Goal: Information Seeking & Learning: Learn about a topic

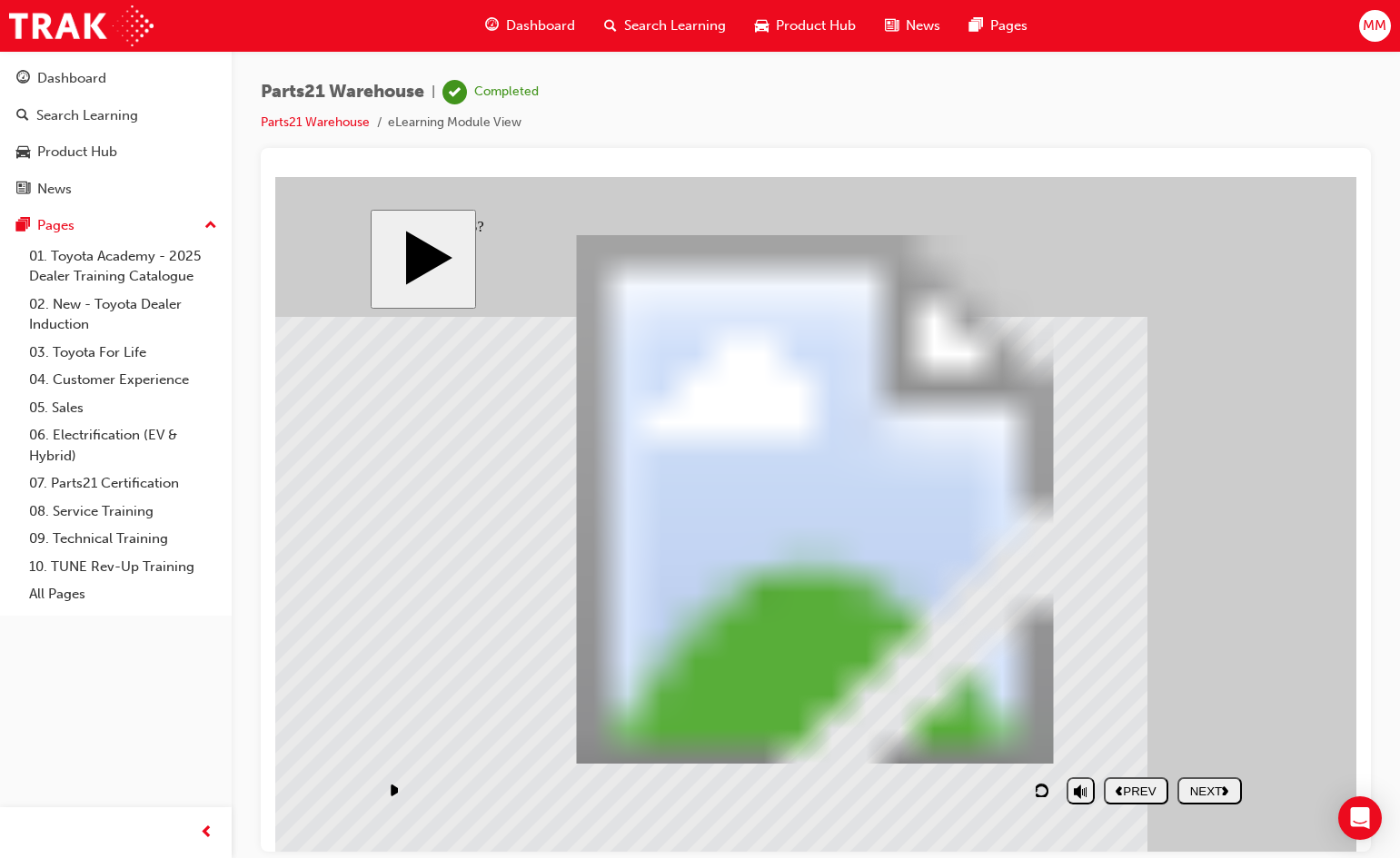
click at [1145, 791] on div "PREV" at bounding box center [1135, 790] width 50 height 13
click at [1220, 787] on div "NEXT" at bounding box center [1210, 790] width 50 height 13
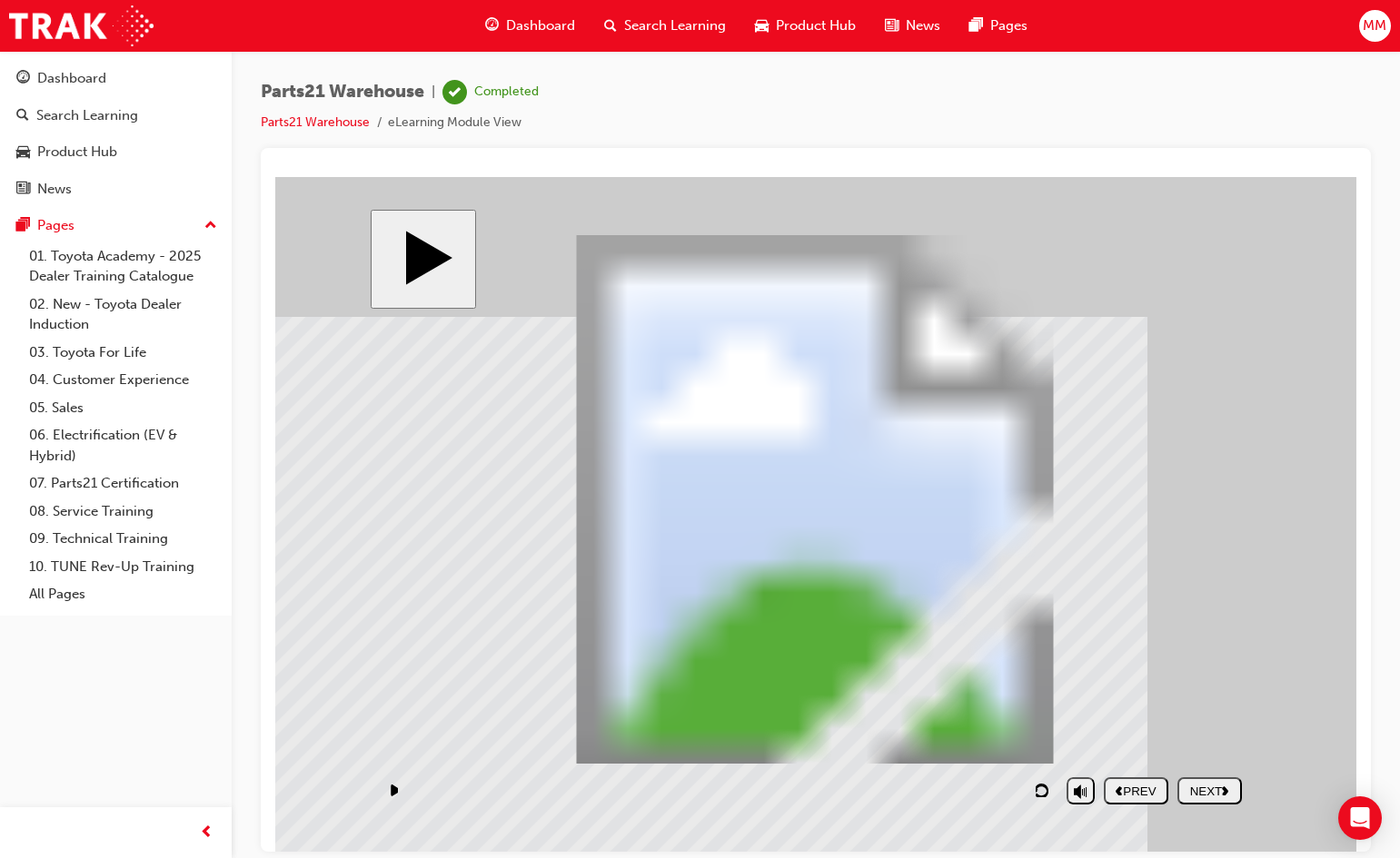
click at [1199, 785] on div "NEXT" at bounding box center [1210, 790] width 50 height 13
click at [1199, 796] on div "NEXT" at bounding box center [1210, 790] width 50 height 13
click at [1196, 790] on div "NEXT" at bounding box center [1210, 790] width 50 height 13
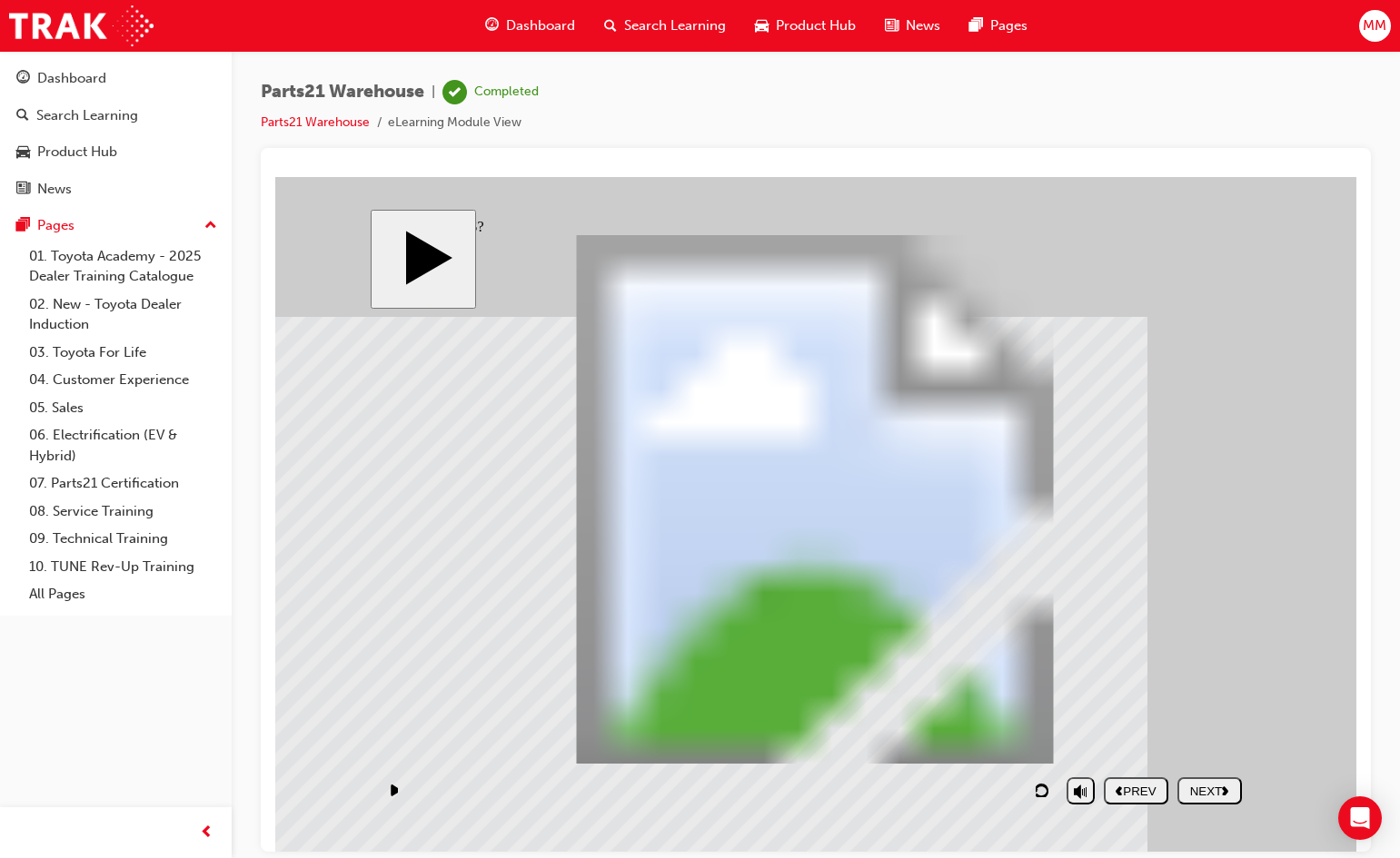
click at [1179, 785] on button "NEXT" at bounding box center [1210, 790] width 64 height 27
click at [1197, 790] on div "NEXT" at bounding box center [1210, 790] width 50 height 13
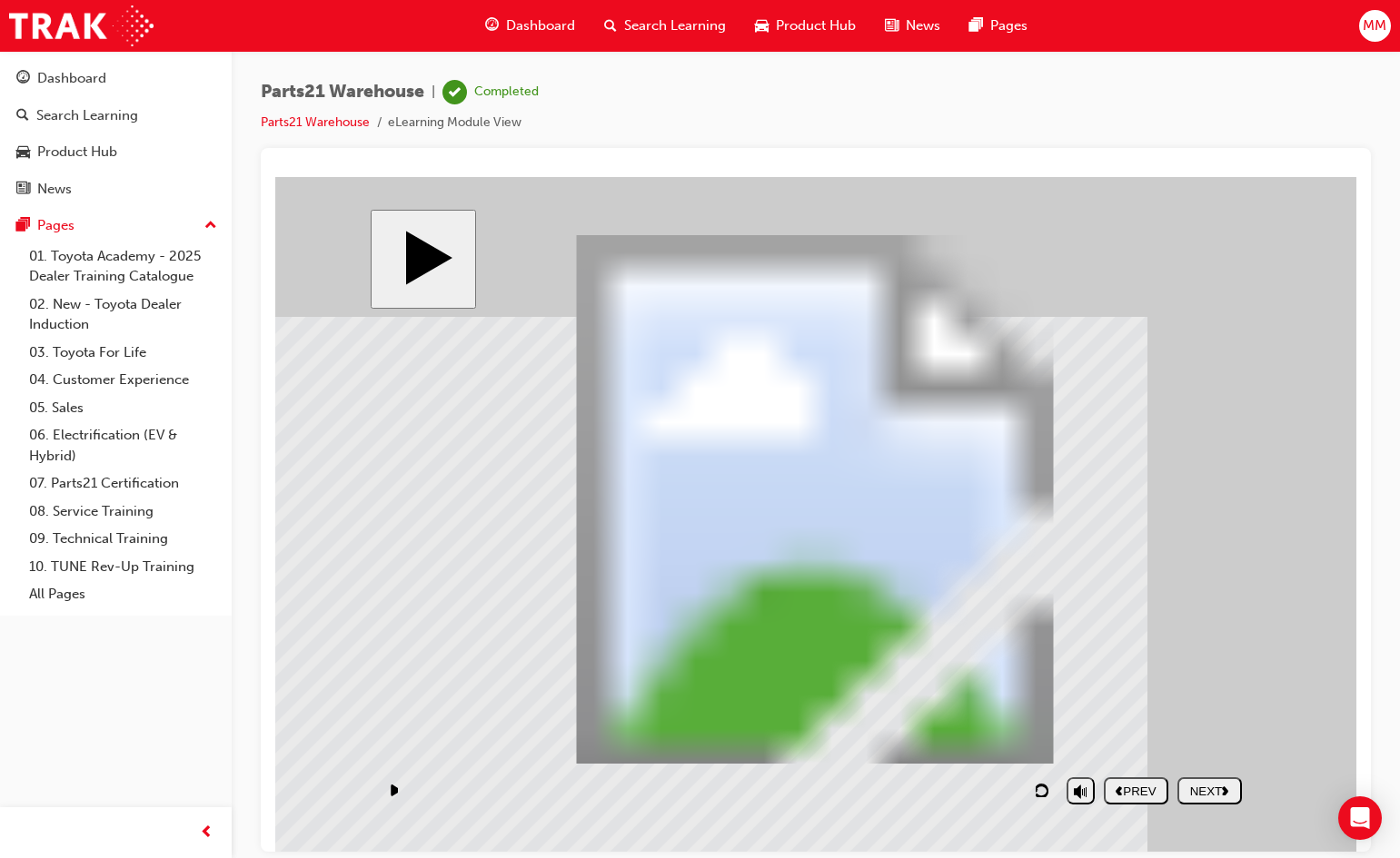
click at [1203, 795] on div "NEXT" at bounding box center [1210, 790] width 50 height 13
click at [1211, 789] on div "NEXT" at bounding box center [1210, 790] width 50 height 13
click at [1192, 788] on div "NEXT" at bounding box center [1210, 790] width 50 height 13
click at [1201, 786] on div "NEXT" at bounding box center [1210, 790] width 50 height 13
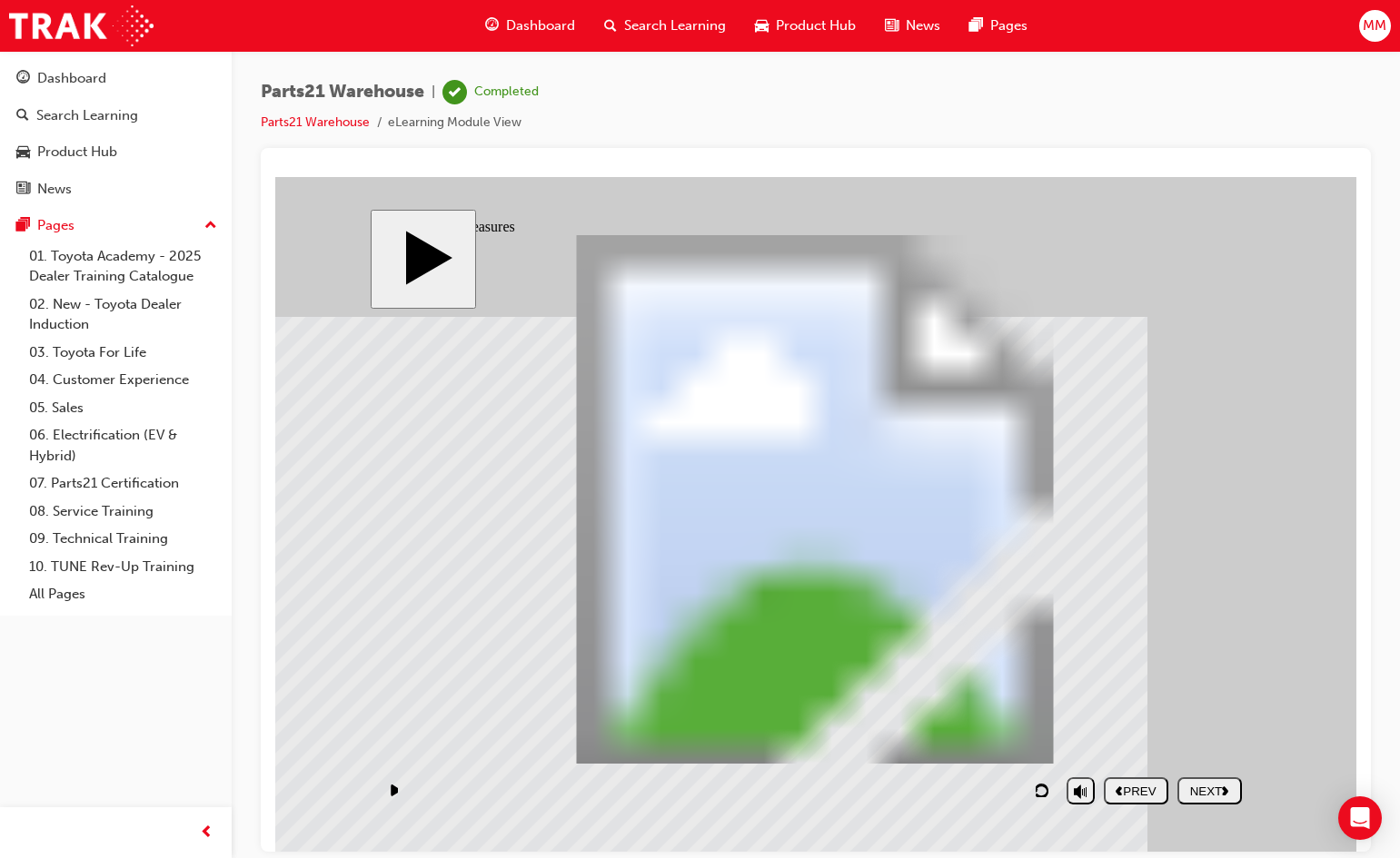
click at [1221, 790] on div "NEXT" at bounding box center [1210, 790] width 50 height 13
click at [1223, 790] on div "NEXT" at bounding box center [1210, 790] width 50 height 13
click at [1220, 792] on div "NEXT" at bounding box center [1210, 790] width 50 height 13
click at [1201, 793] on div "NEXT" at bounding box center [1210, 790] width 50 height 13
click at [1203, 785] on div "NEXT" at bounding box center [1210, 790] width 50 height 13
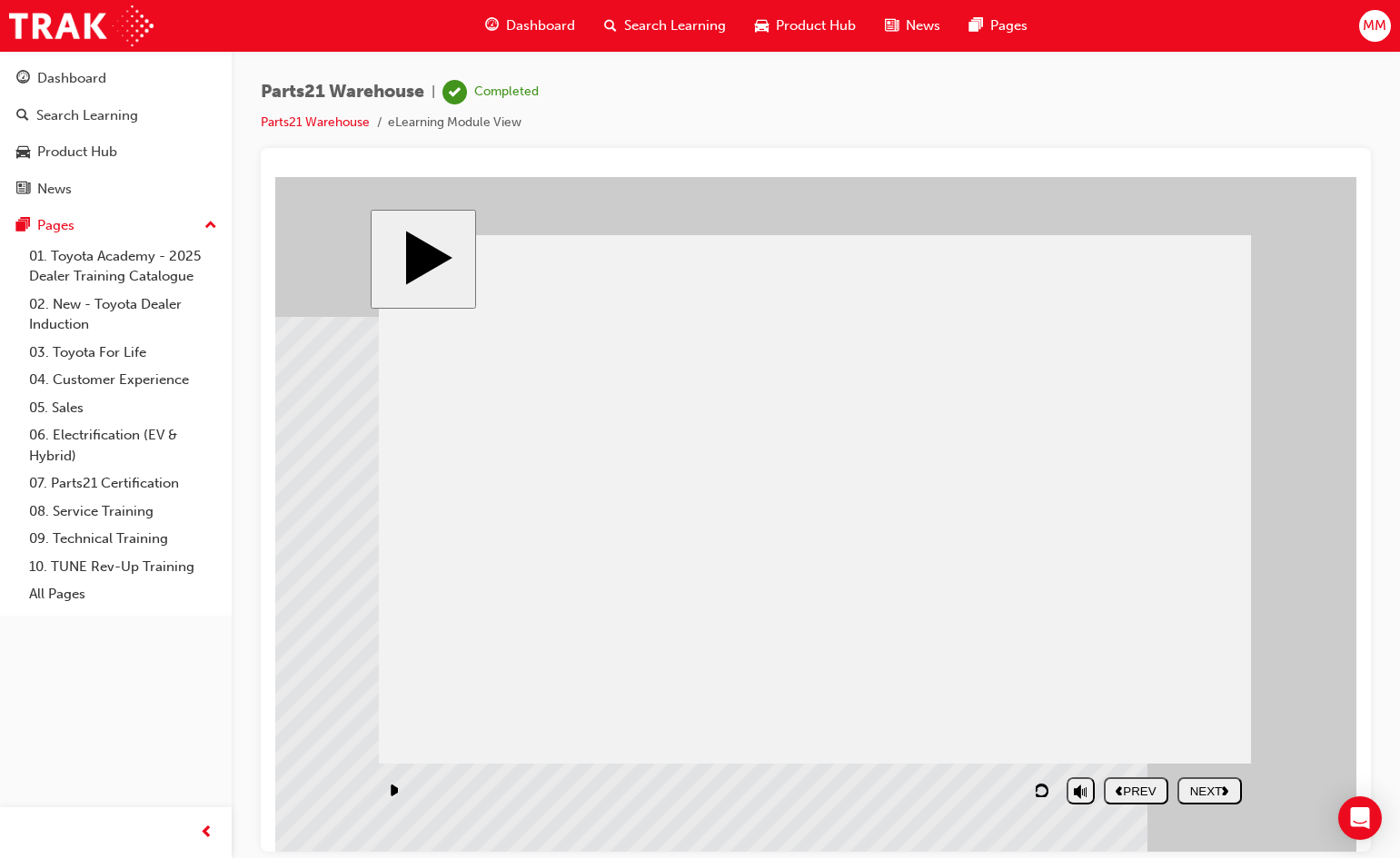
click at [1203, 784] on div "NEXT" at bounding box center [1210, 790] width 50 height 13
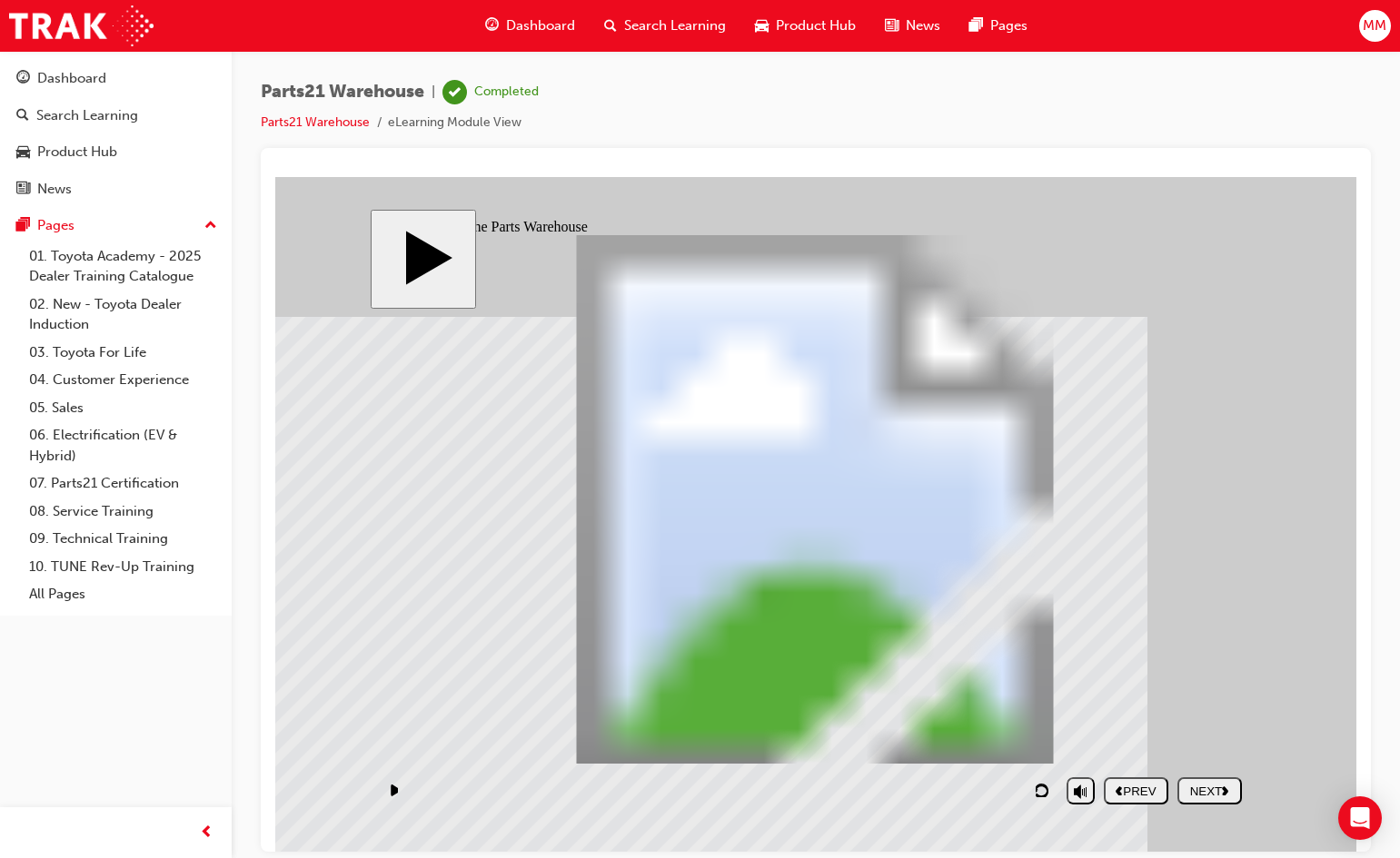
click at [1203, 784] on div "NEXT" at bounding box center [1210, 790] width 50 height 13
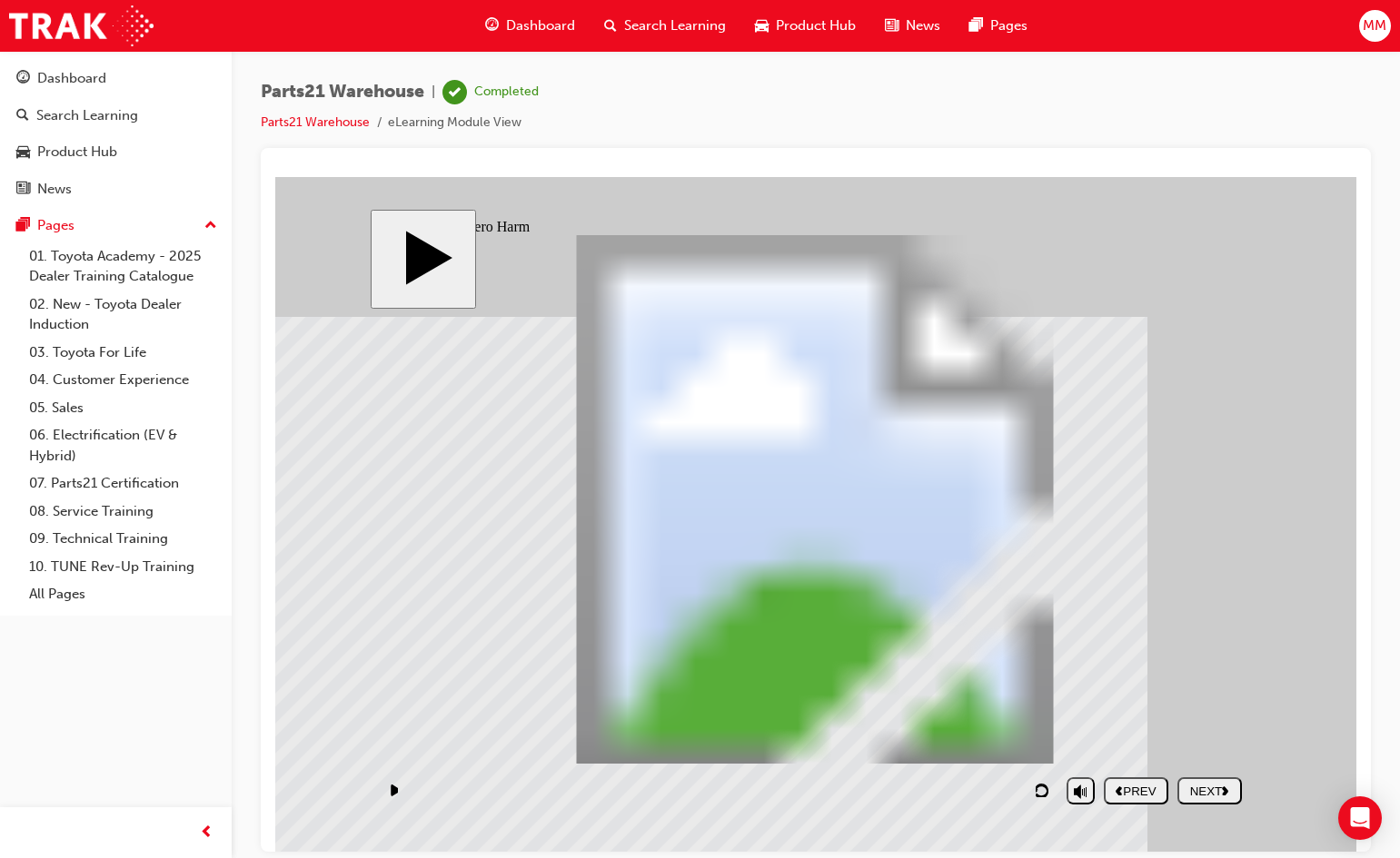
click at [1209, 791] on div "NEXT" at bounding box center [1210, 790] width 50 height 13
drag, startPoint x: 1021, startPoint y: 713, endPoint x: 524, endPoint y: 357, distance: 611.3
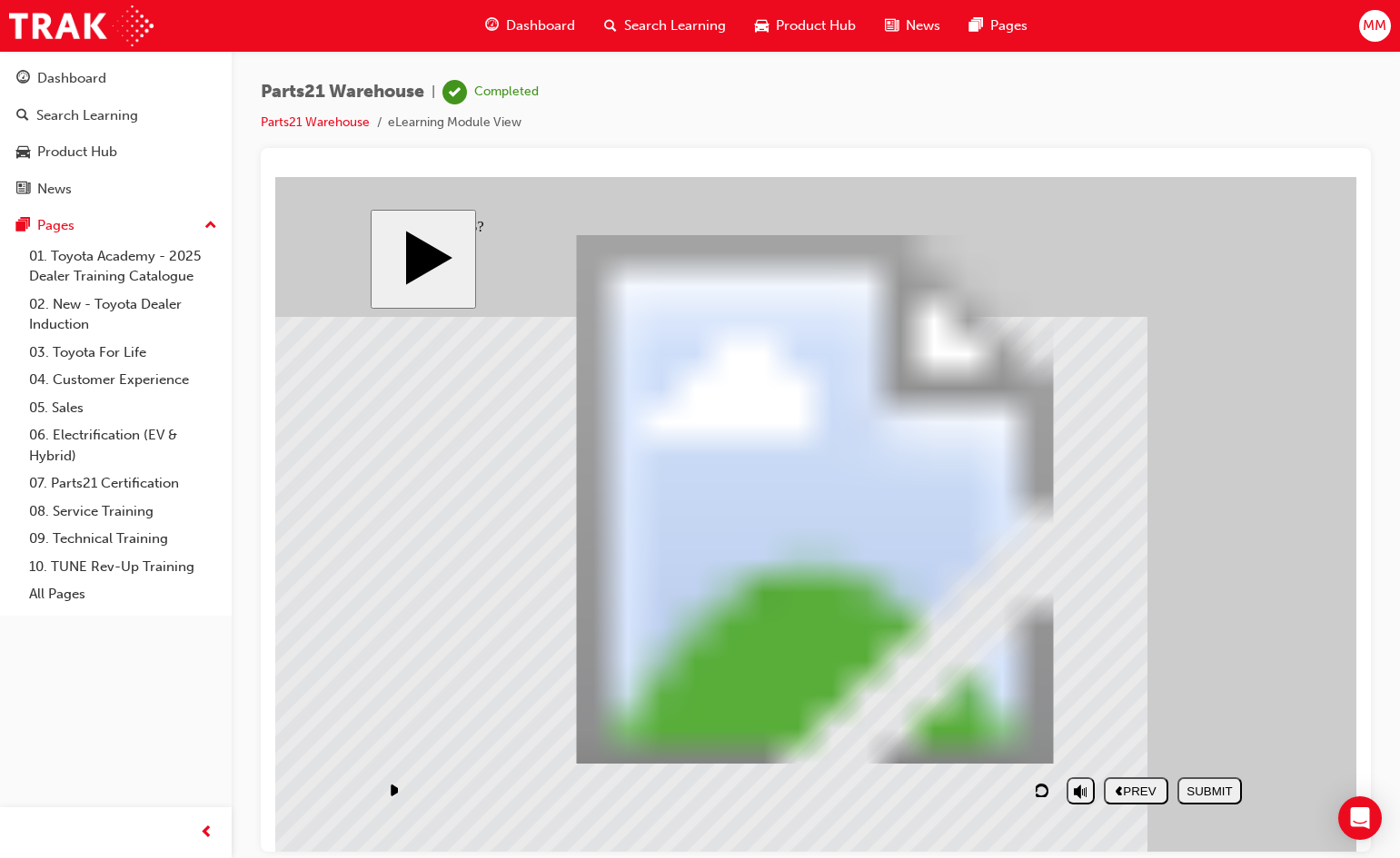
drag, startPoint x: 1106, startPoint y: 645, endPoint x: 1101, endPoint y: 419, distance: 226.1
drag, startPoint x: 742, startPoint y: 642, endPoint x: 523, endPoint y: 437, distance: 300.0
drag, startPoint x: 838, startPoint y: 724, endPoint x: 1132, endPoint y: 499, distance: 370.2
drag, startPoint x: 932, startPoint y: 650, endPoint x: 521, endPoint y: 508, distance: 434.8
click at [1190, 789] on div "SUBMIT" at bounding box center [1210, 790] width 50 height 13
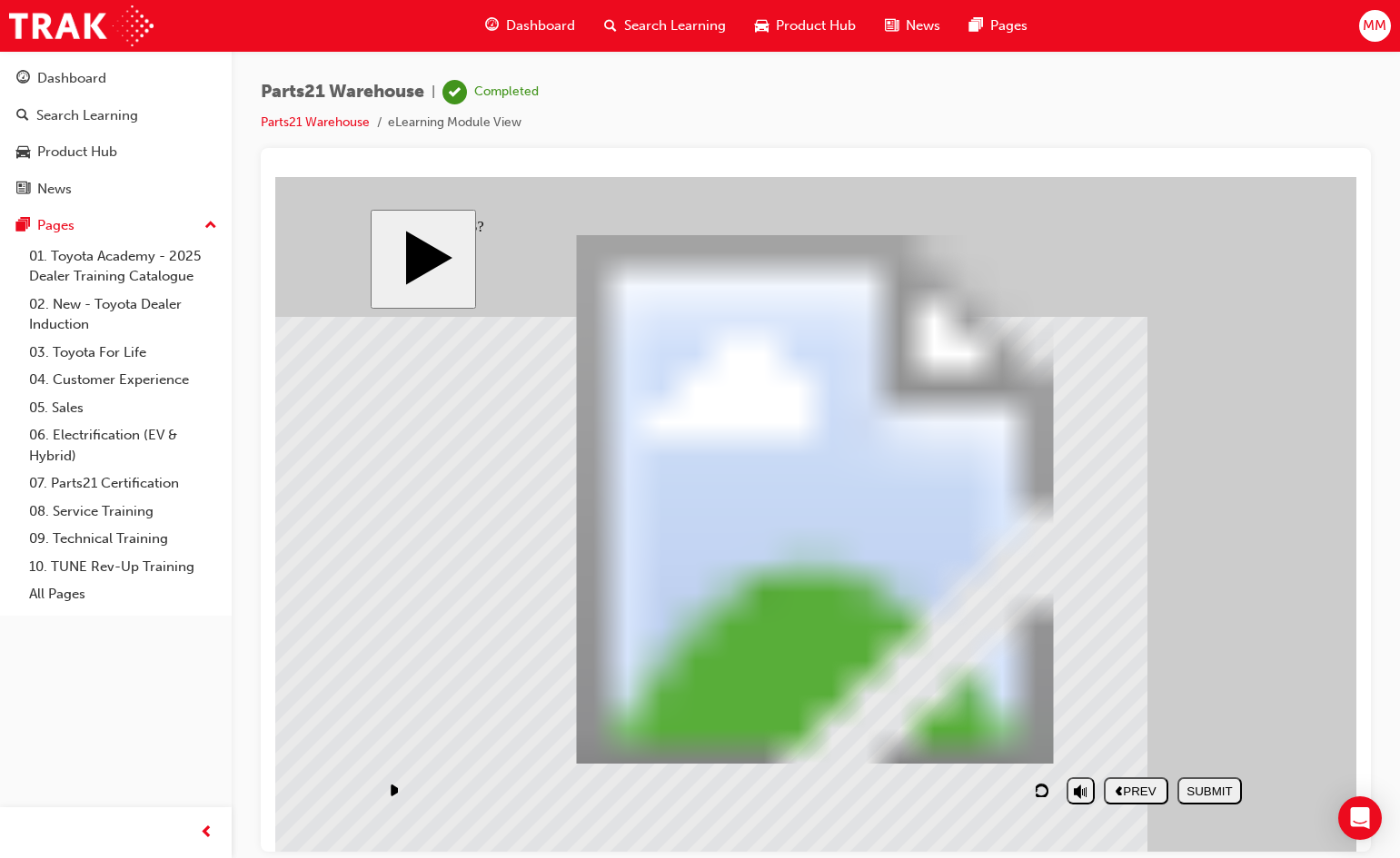
click at [1223, 788] on div "NEXT" at bounding box center [1210, 790] width 50 height 13
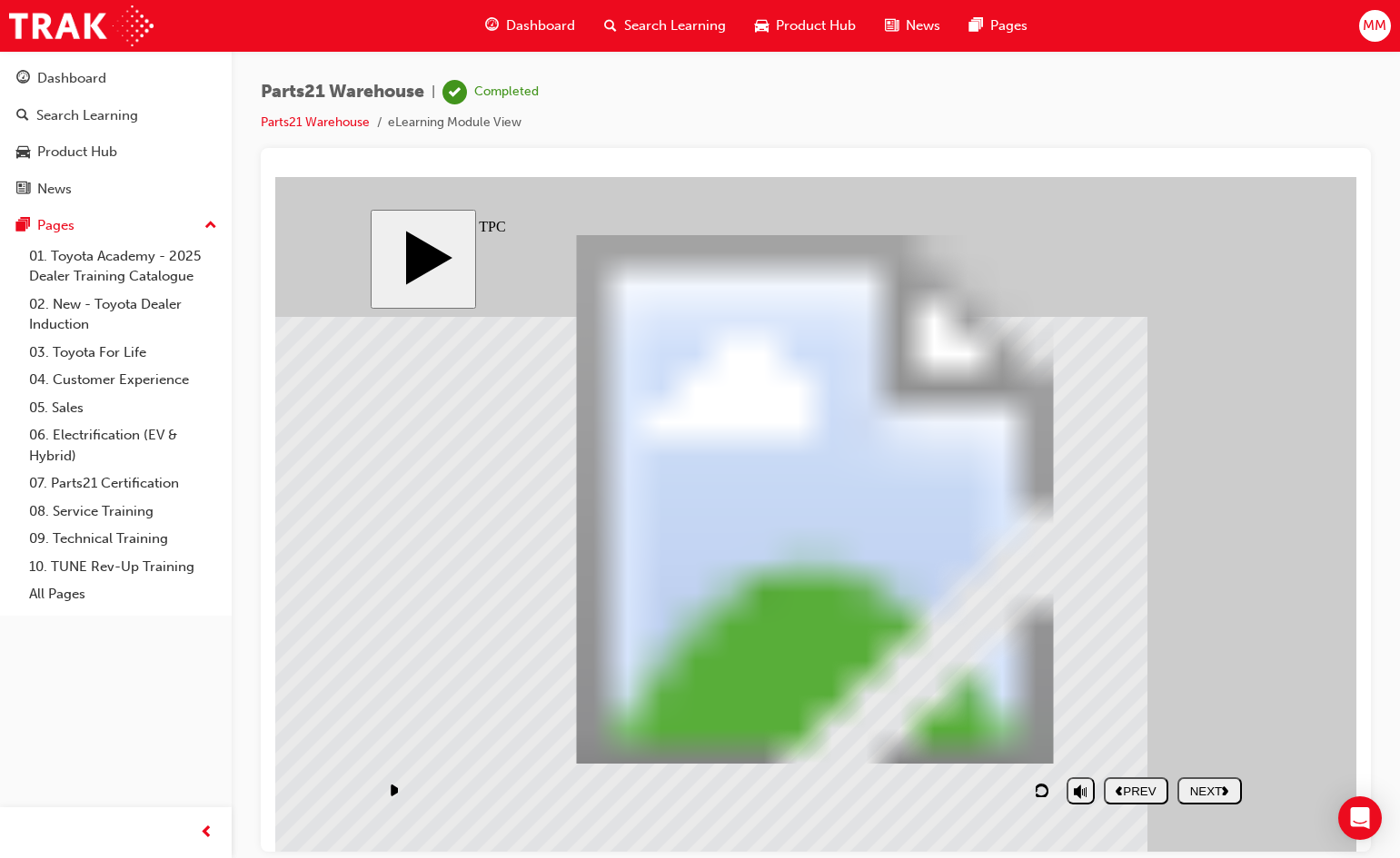
click at [1204, 784] on div "NEXT" at bounding box center [1210, 790] width 50 height 13
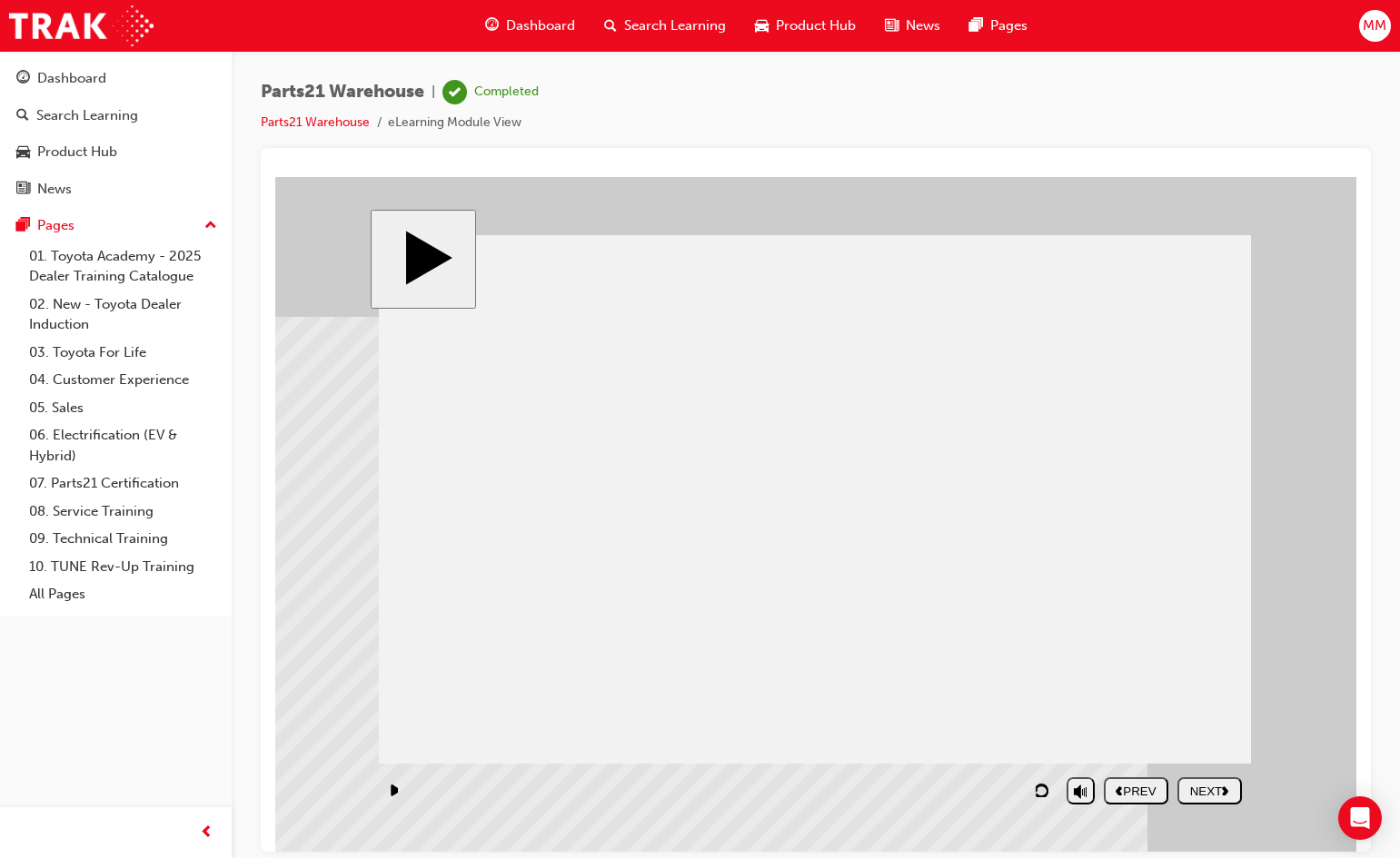
click at [1208, 780] on button "NEXT" at bounding box center [1210, 790] width 64 height 27
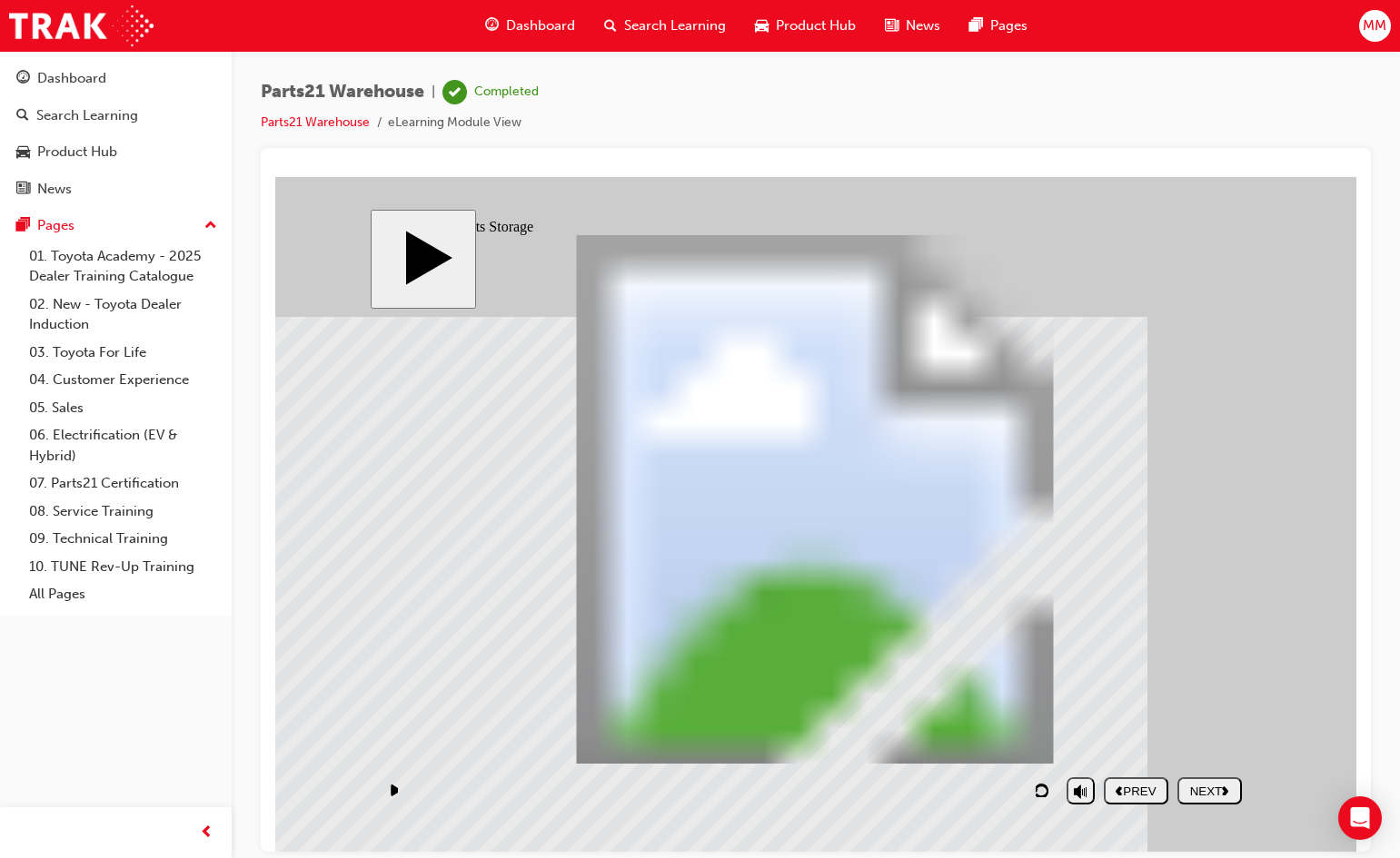
click at [1203, 789] on div "NEXT" at bounding box center [1210, 790] width 50 height 13
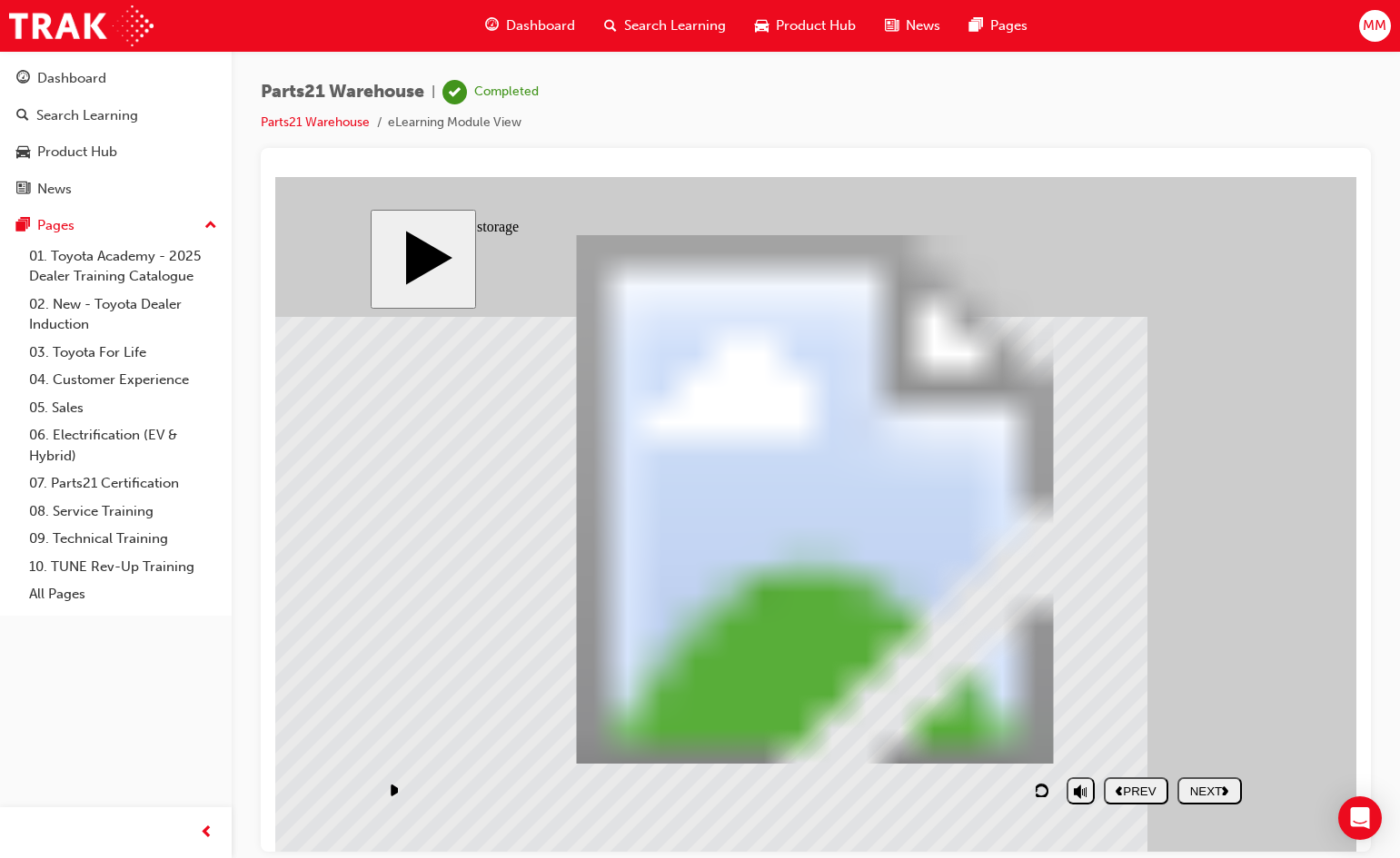
click at [1220, 787] on div "NEXT" at bounding box center [1210, 790] width 50 height 13
click at [1207, 802] on button "NEXT" at bounding box center [1210, 790] width 64 height 27
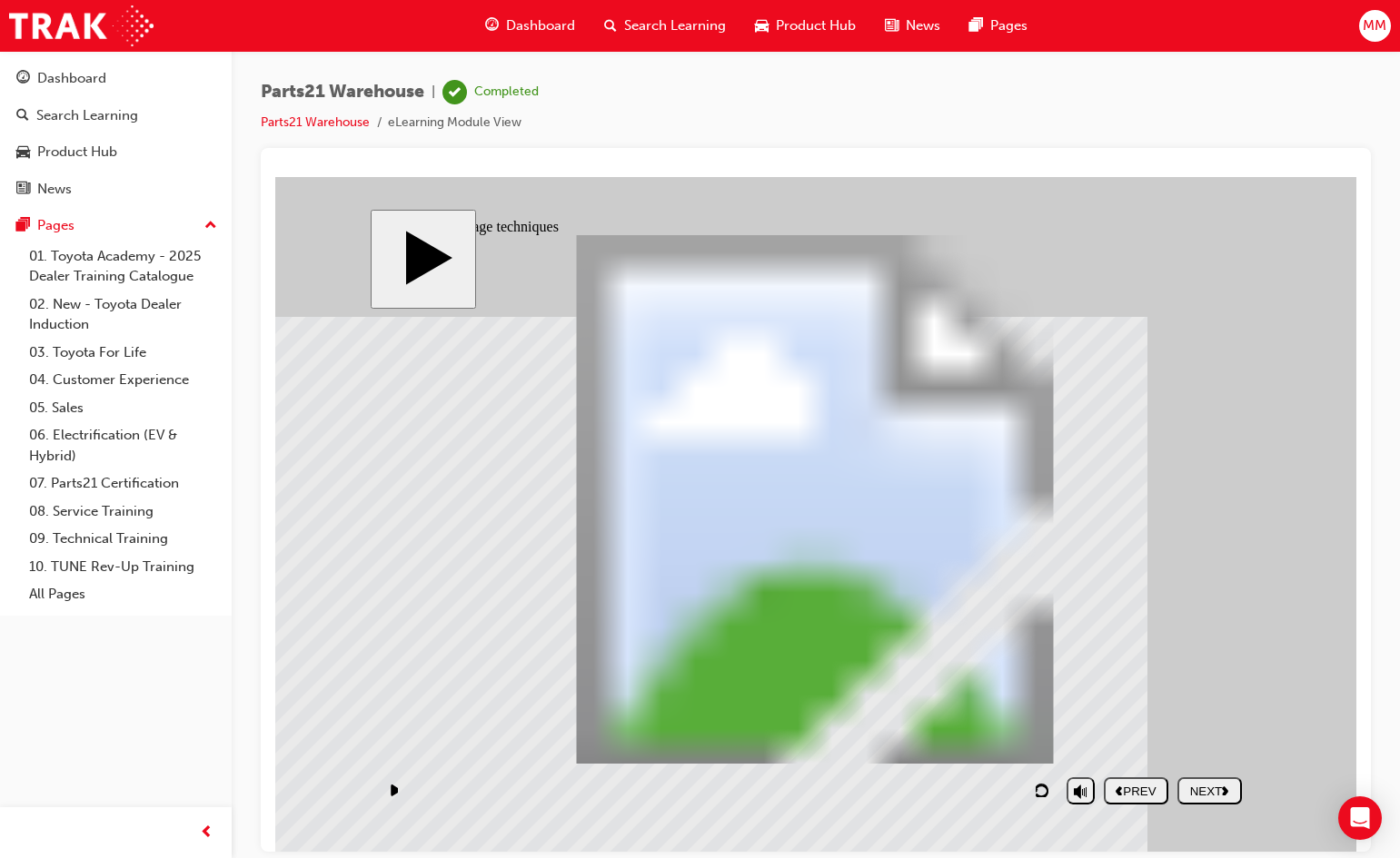
click at [1197, 786] on div "NEXT" at bounding box center [1210, 790] width 50 height 13
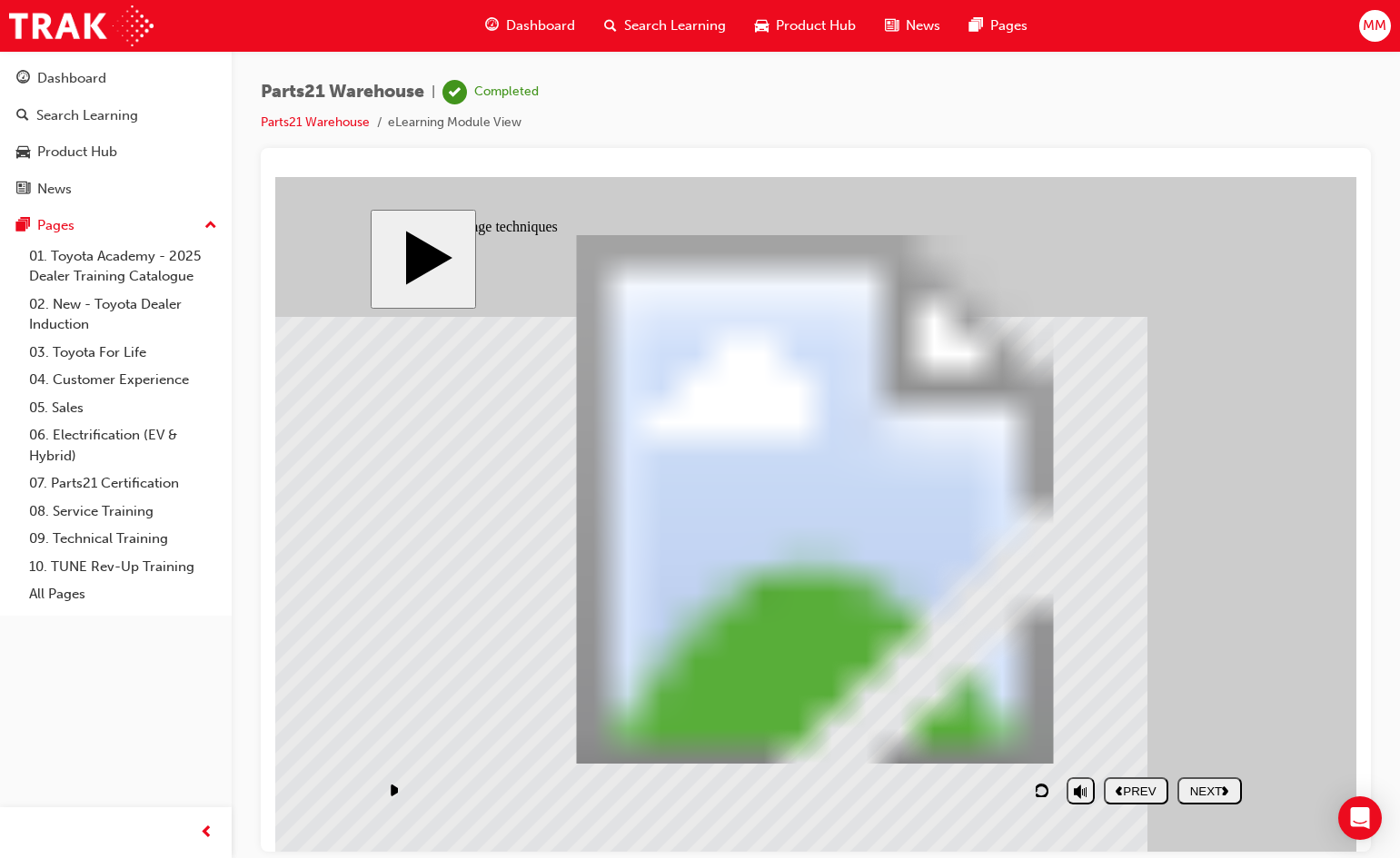
click at [1206, 789] on div "NEXT" at bounding box center [1210, 790] width 50 height 13
click at [1207, 790] on div "NEXT" at bounding box center [1210, 790] width 50 height 13
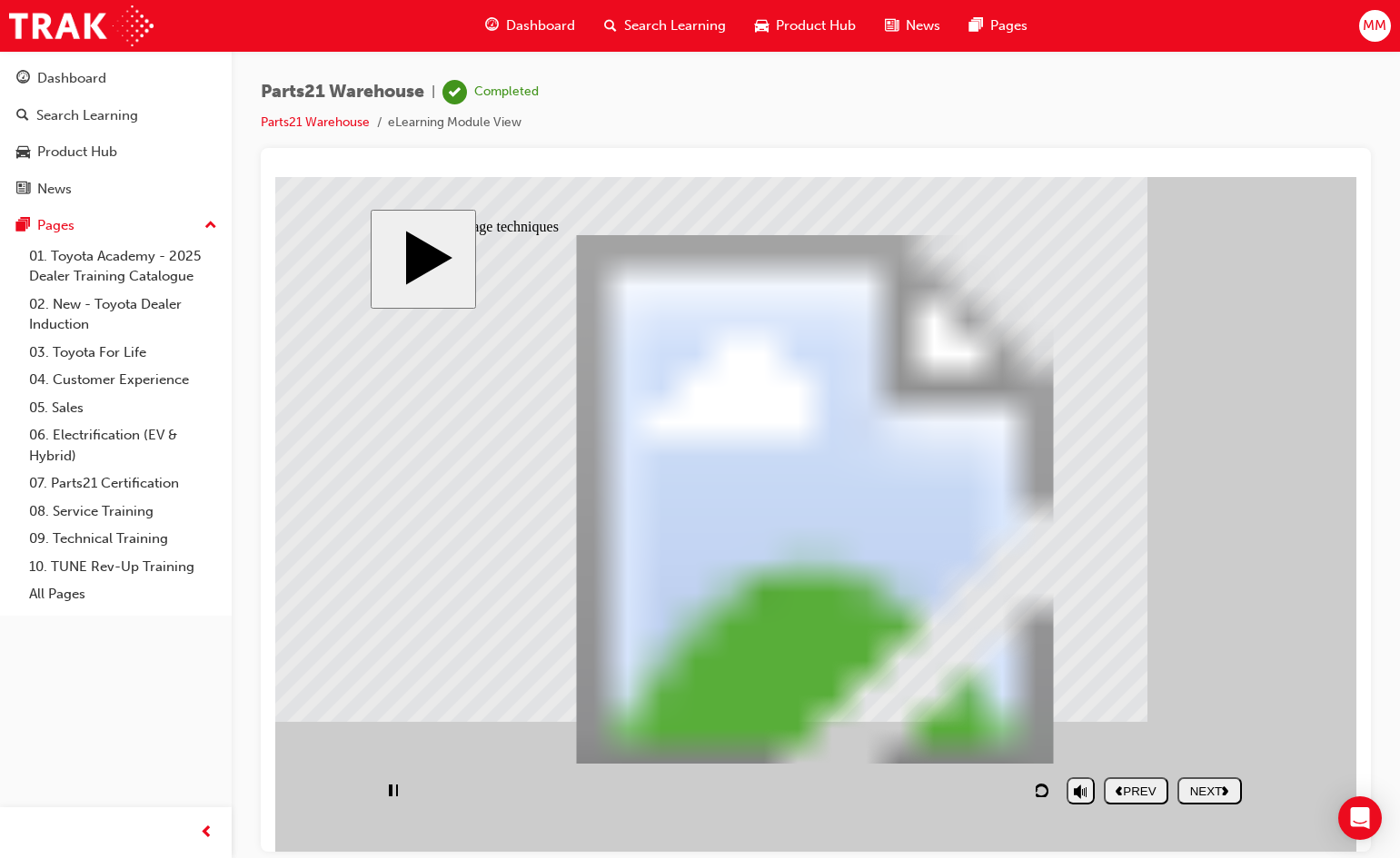
type input "1"
click at [1206, 784] on div "NEXT" at bounding box center [1210, 790] width 50 height 13
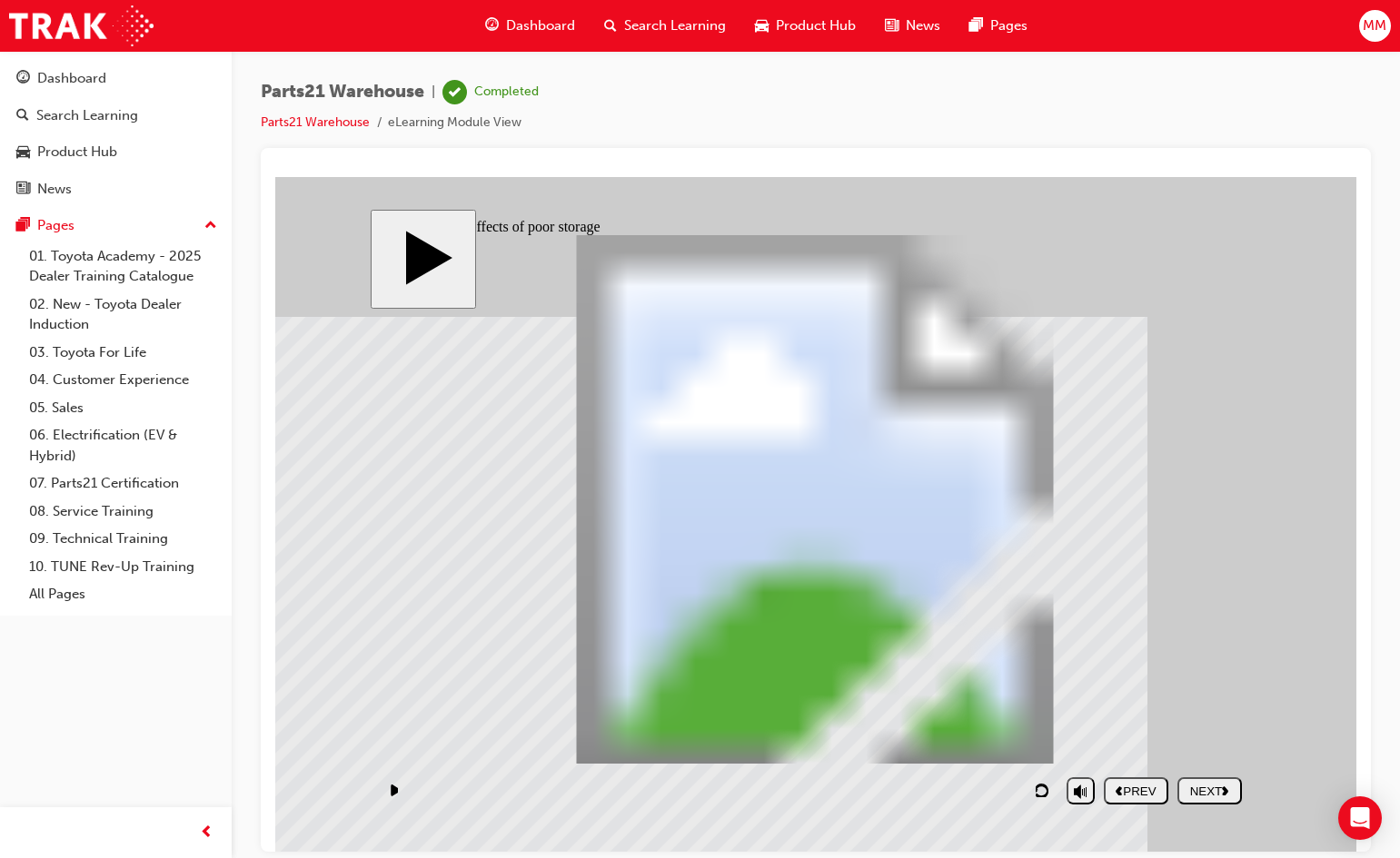
click at [1208, 798] on button "NEXT" at bounding box center [1210, 790] width 64 height 27
click at [498, 459] on div "Rectangle 1 PARTS21 Warehouse (Storage techniques) Rectangle 2 PARTS21 Warehous…" at bounding box center [815, 507] width 872 height 545
click at [573, 575] on div "Rectangle 1 Rectangle 1 PARTS21 Warehouse (Storage techniques) Rectangle 2 PART…" at bounding box center [815, 507] width 872 height 545
click at [794, 477] on div "Rectangle 1 Rectangle 1 Rectangle 1 PARTS21 Warehouse (Storage techniques) Rect…" at bounding box center [815, 507] width 872 height 545
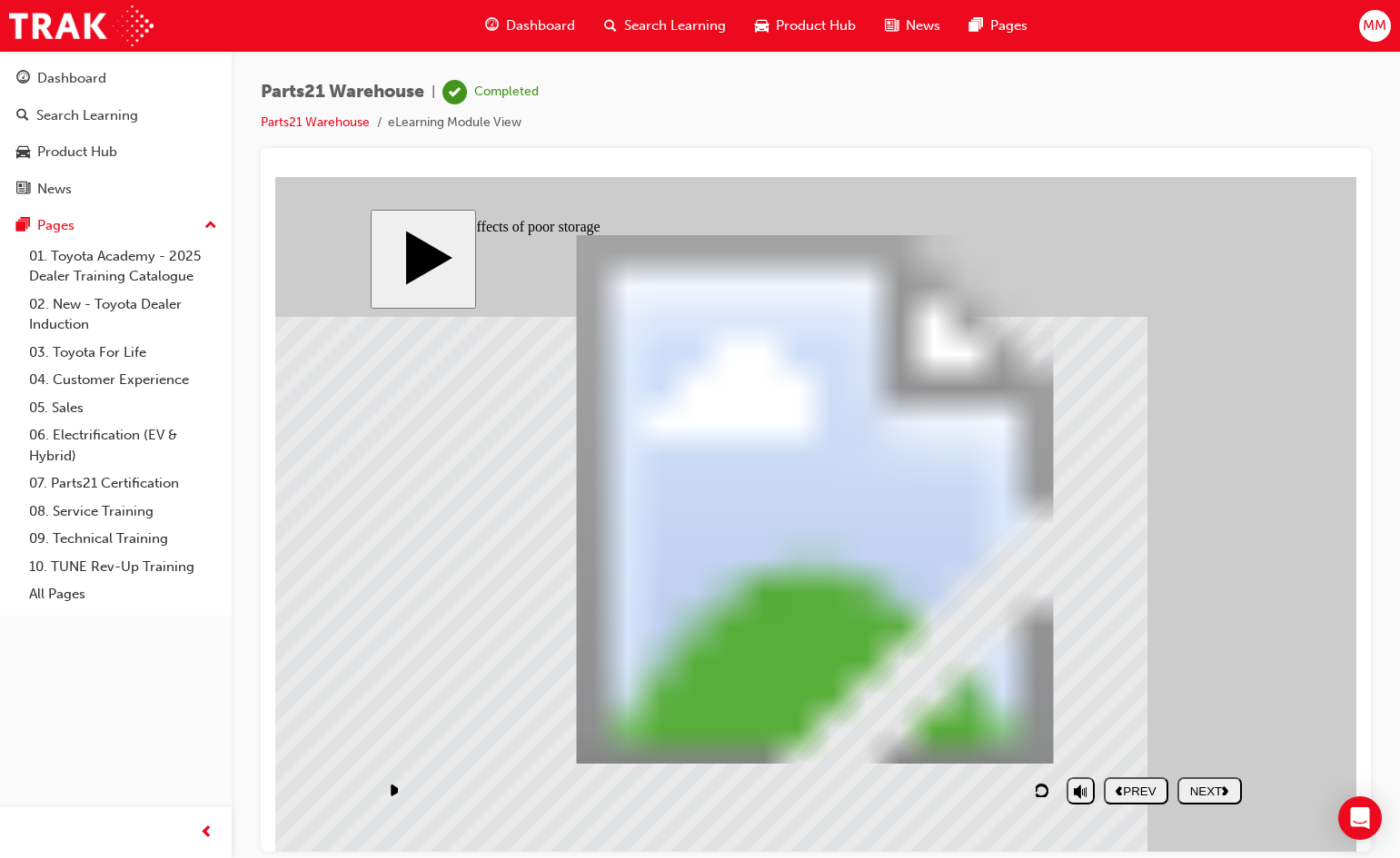
click at [1215, 791] on div "NEXT" at bounding box center [1210, 790] width 50 height 13
checkbox input "true"
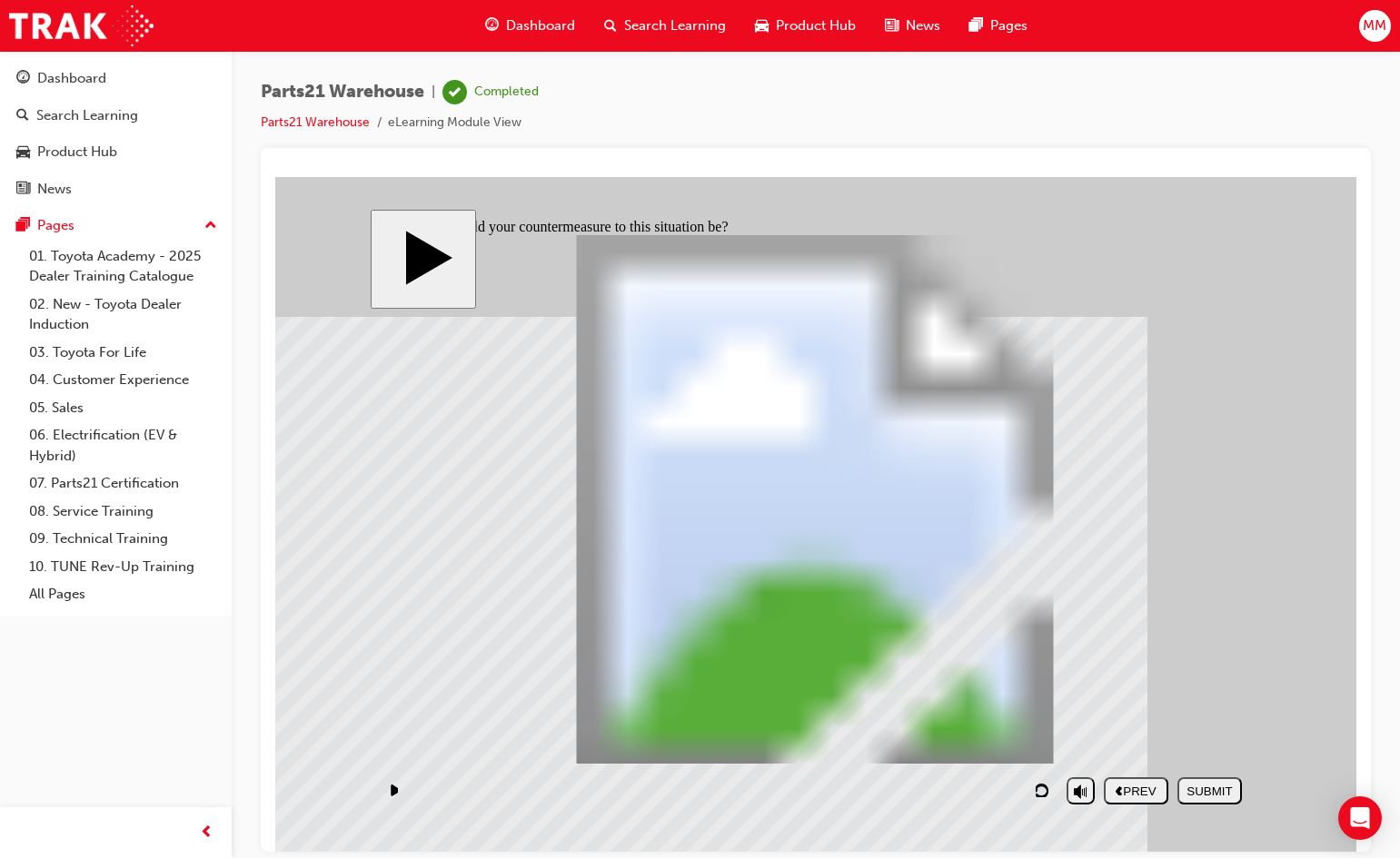
checkbox input "true"
click at [1198, 789] on div "SUBMIT" at bounding box center [1210, 790] width 50 height 13
click at [1186, 784] on div "NEXT" at bounding box center [1210, 790] width 50 height 13
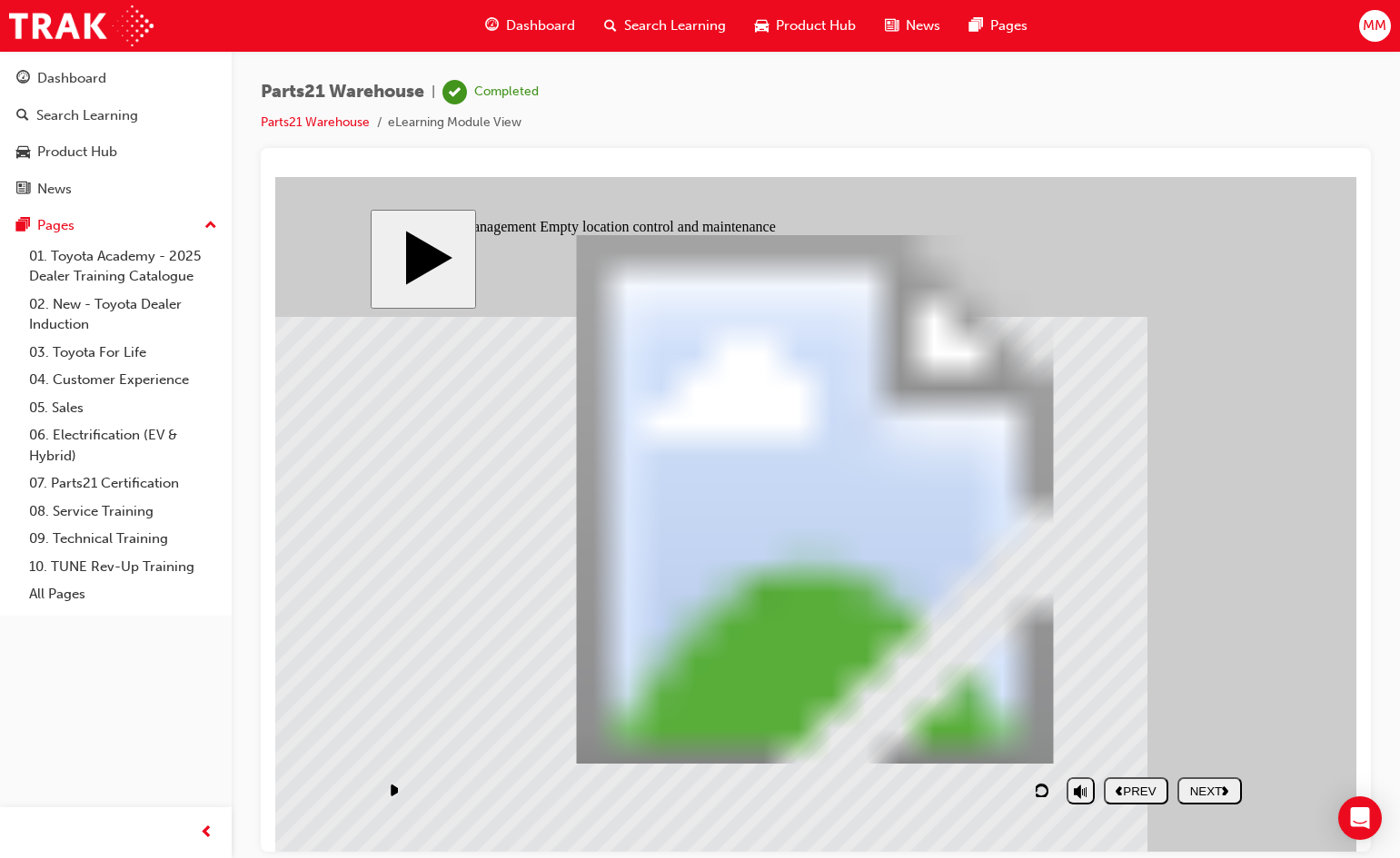
click at [1219, 786] on div "NEXT" at bounding box center [1210, 790] width 50 height 13
click at [1204, 787] on div "NEXT" at bounding box center [1210, 790] width 50 height 13
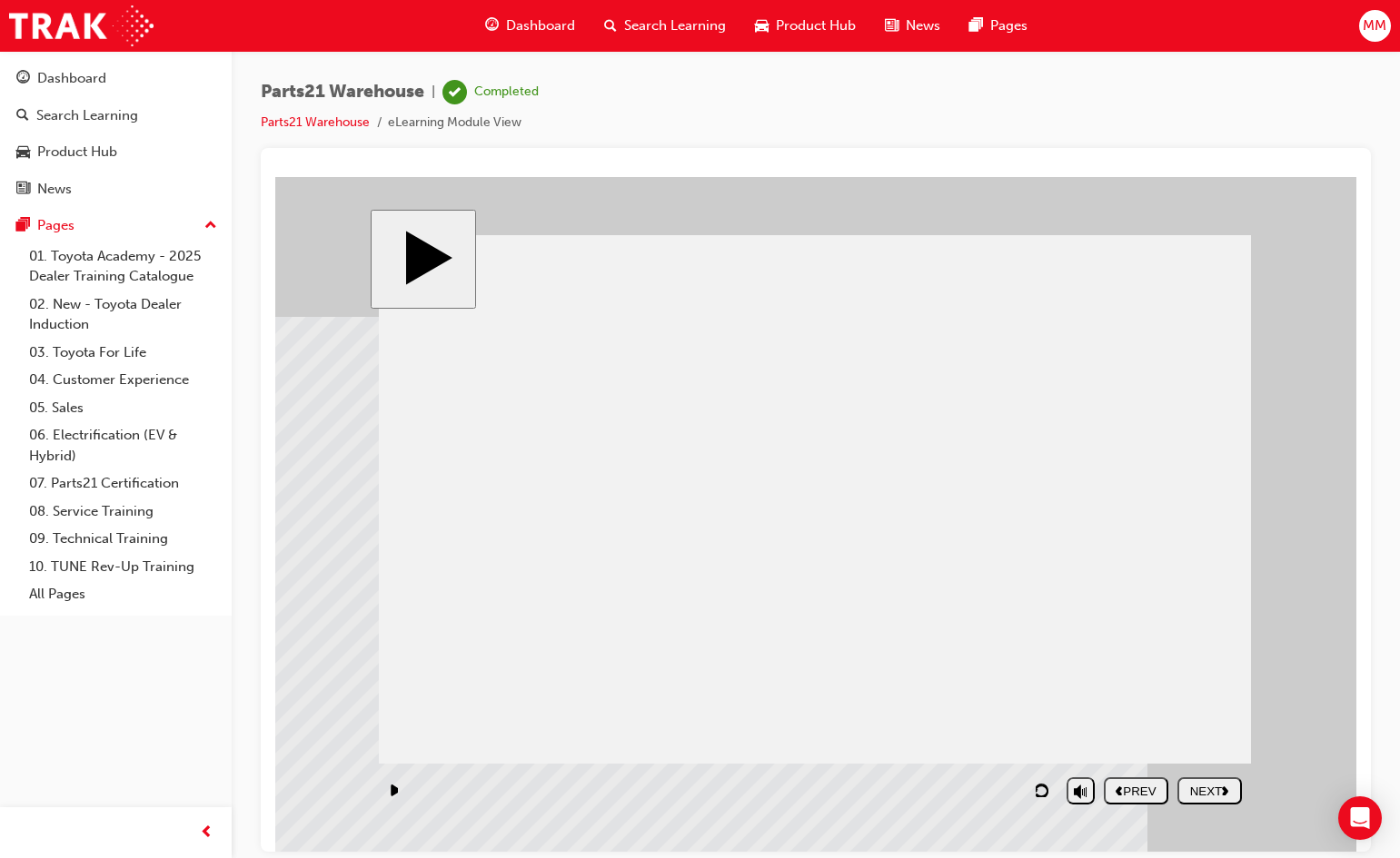
click at [1205, 788] on div "NEXT" at bounding box center [1210, 790] width 50 height 13
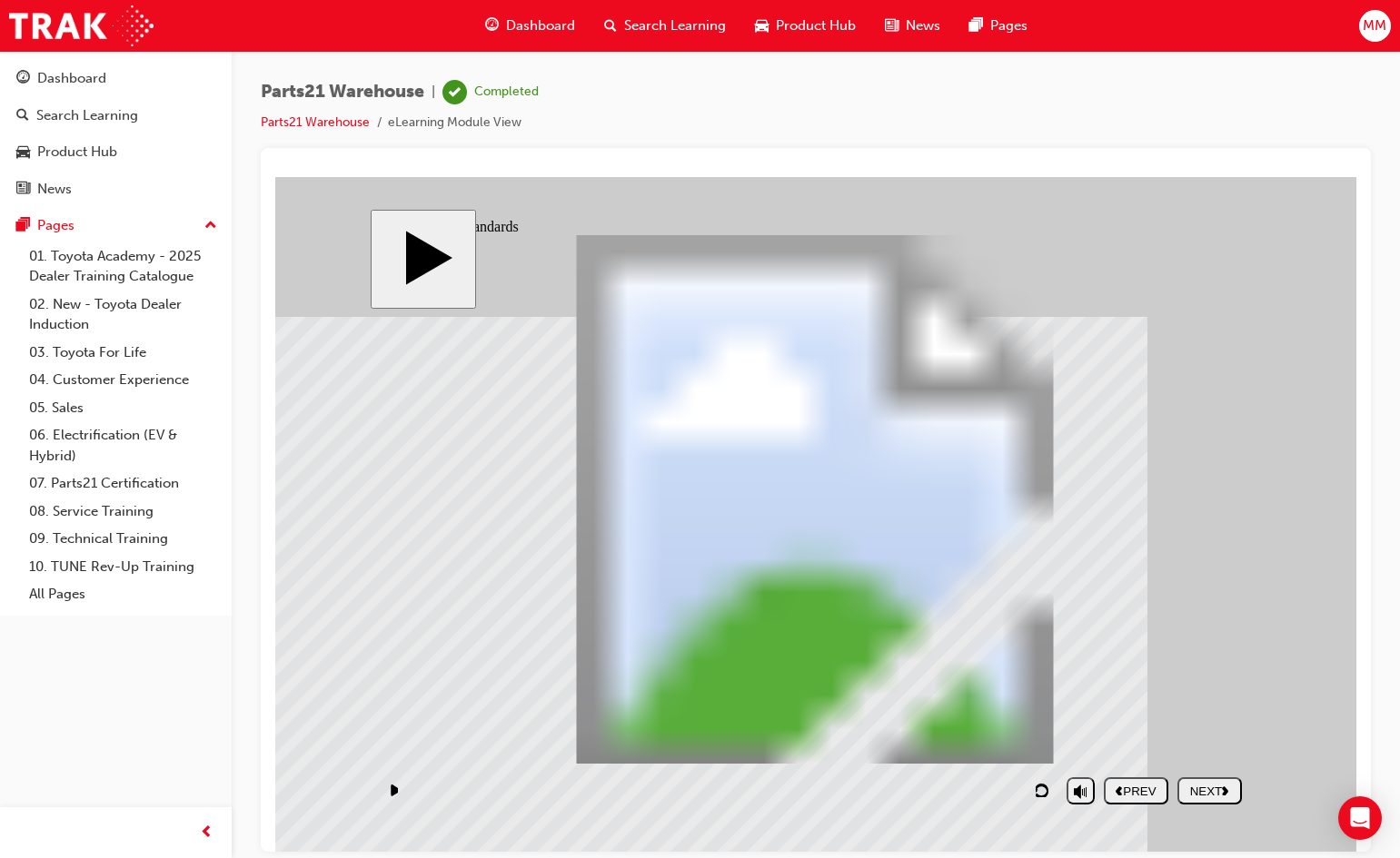
click at [1205, 788] on div "NEXT" at bounding box center [1210, 790] width 50 height 13
click at [1200, 798] on div "NEXT" at bounding box center [1210, 790] width 50 height 13
drag, startPoint x: 1130, startPoint y: 396, endPoint x: 911, endPoint y: 585, distance: 289.3
drag, startPoint x: 1144, startPoint y: 591, endPoint x: 917, endPoint y: 404, distance: 294.1
click at [1221, 786] on div "SUBMIT" at bounding box center [1210, 790] width 50 height 13
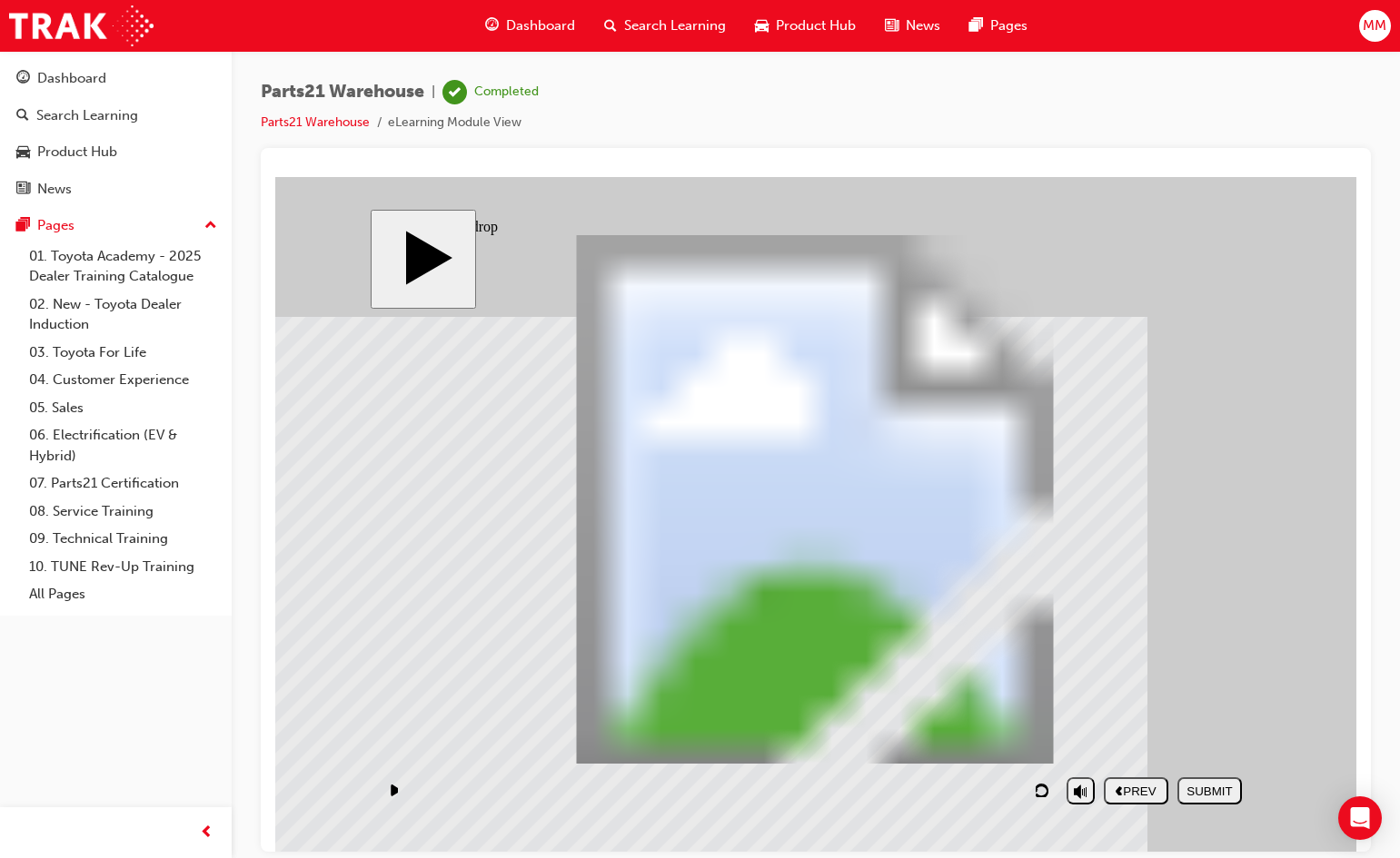
drag, startPoint x: 1130, startPoint y: 629, endPoint x: 862, endPoint y: 428, distance: 335.0
drag, startPoint x: 1103, startPoint y: 420, endPoint x: 879, endPoint y: 616, distance: 297.6
click at [1216, 785] on div "SUBMIT" at bounding box center [1210, 790] width 50 height 13
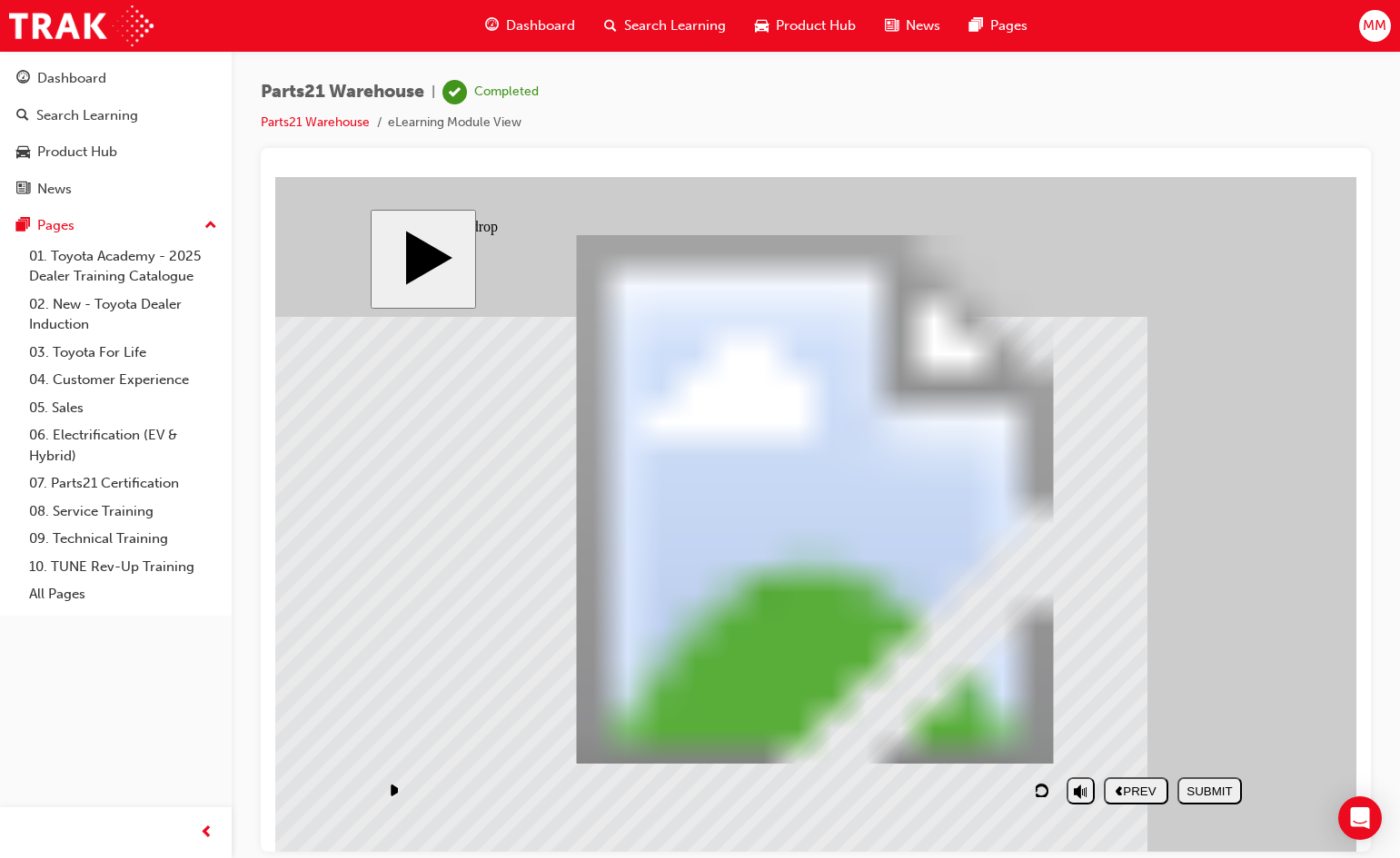
drag, startPoint x: 1132, startPoint y: 632, endPoint x: 907, endPoint y: 431, distance: 301.7
drag, startPoint x: 1096, startPoint y: 463, endPoint x: 883, endPoint y: 632, distance: 271.9
click at [1203, 785] on div "SUBMIT" at bounding box center [1210, 790] width 50 height 13
drag, startPoint x: 1087, startPoint y: 461, endPoint x: 885, endPoint y: 649, distance: 275.9
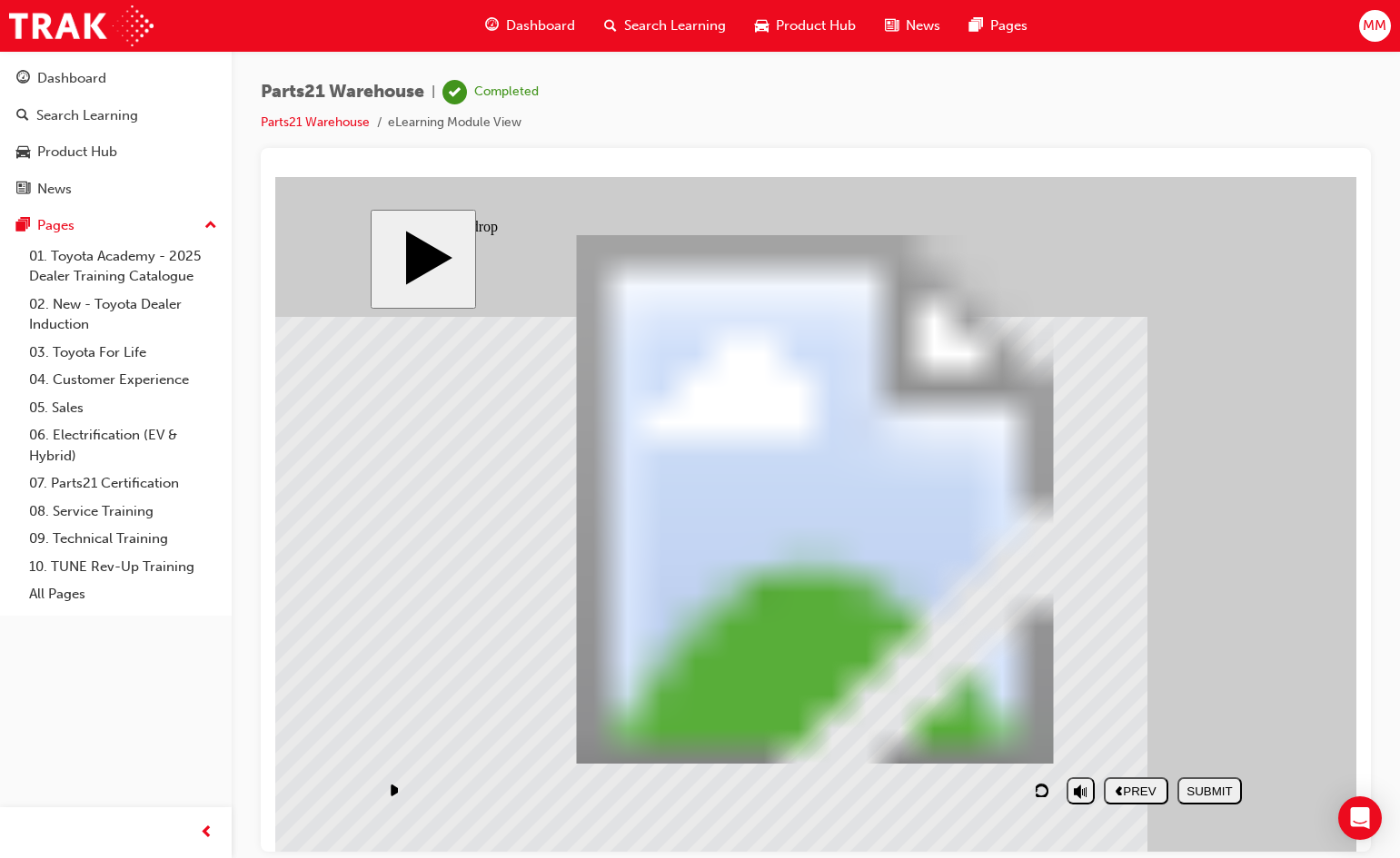
drag, startPoint x: 1115, startPoint y: 626, endPoint x: 908, endPoint y: 421, distance: 291.3
click at [1209, 785] on div "SUBMIT" at bounding box center [1210, 790] width 50 height 13
click at [1205, 789] on div "NEXT" at bounding box center [1210, 790] width 50 height 13
drag, startPoint x: 917, startPoint y: 671, endPoint x: 519, endPoint y: 577, distance: 408.9
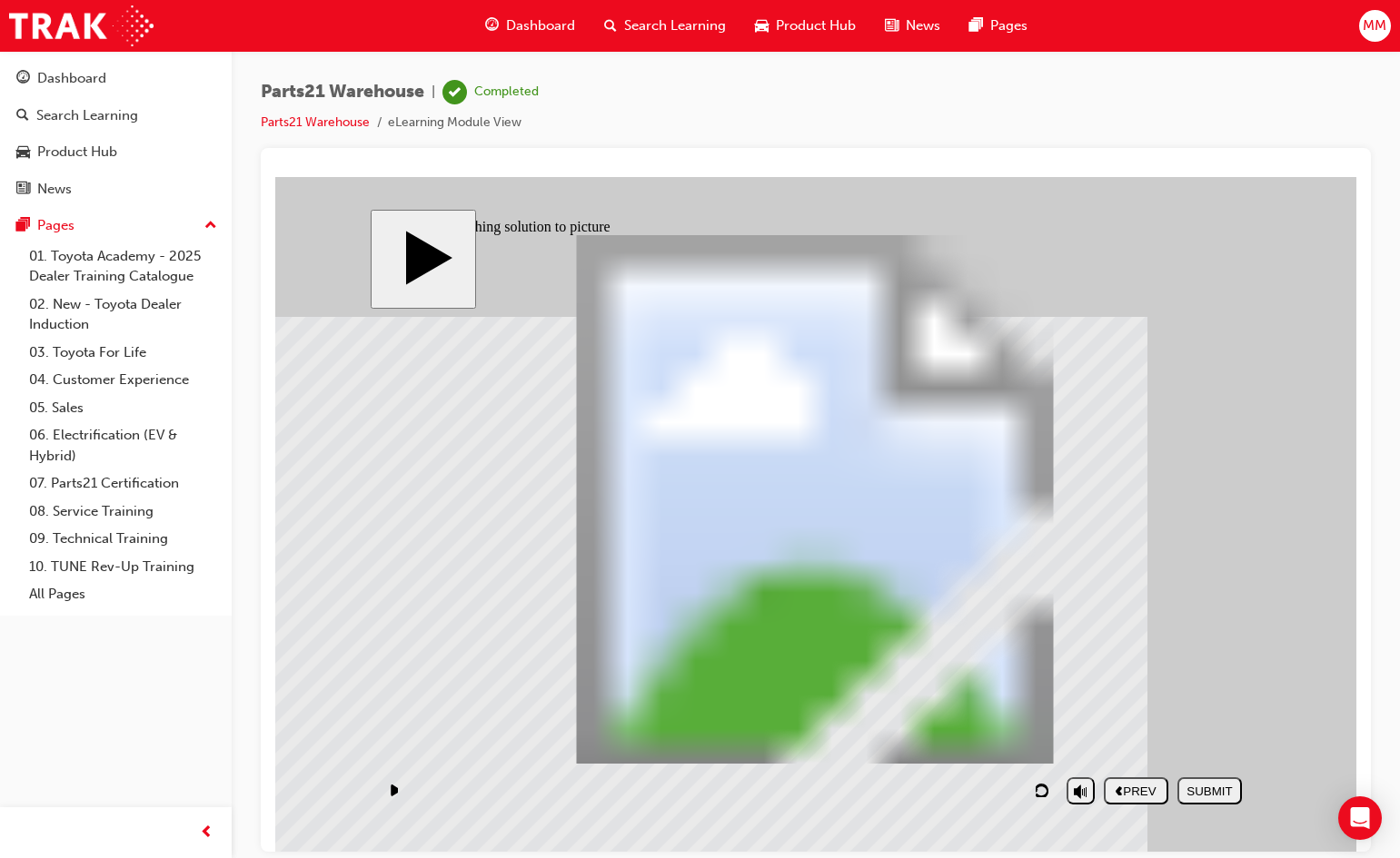
drag, startPoint x: 1116, startPoint y: 675, endPoint x: 1130, endPoint y: 575, distance: 101.0
drag, startPoint x: 623, startPoint y: 657, endPoint x: 916, endPoint y: 571, distance: 305.4
drag, startPoint x: 709, startPoint y: 672, endPoint x: 708, endPoint y: 555, distance: 117.0
click at [1216, 791] on div "SUBMIT" at bounding box center [1210, 790] width 50 height 13
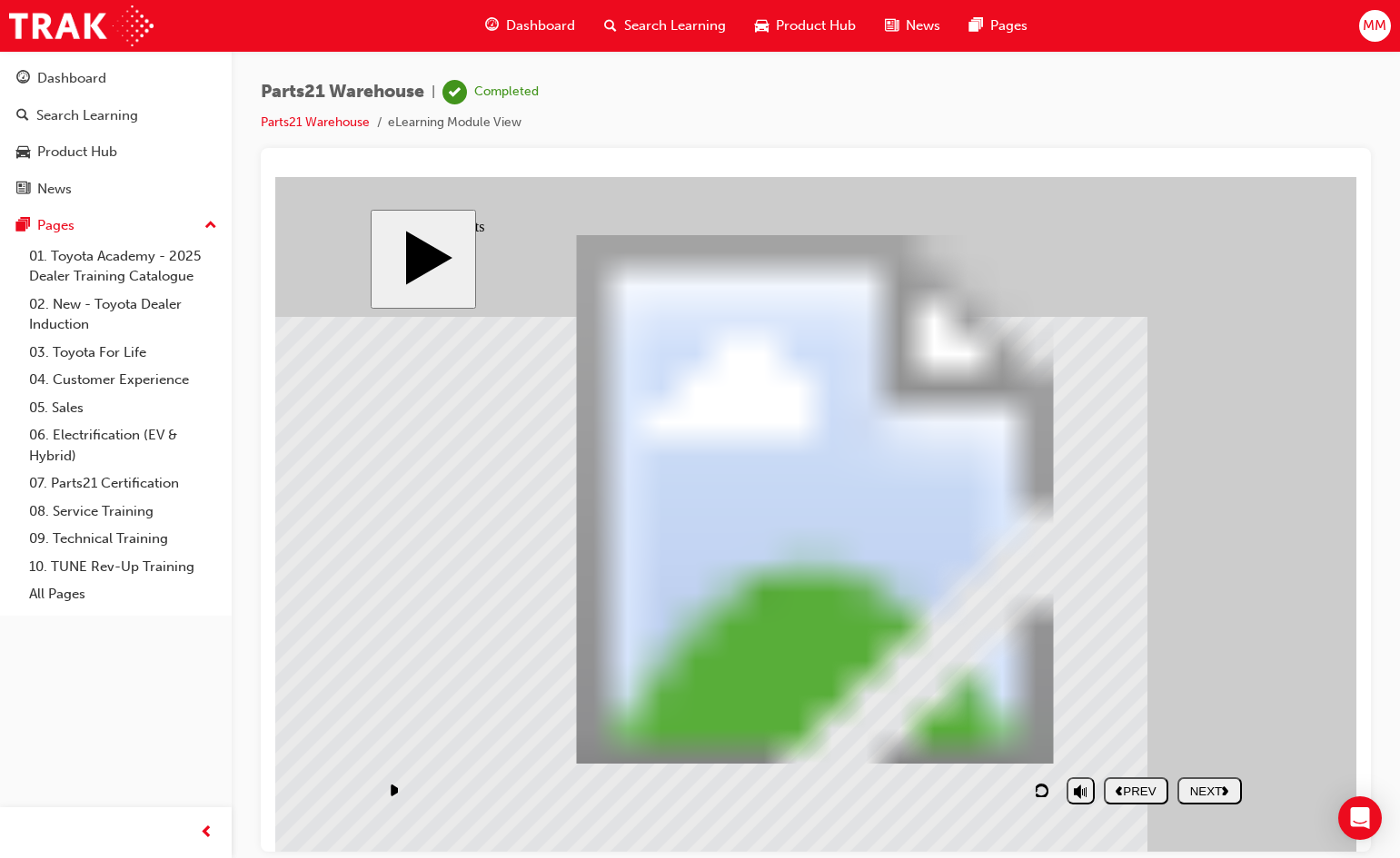
click at [1222, 785] on div "NEXT" at bounding box center [1210, 790] width 50 height 13
click at [1209, 794] on div "NEXT" at bounding box center [1210, 790] width 50 height 13
click at [1213, 788] on div "NEXT" at bounding box center [1210, 790] width 50 height 13
click at [1220, 785] on div "NEXT" at bounding box center [1210, 790] width 50 height 13
click at [1219, 778] on button "NEXT" at bounding box center [1210, 790] width 64 height 27
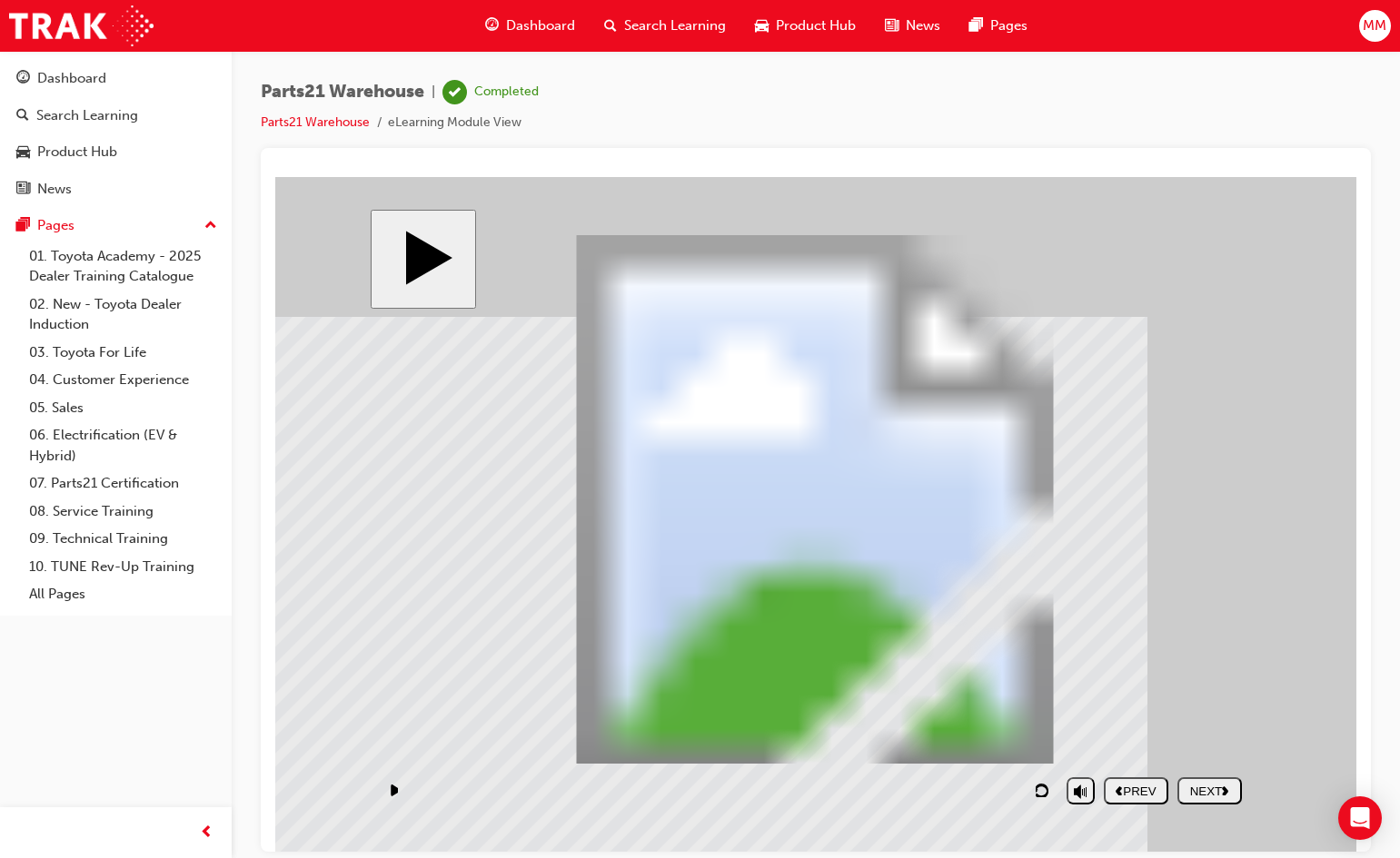
click at [1210, 797] on div "NEXT" at bounding box center [1210, 790] width 50 height 13
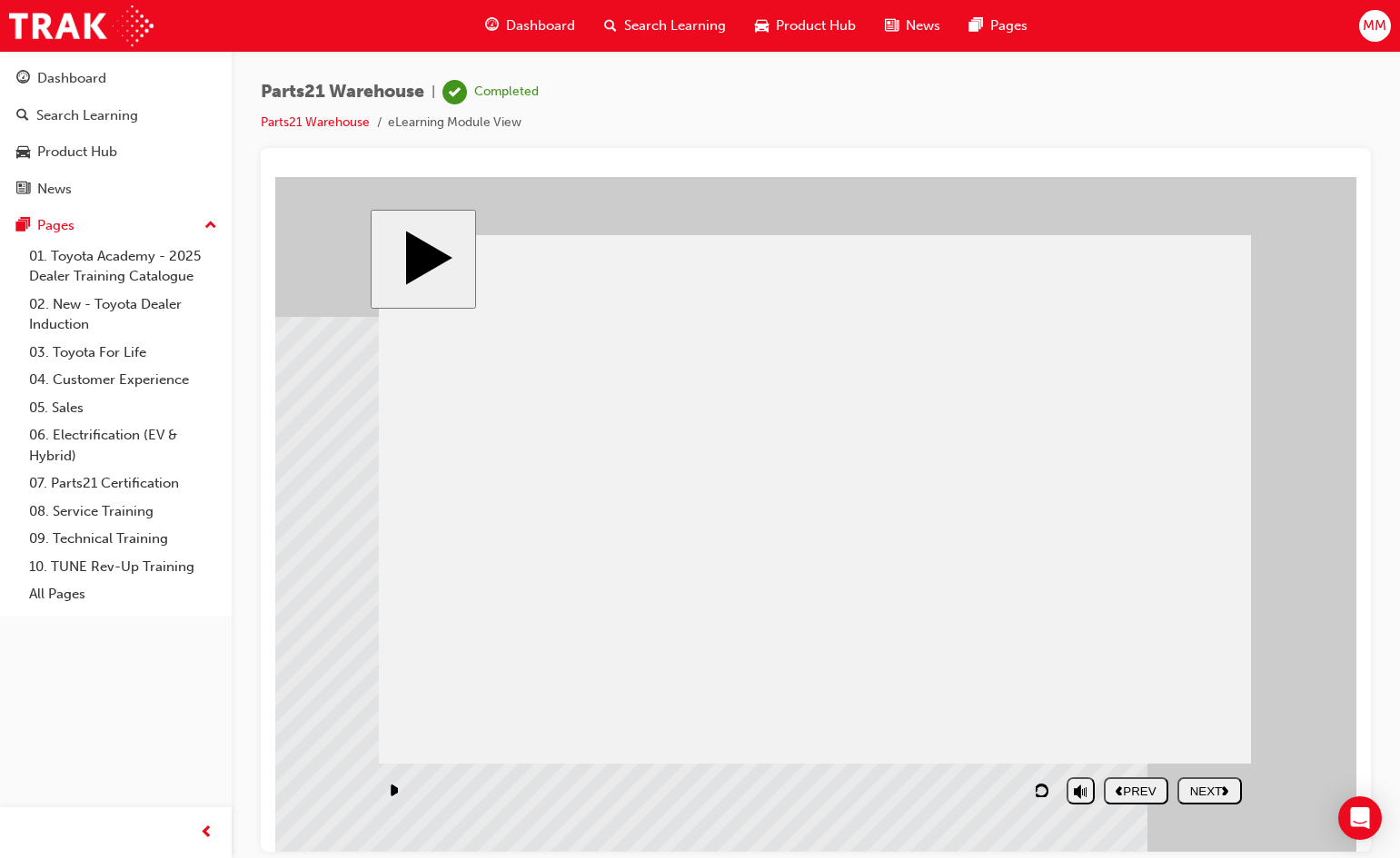
click at [1206, 785] on div "NEXT" at bounding box center [1210, 790] width 50 height 13
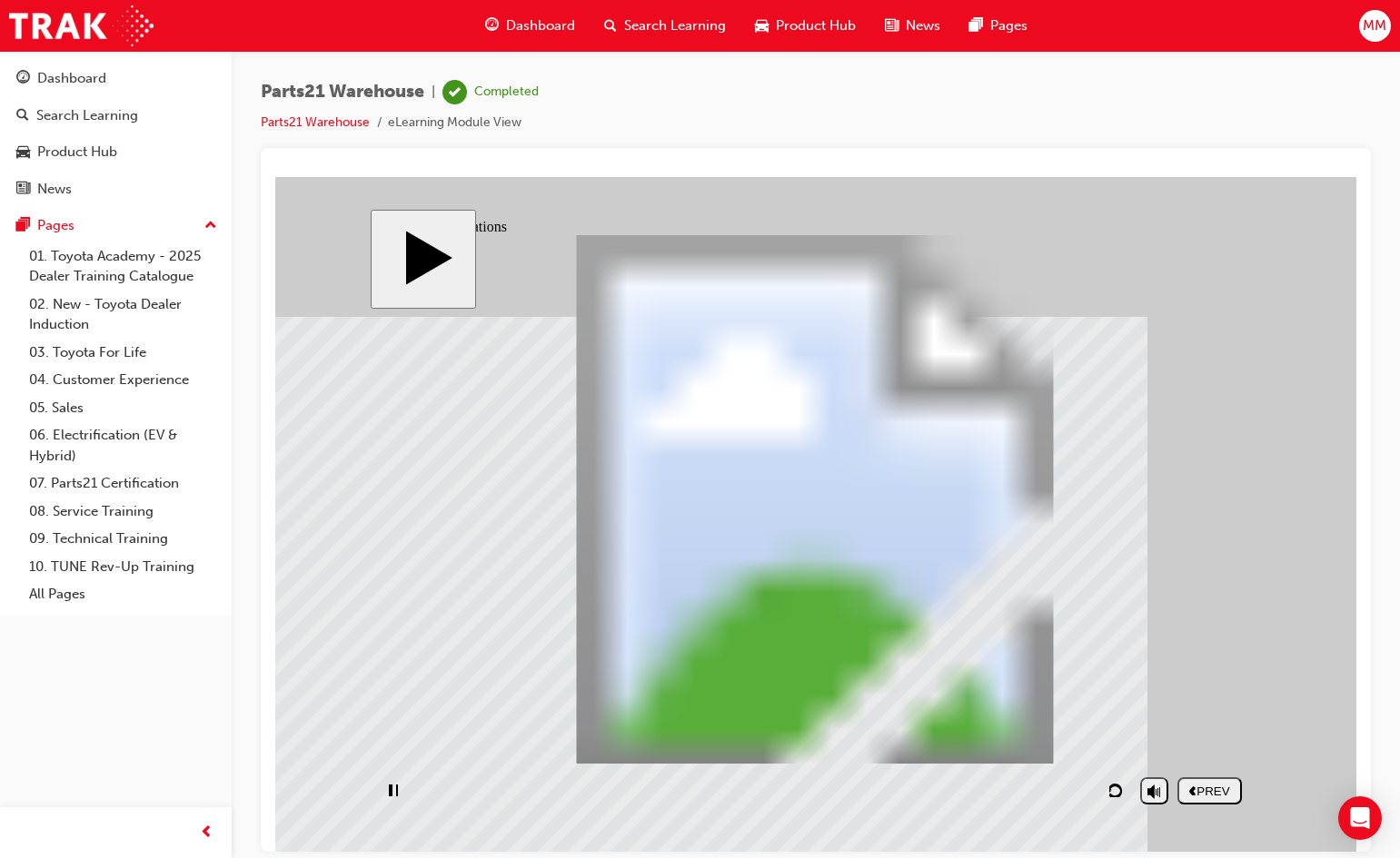
click at [104, 254] on link "01. Toyota Academy - 2025 Dealer Training Catalogue" at bounding box center [122, 266] width 203 height 48
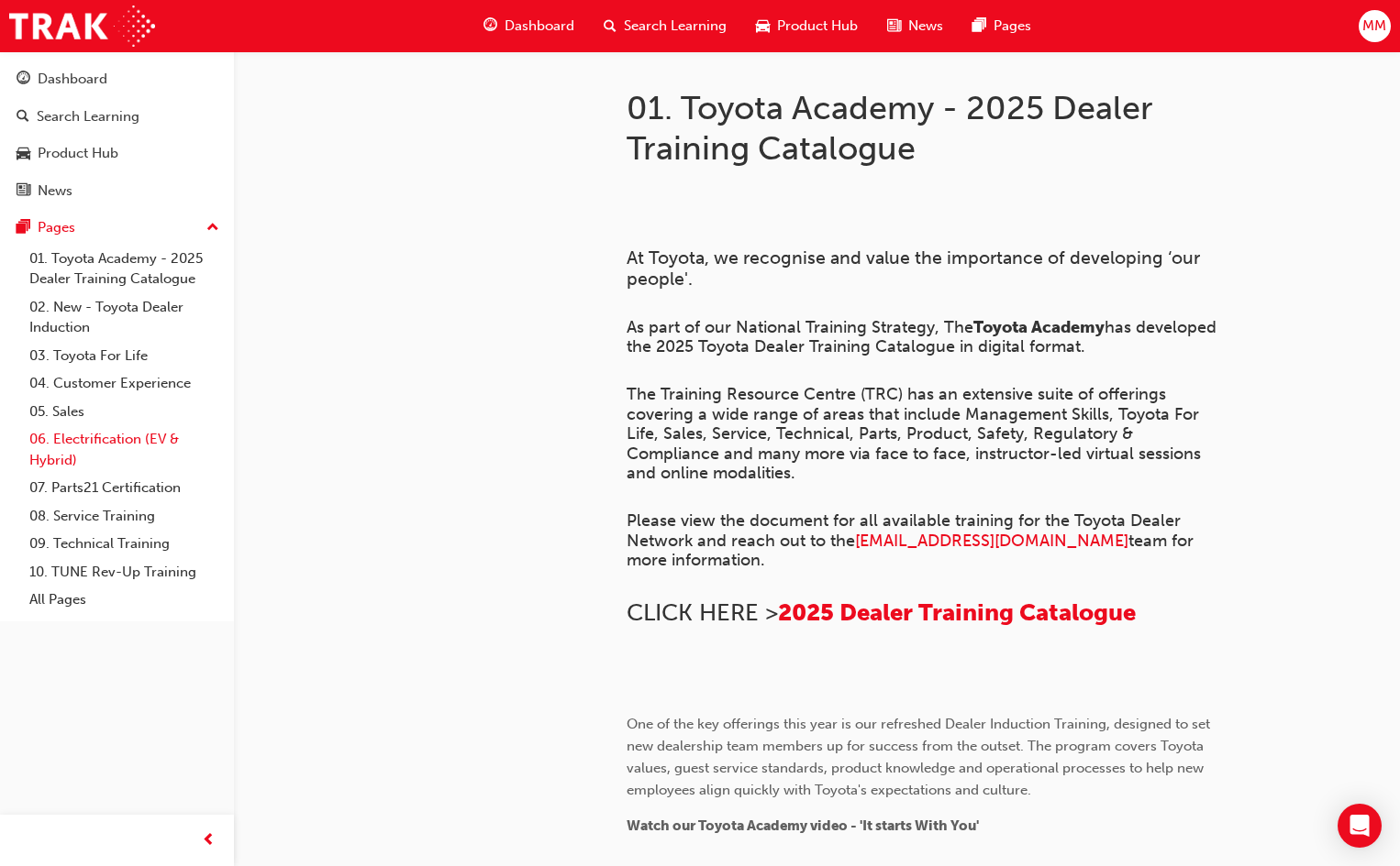
click at [88, 450] on link "06. Electrification (EV & Hybrid)" at bounding box center [124, 449] width 204 height 48
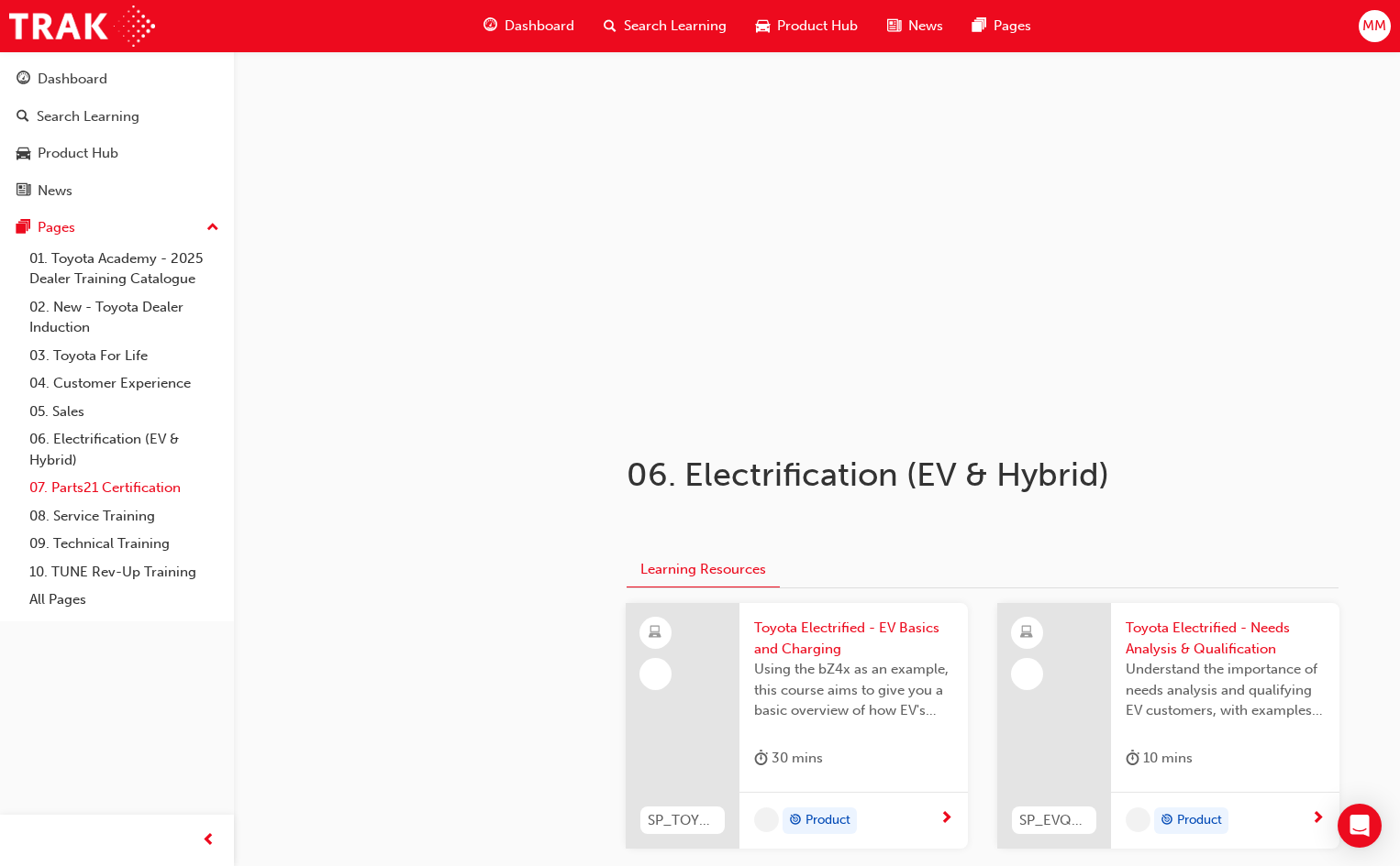
click at [92, 493] on link "07. Parts21 Certification" at bounding box center [124, 489] width 204 height 29
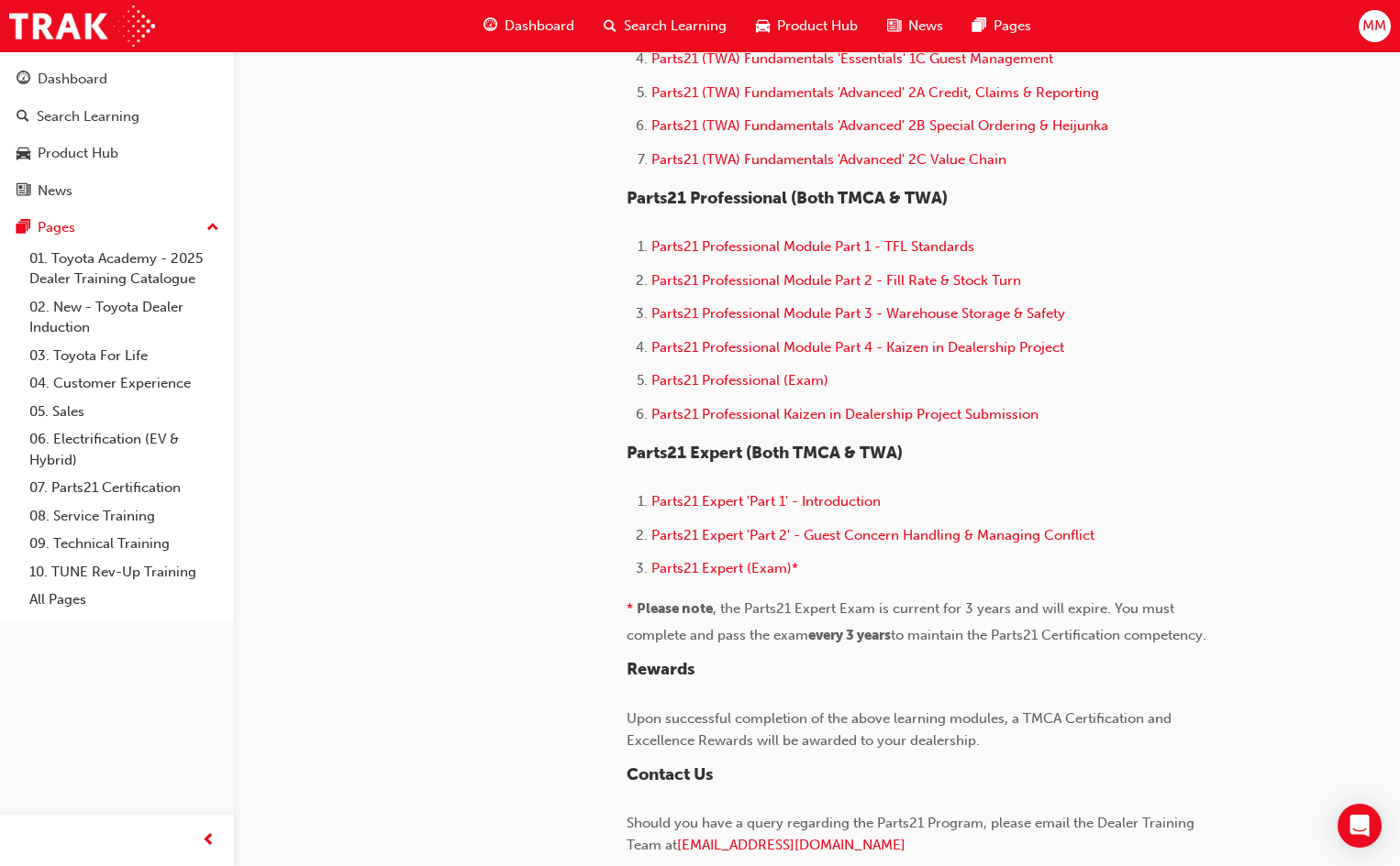
scroll to position [1100, 0]
click at [778, 241] on span "Parts21 Professional Module Part 1 - TFL Standards" at bounding box center [812, 245] width 322 height 16
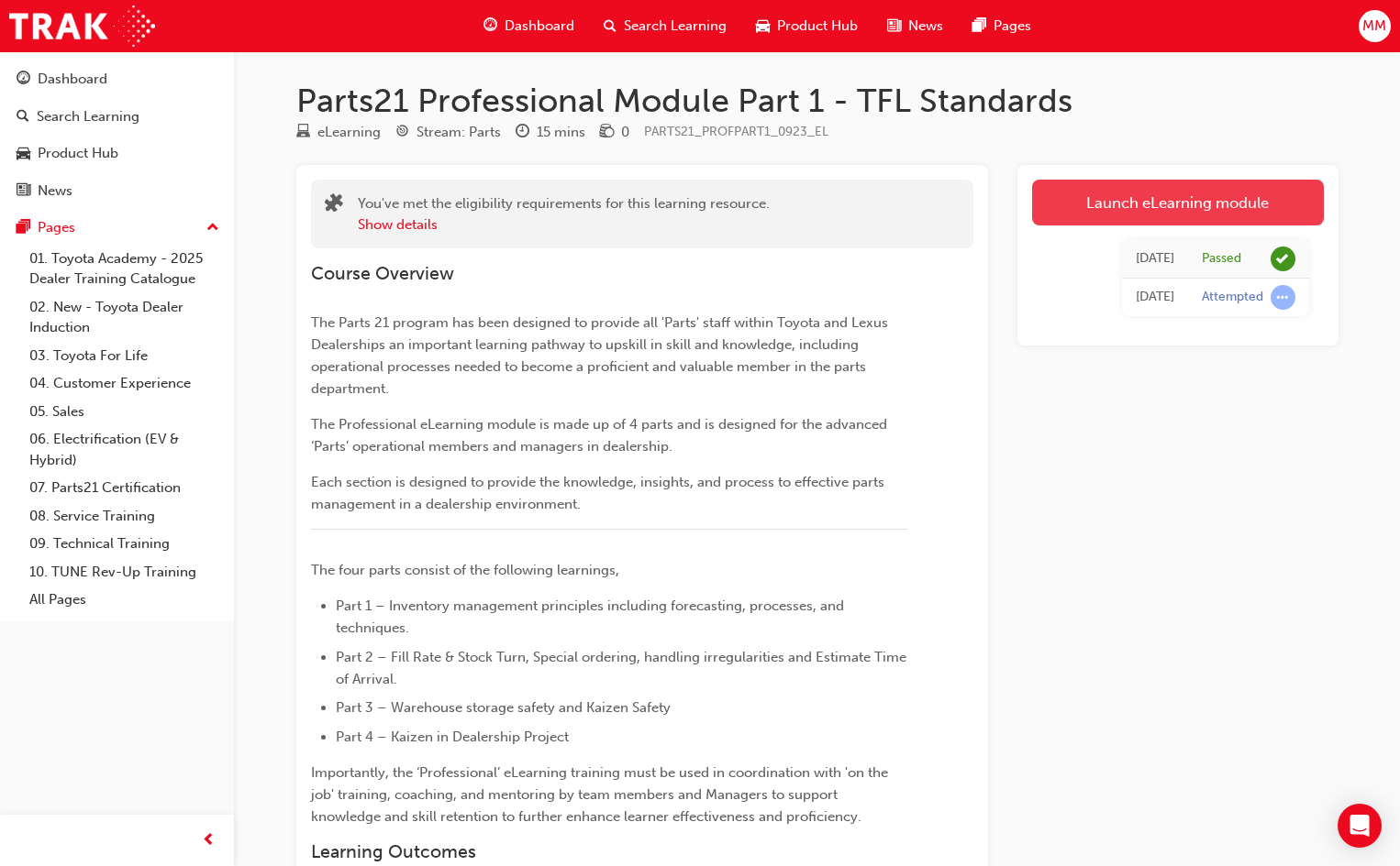
click at [1134, 202] on link "Launch eLearning module" at bounding box center [1177, 202] width 292 height 46
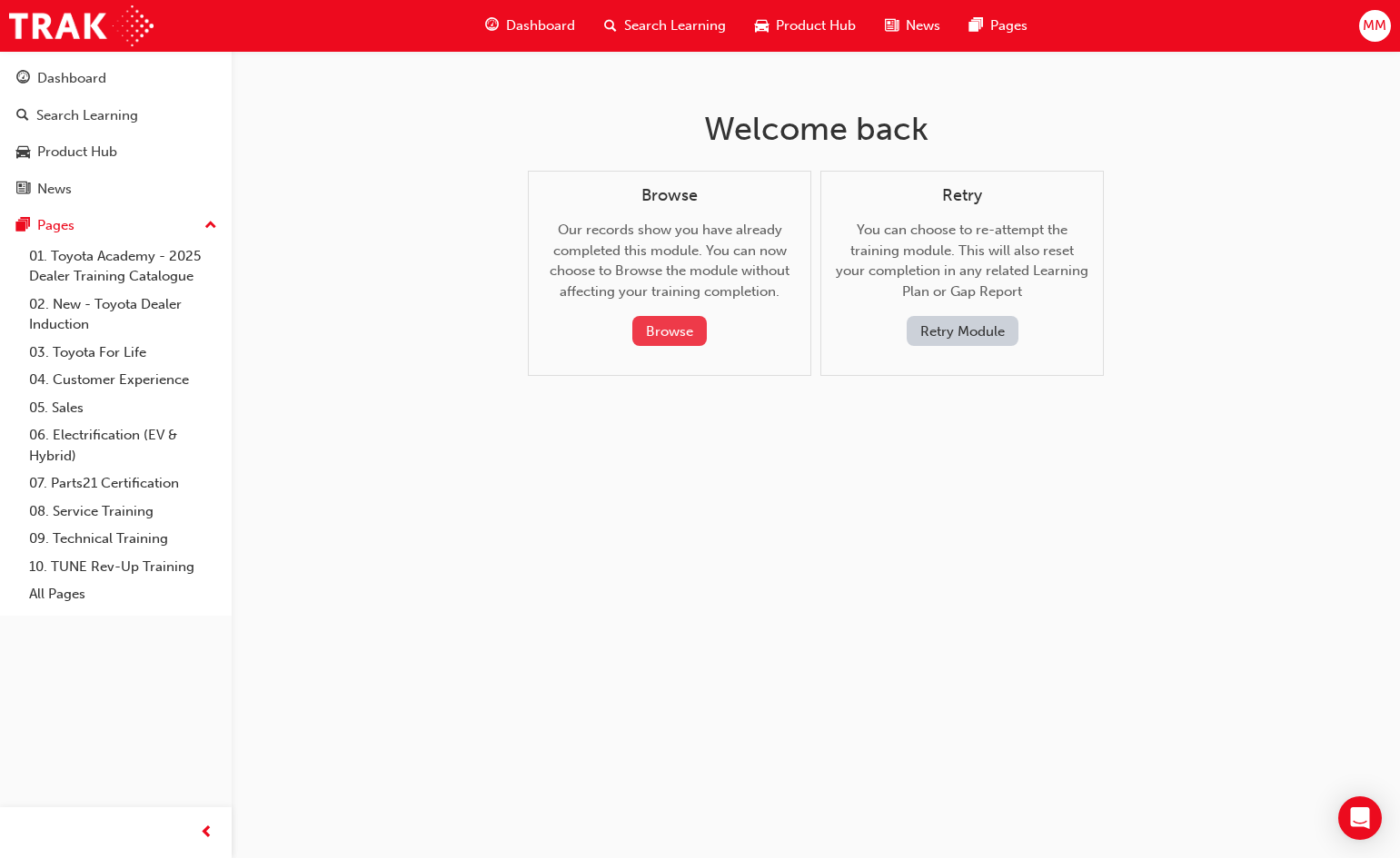
click at [670, 317] on button "Browse" at bounding box center [669, 332] width 74 height 30
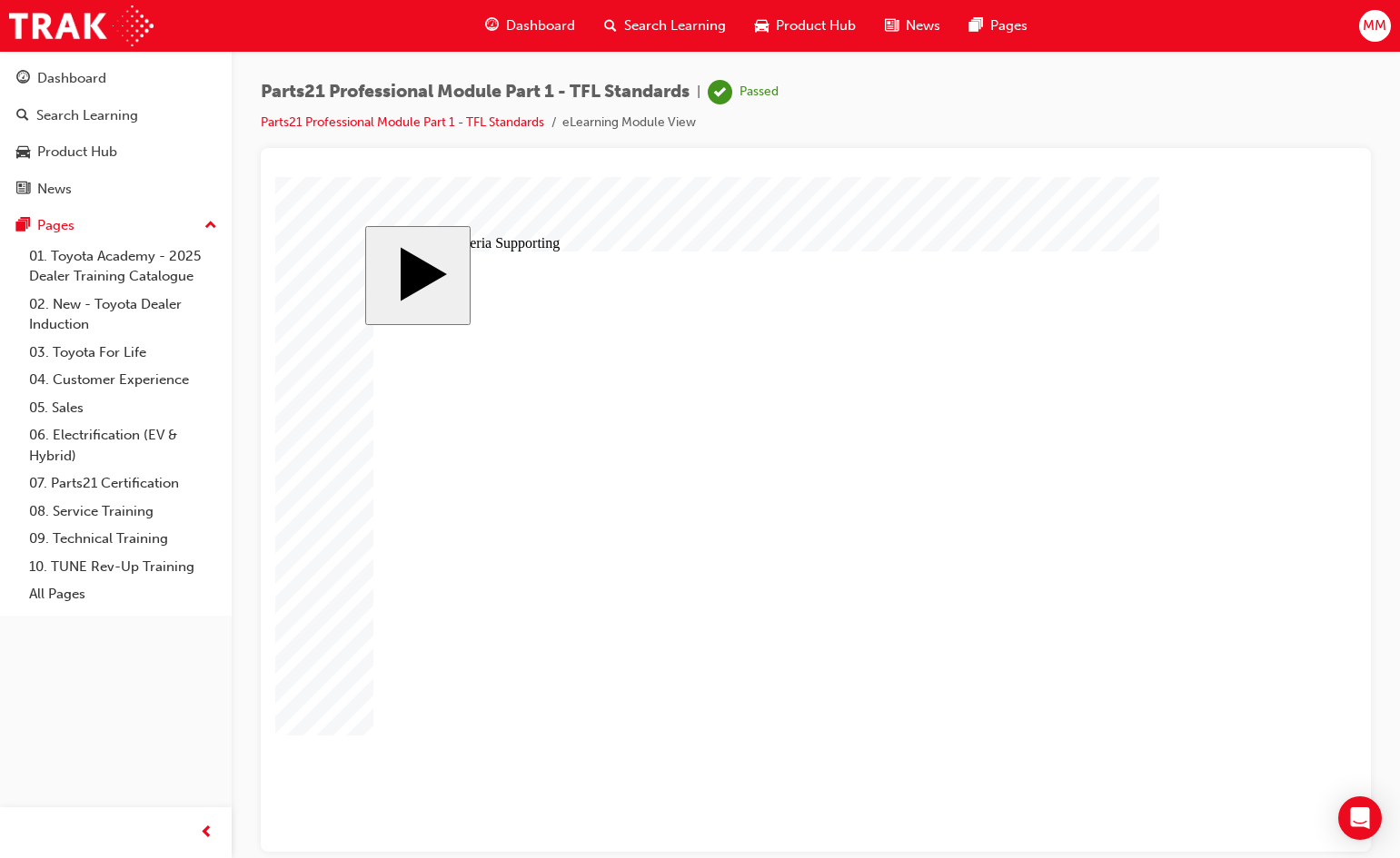
type input "5"
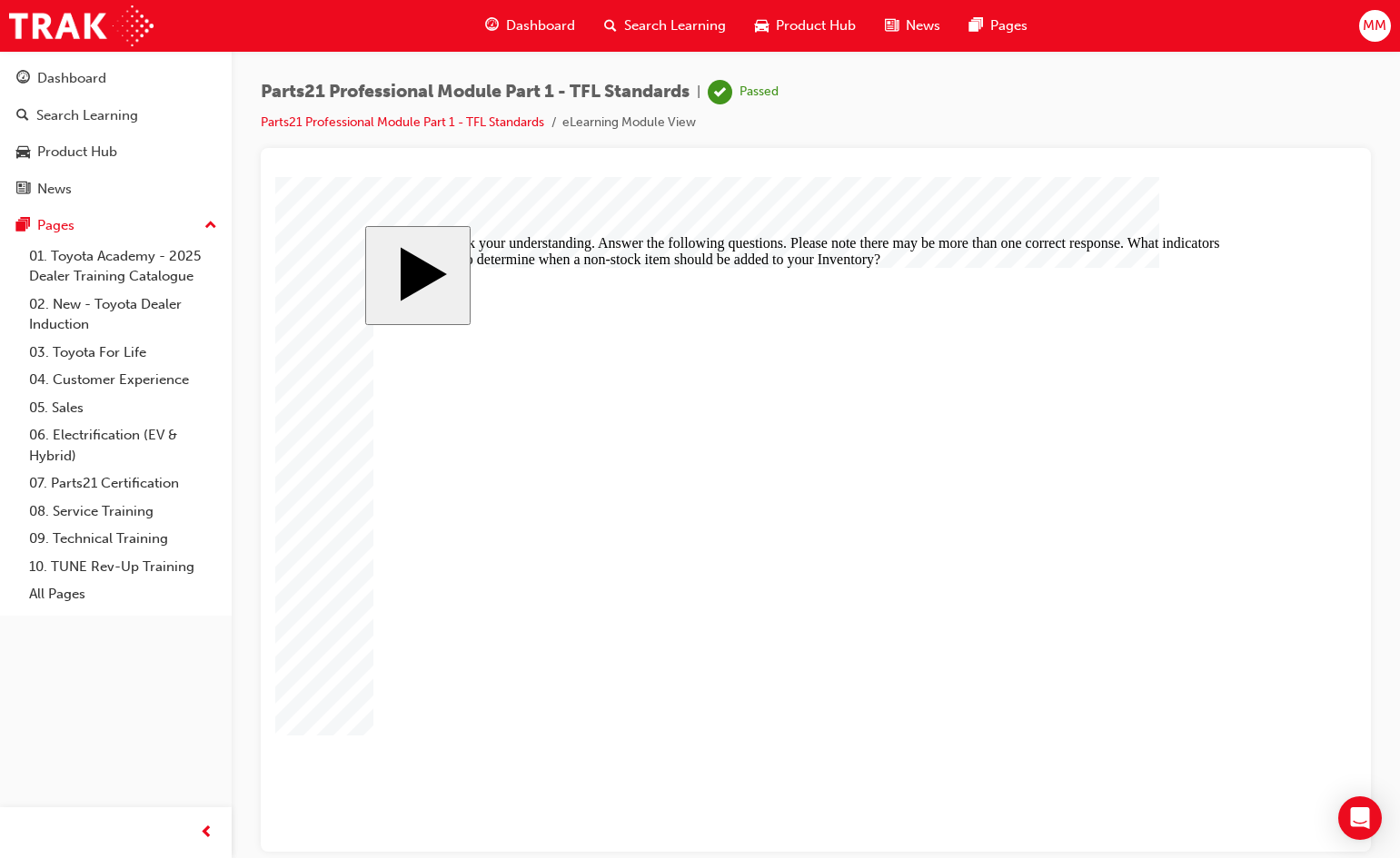
checkbox input "true"
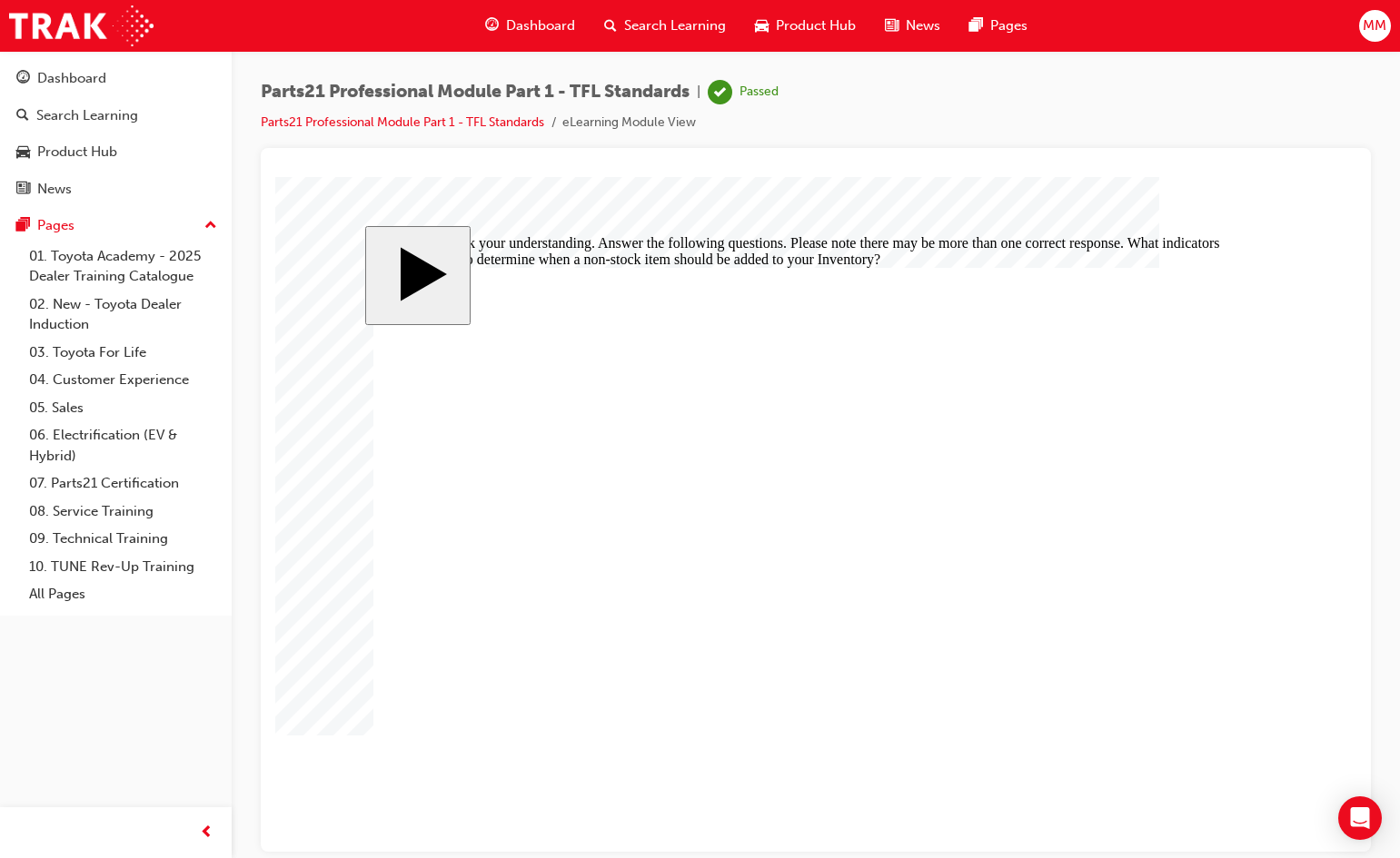
checkbox input "false"
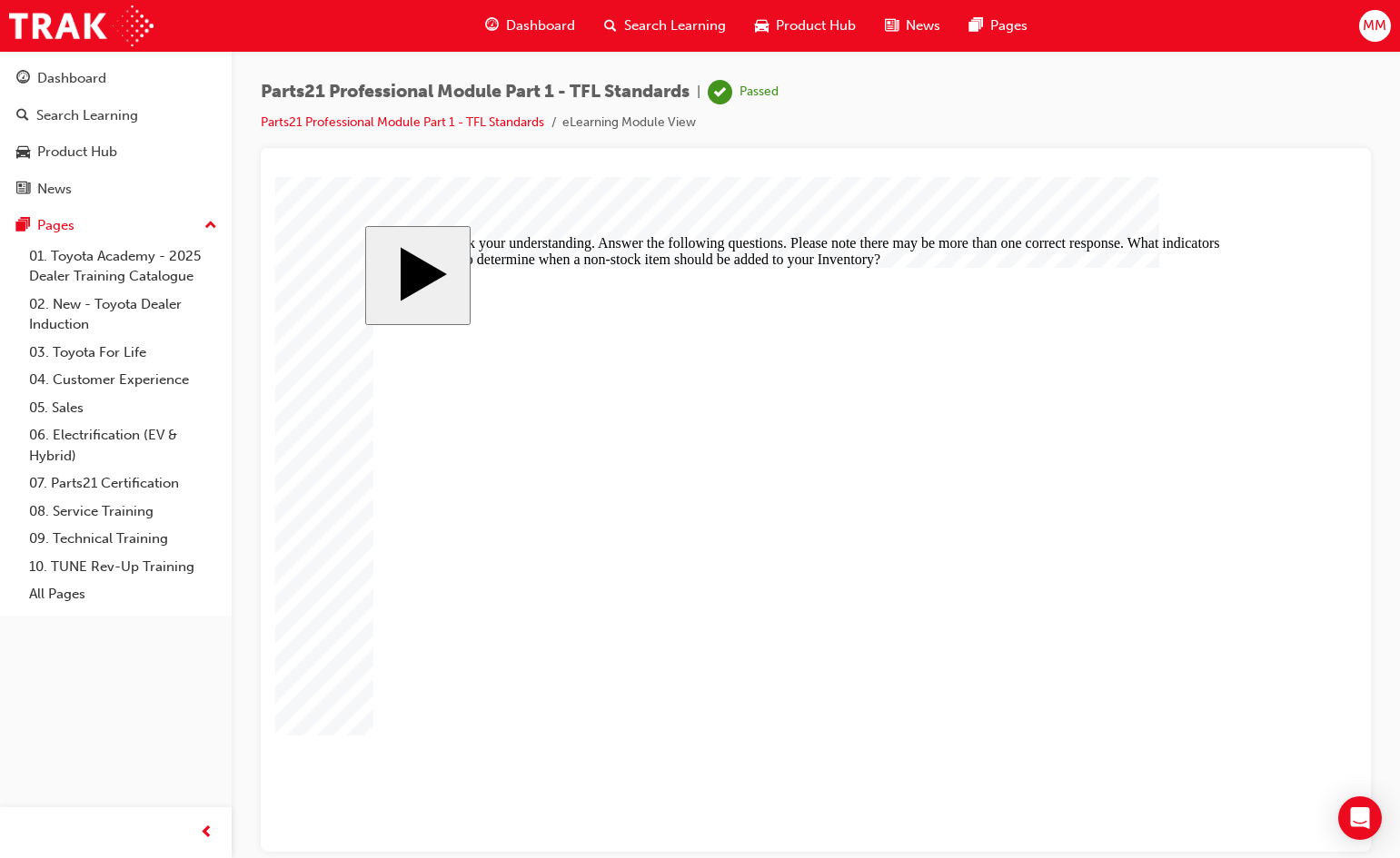
checkbox input "true"
checkbox input "false"
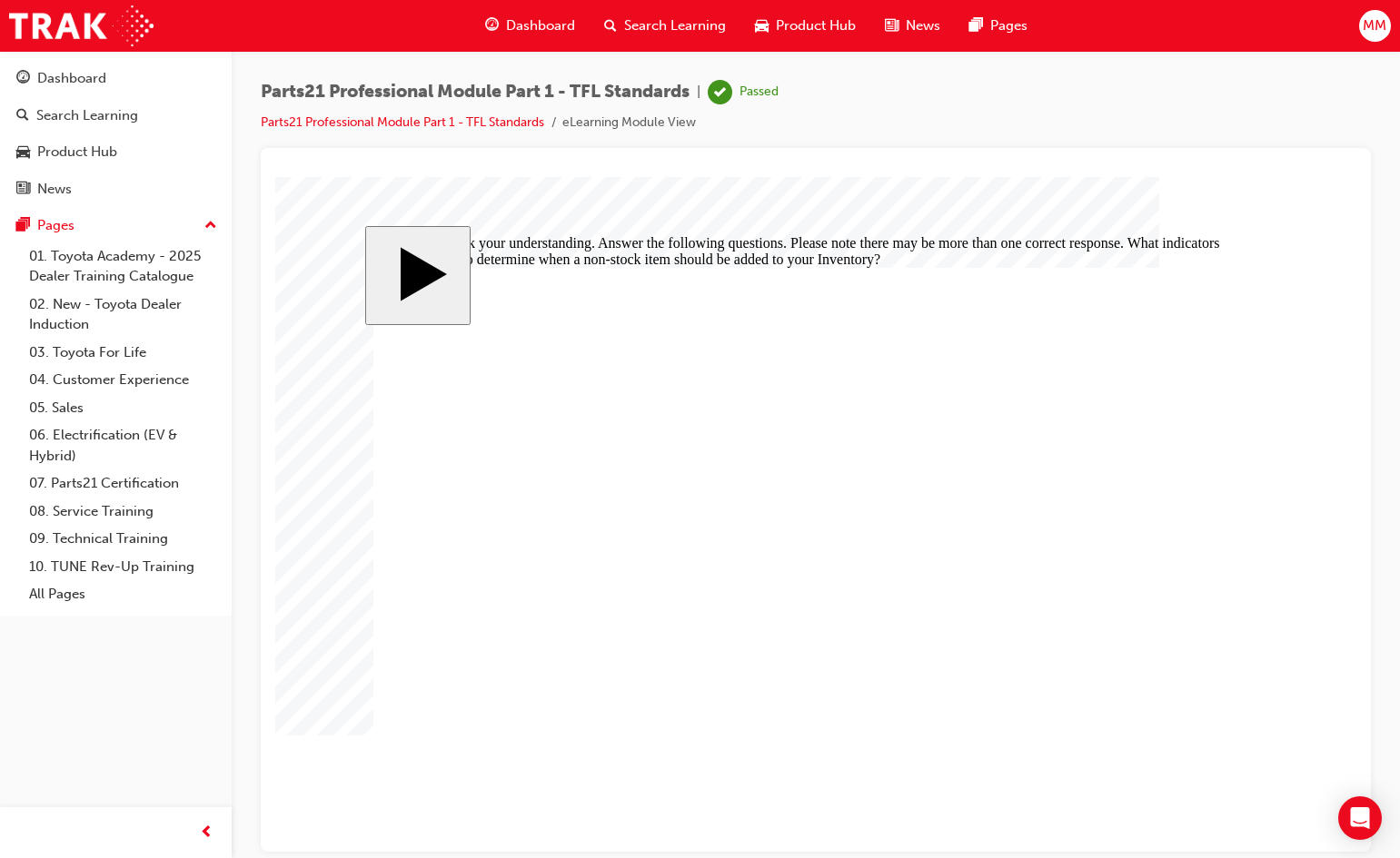
checkbox input "true"
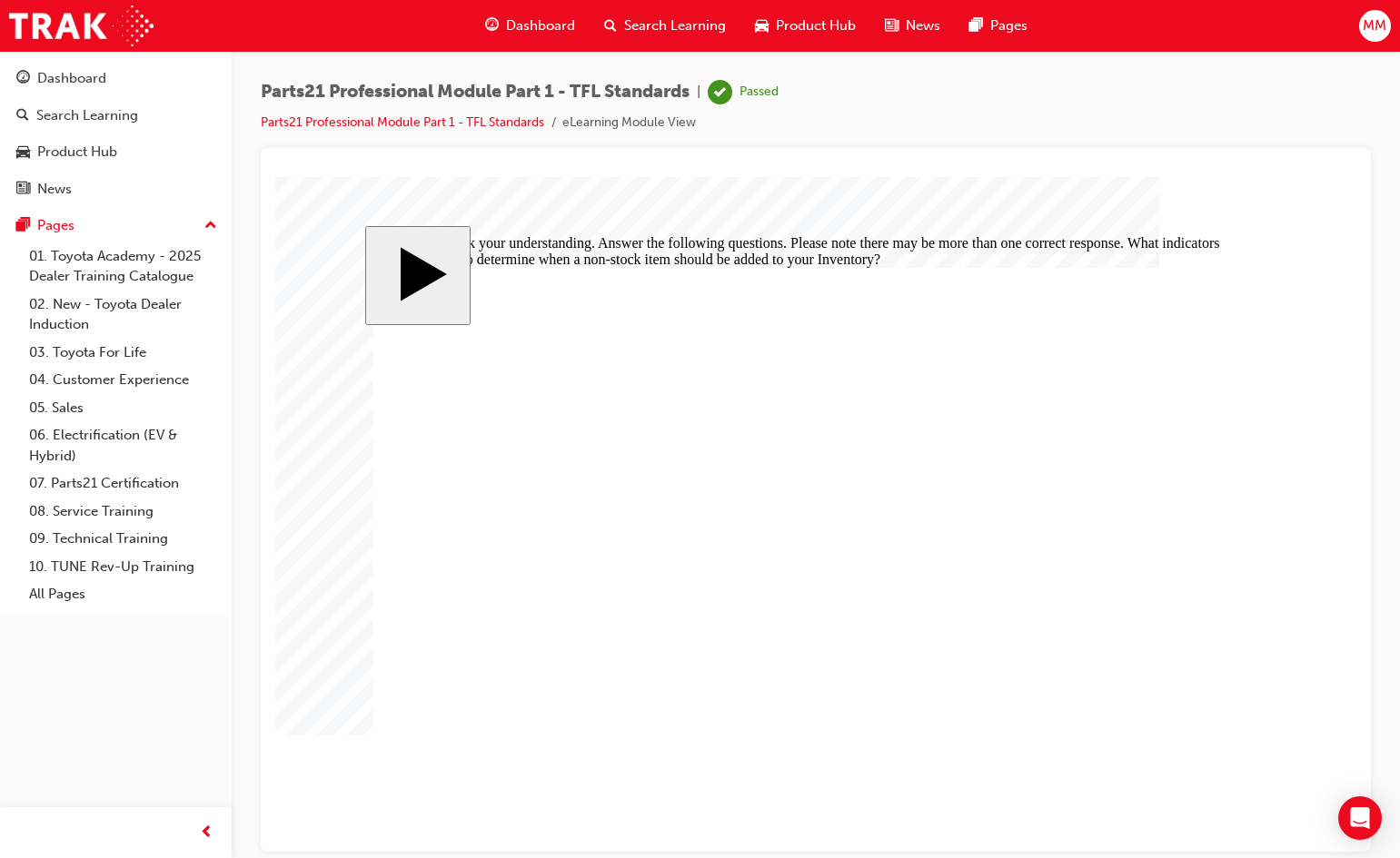
checkbox input "true"
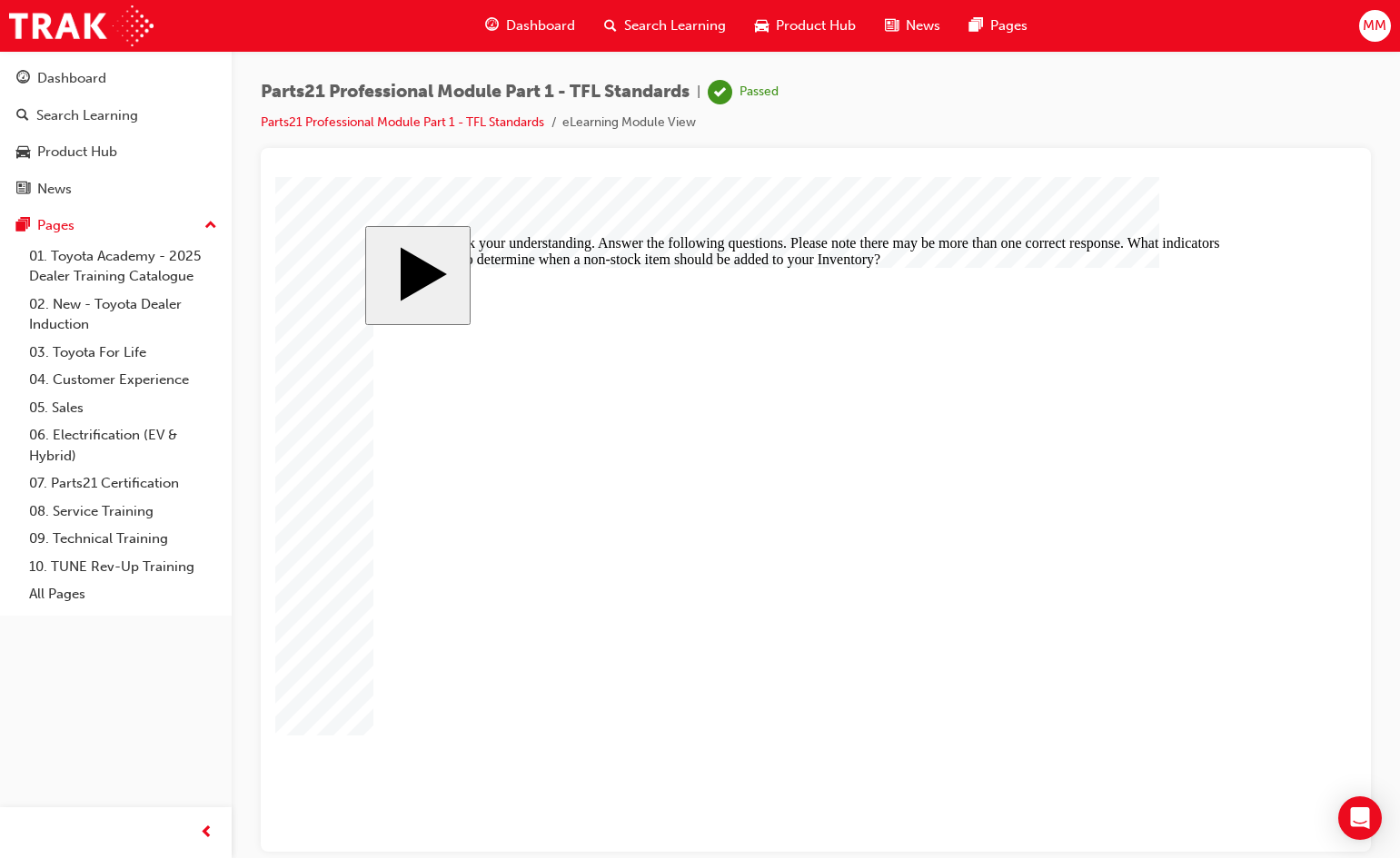
checkbox input "false"
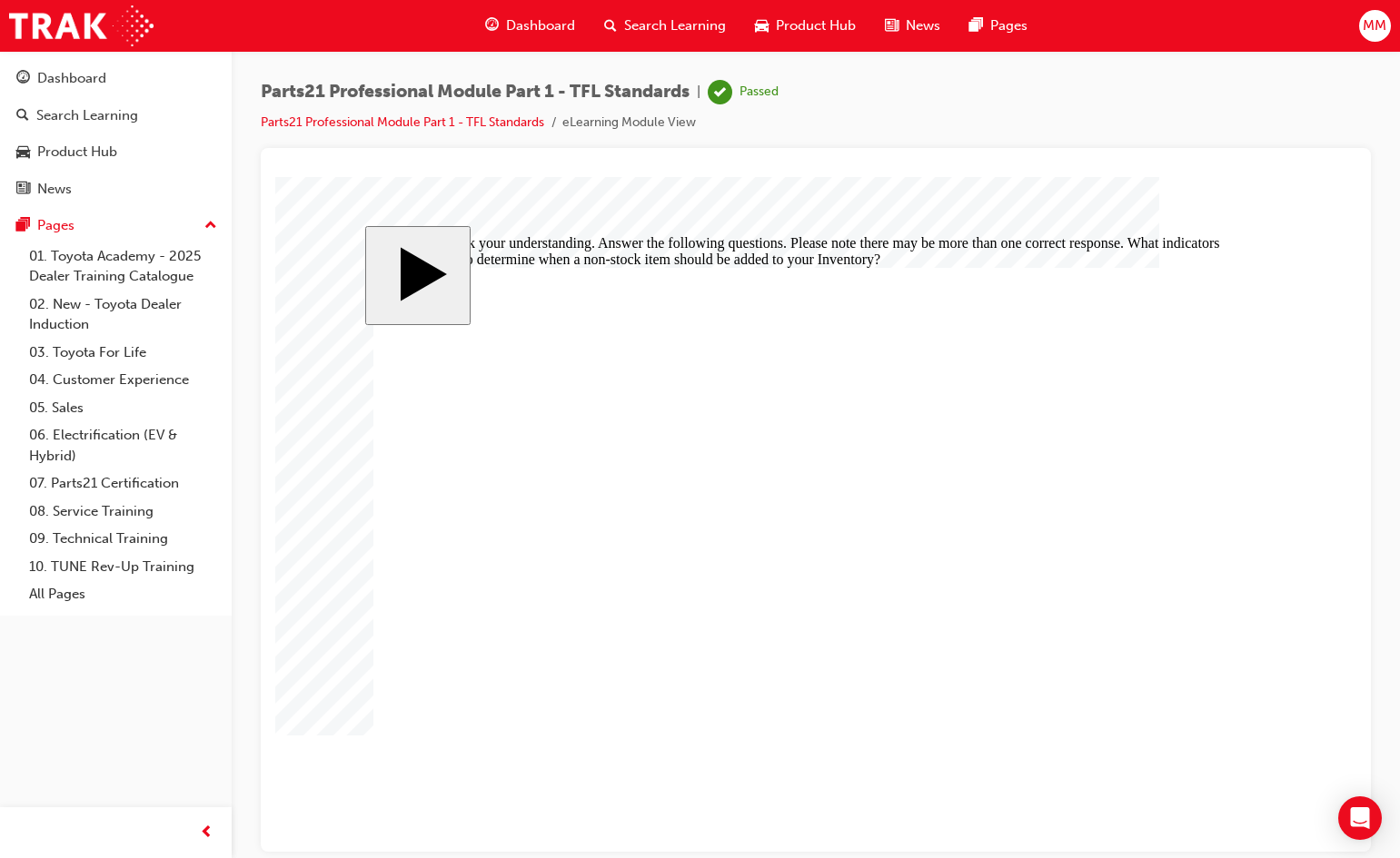
checkbox input "false"
checkbox input "true"
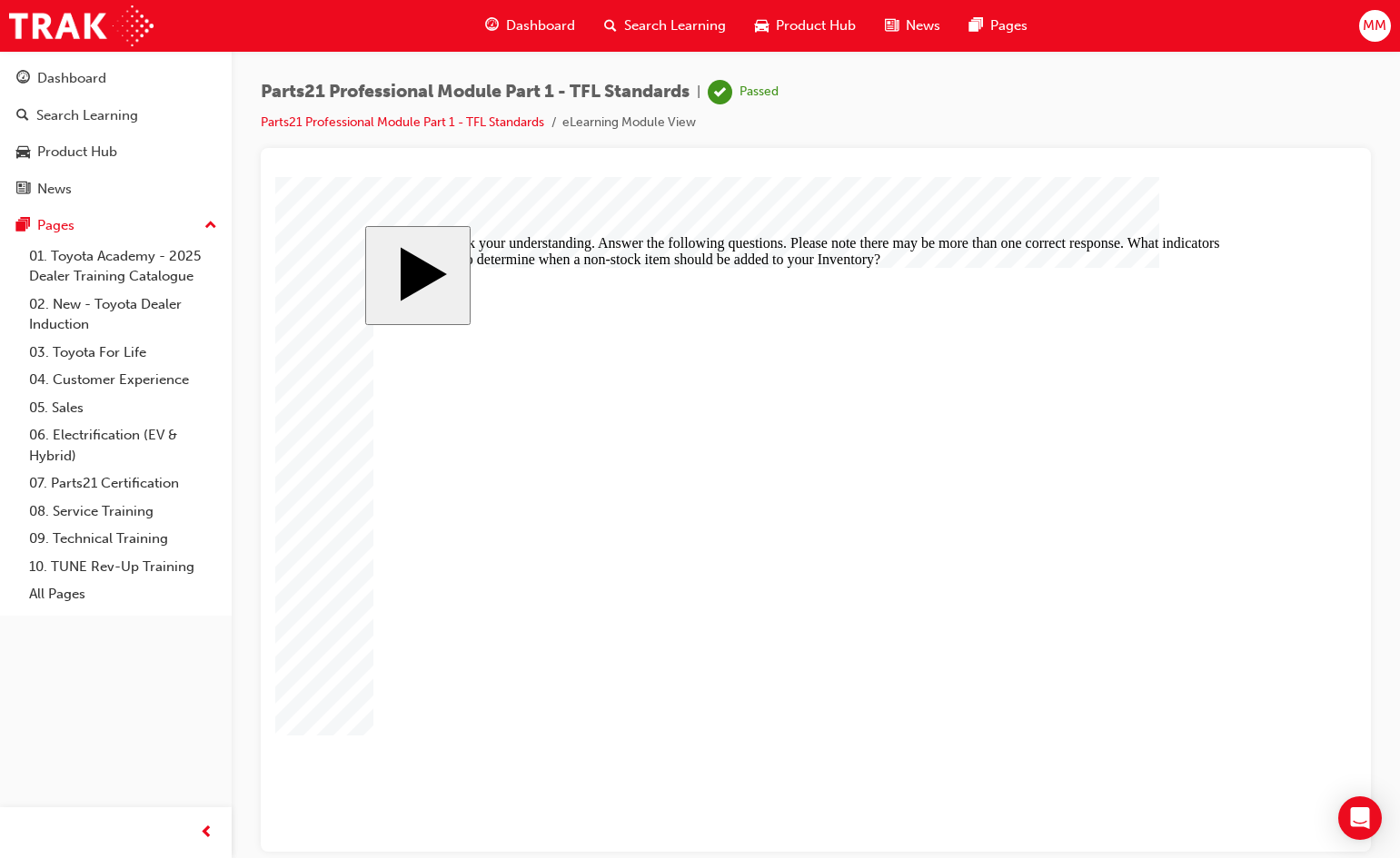
checkbox input "false"
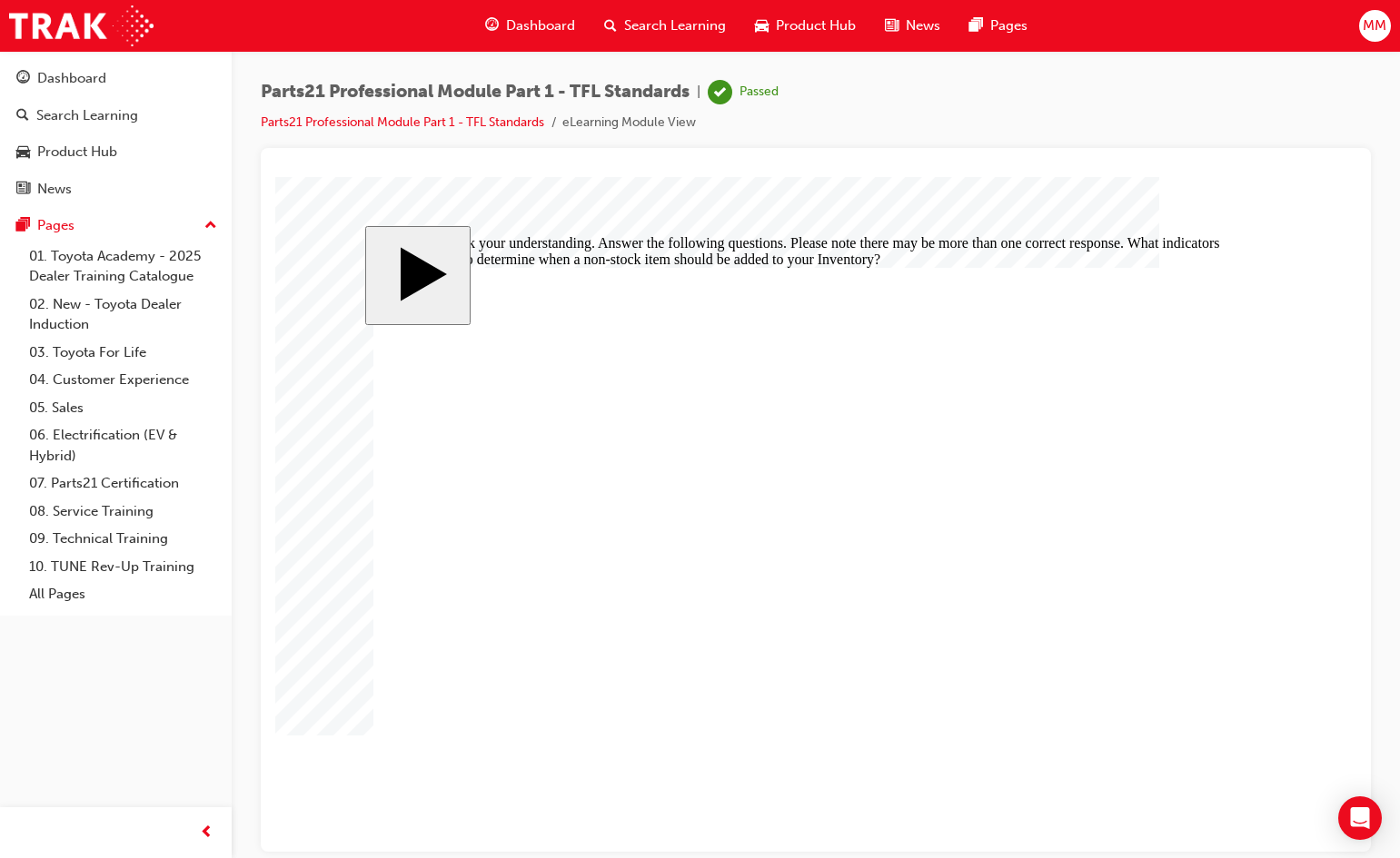
checkbox input "false"
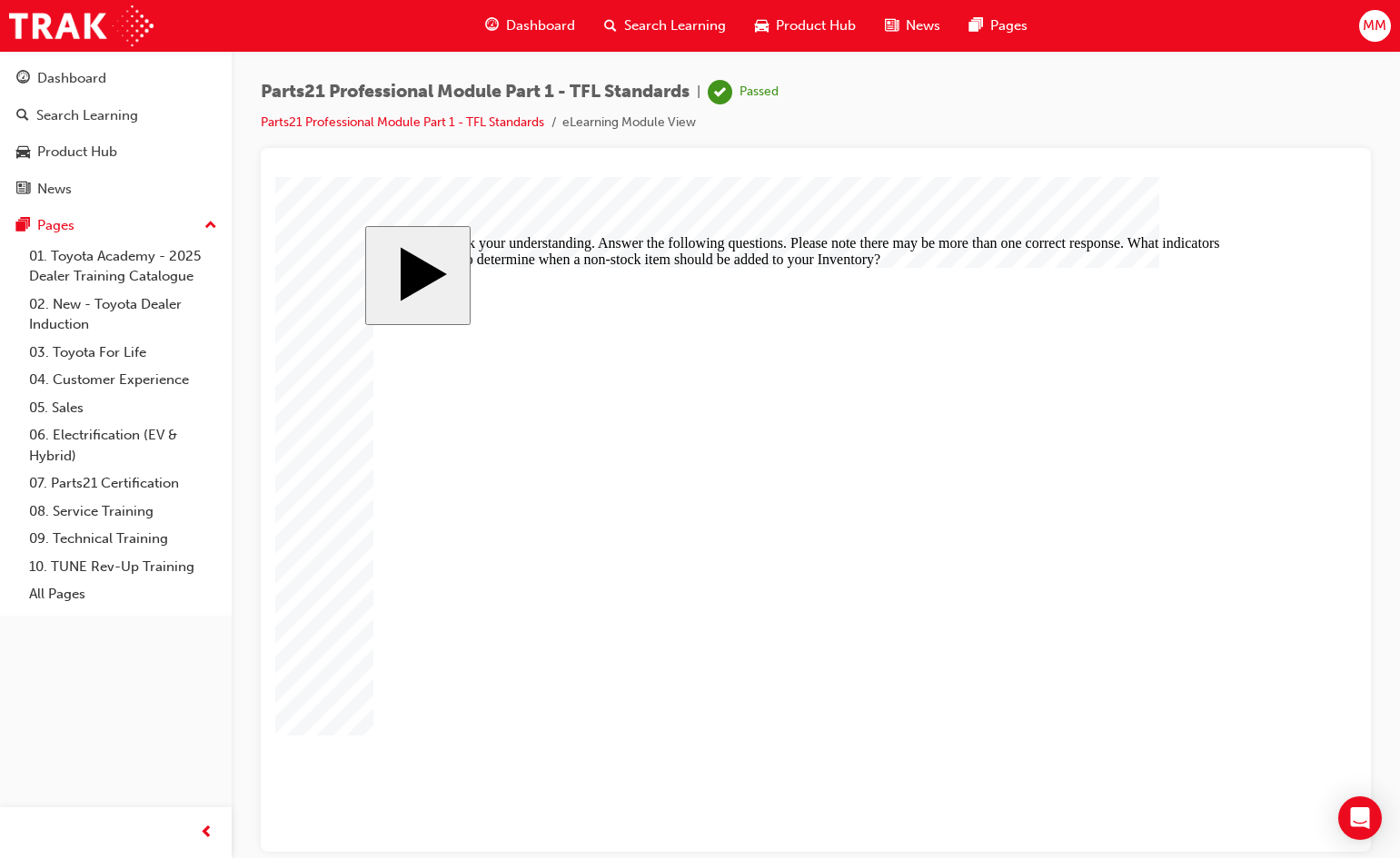
checkbox input "false"
checkbox input "true"
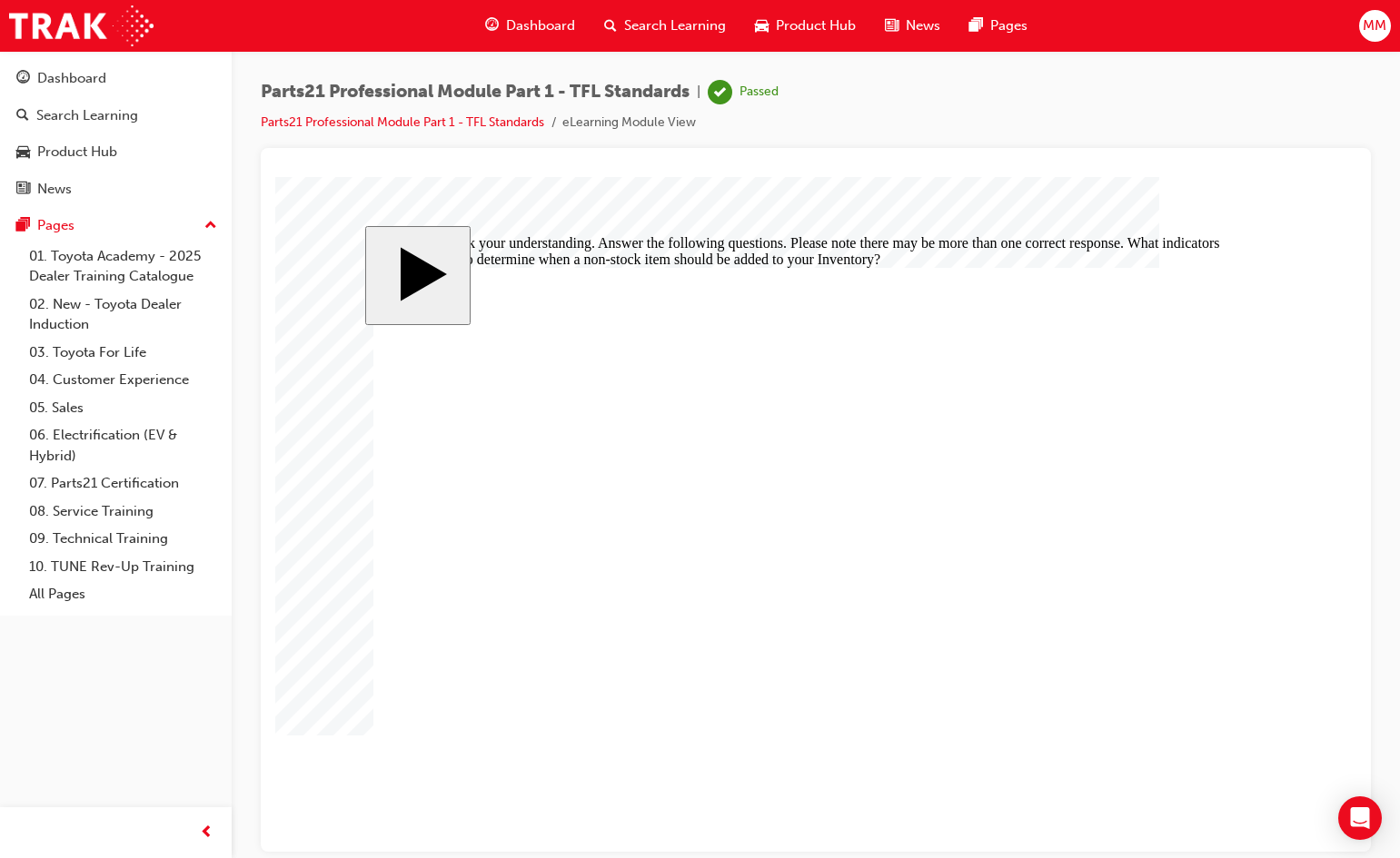
checkbox input "true"
checkbox input "false"
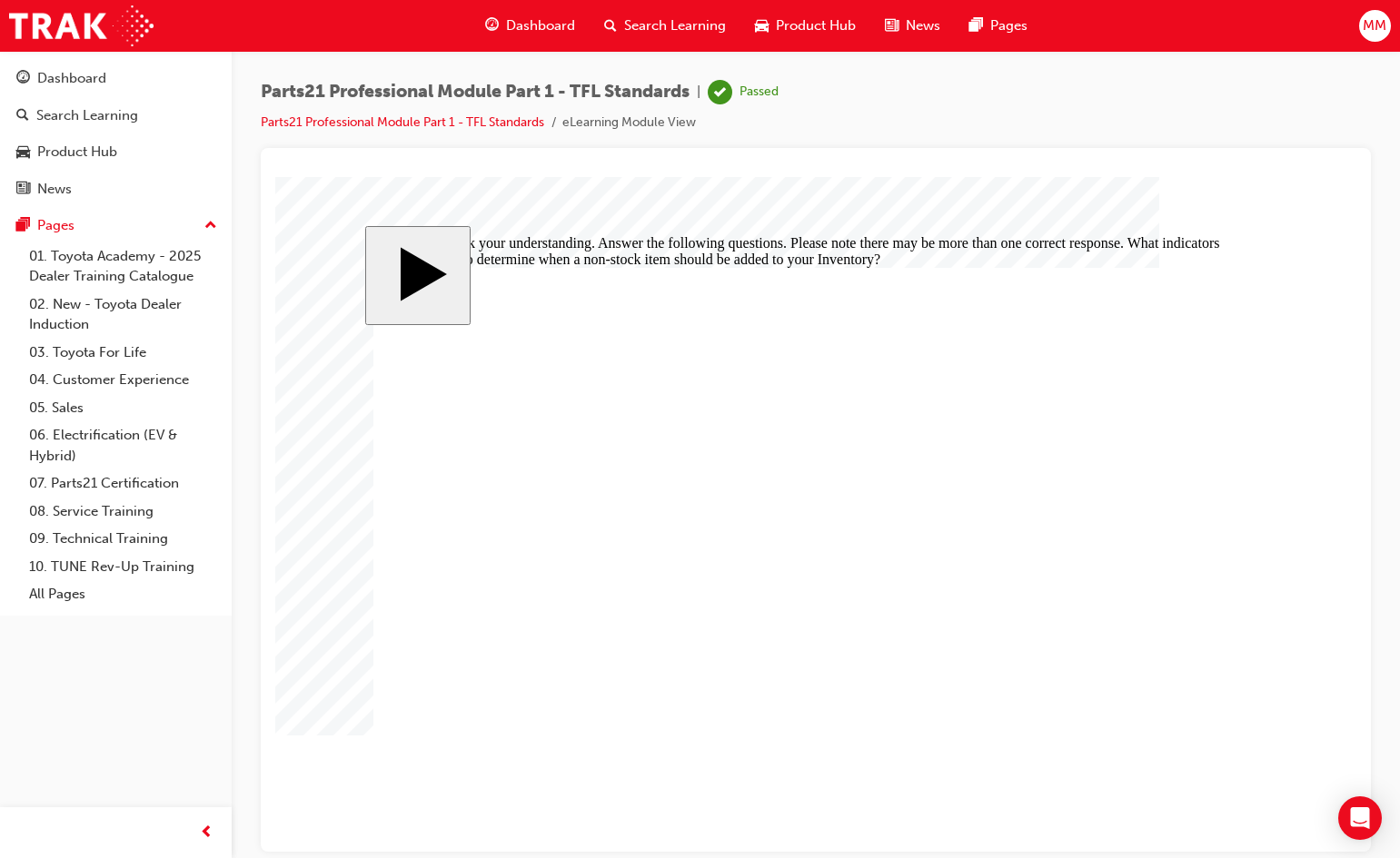
checkbox input "true"
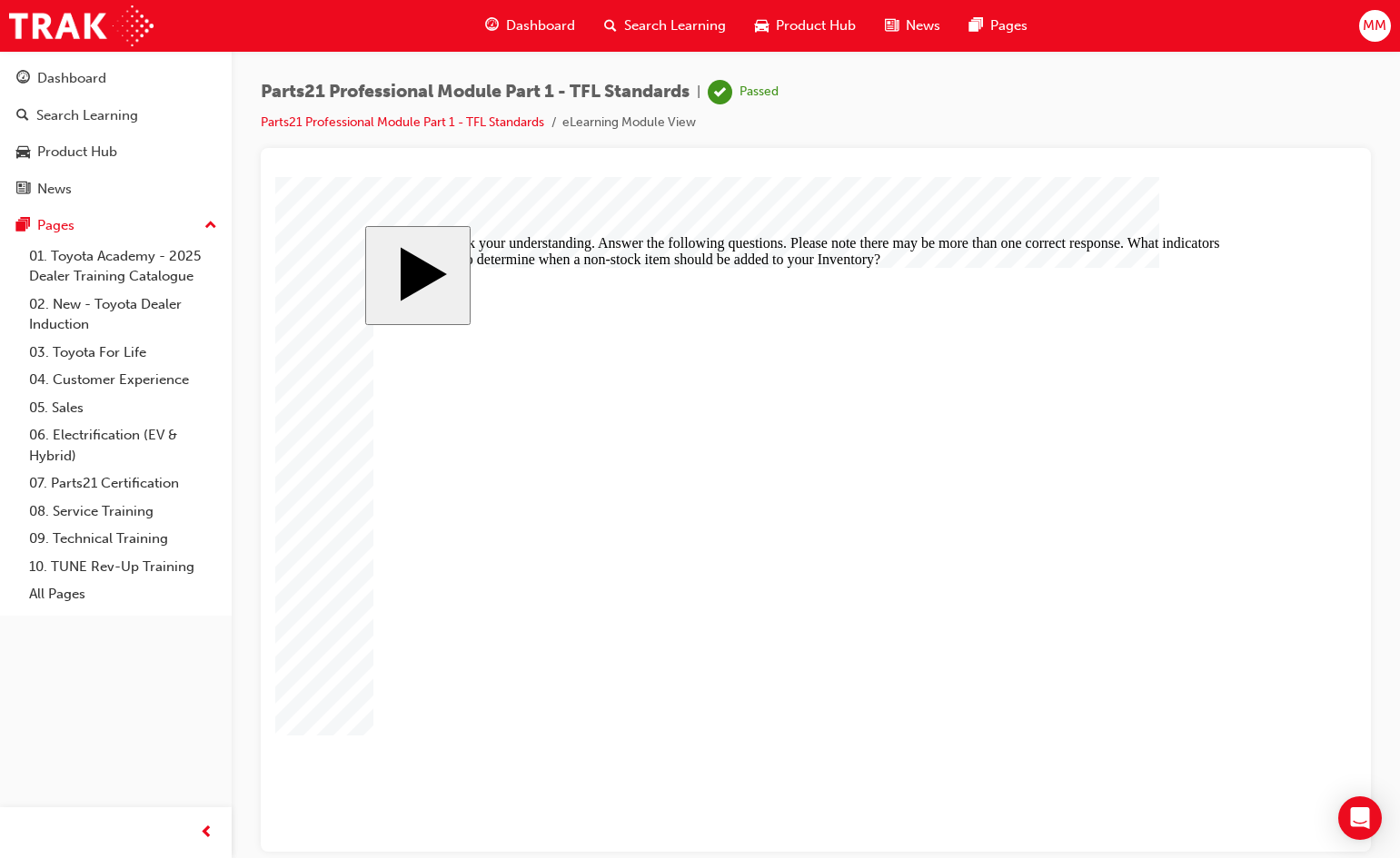
checkbox input "true"
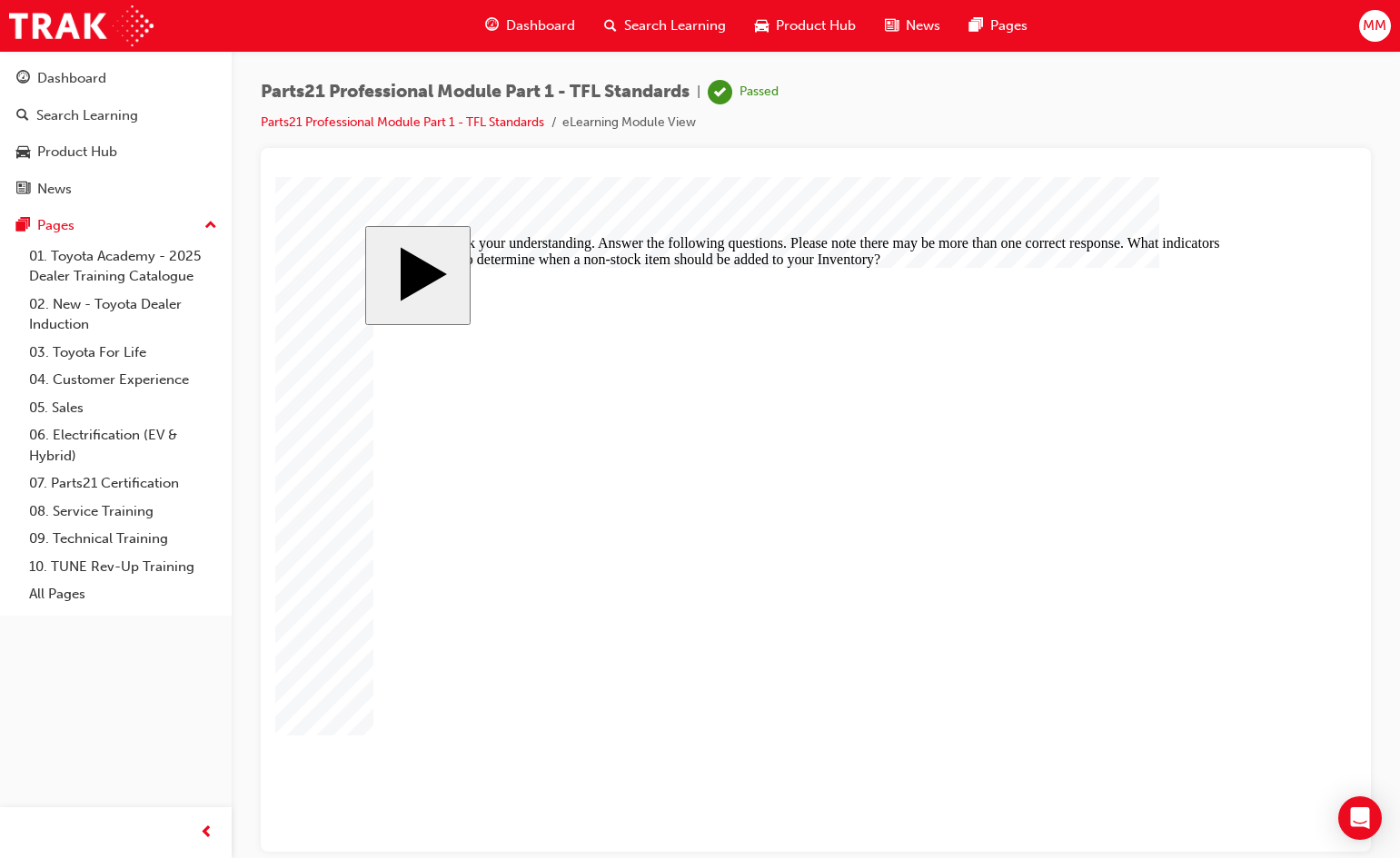
checkbox input "true"
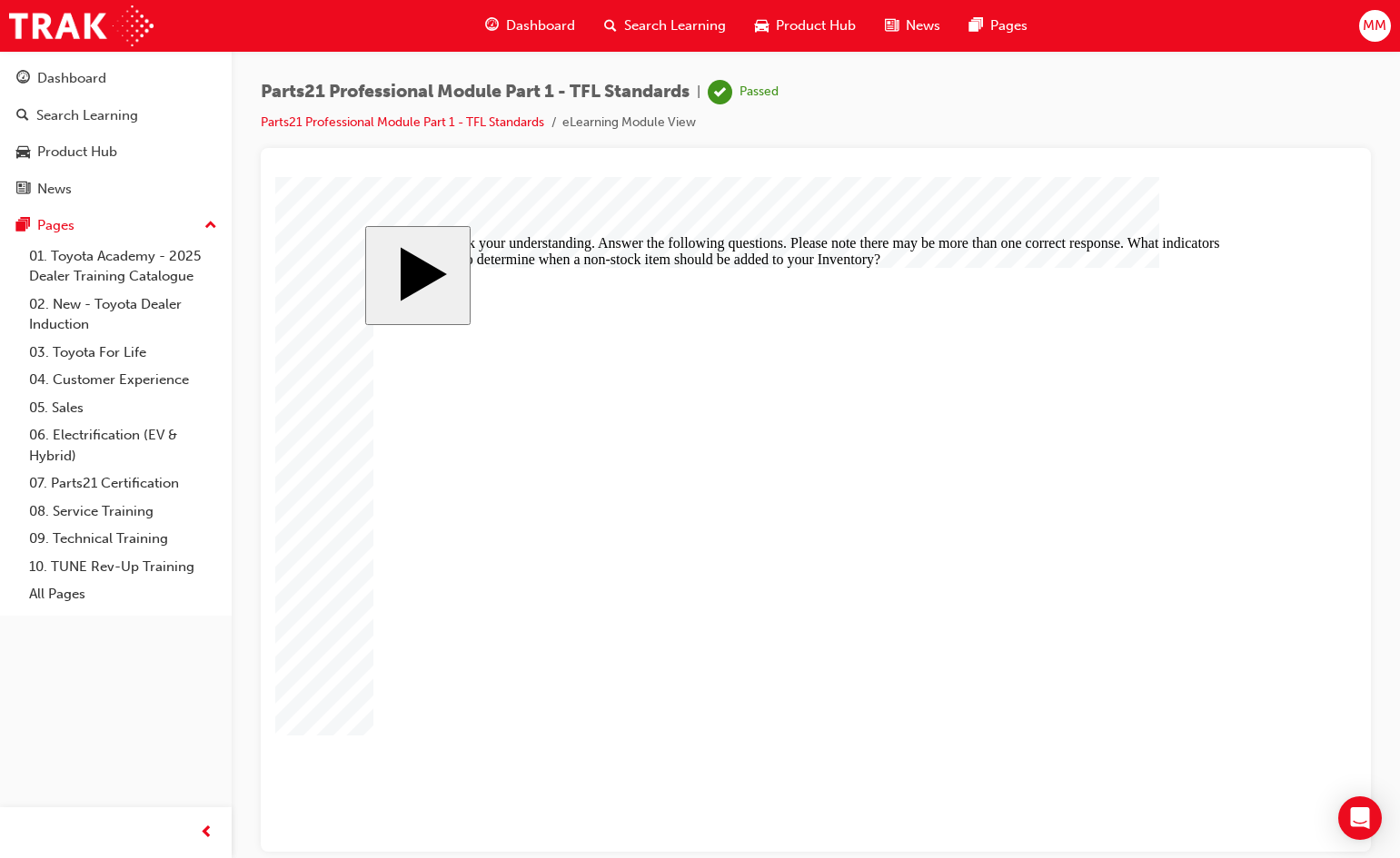
checkbox input "true"
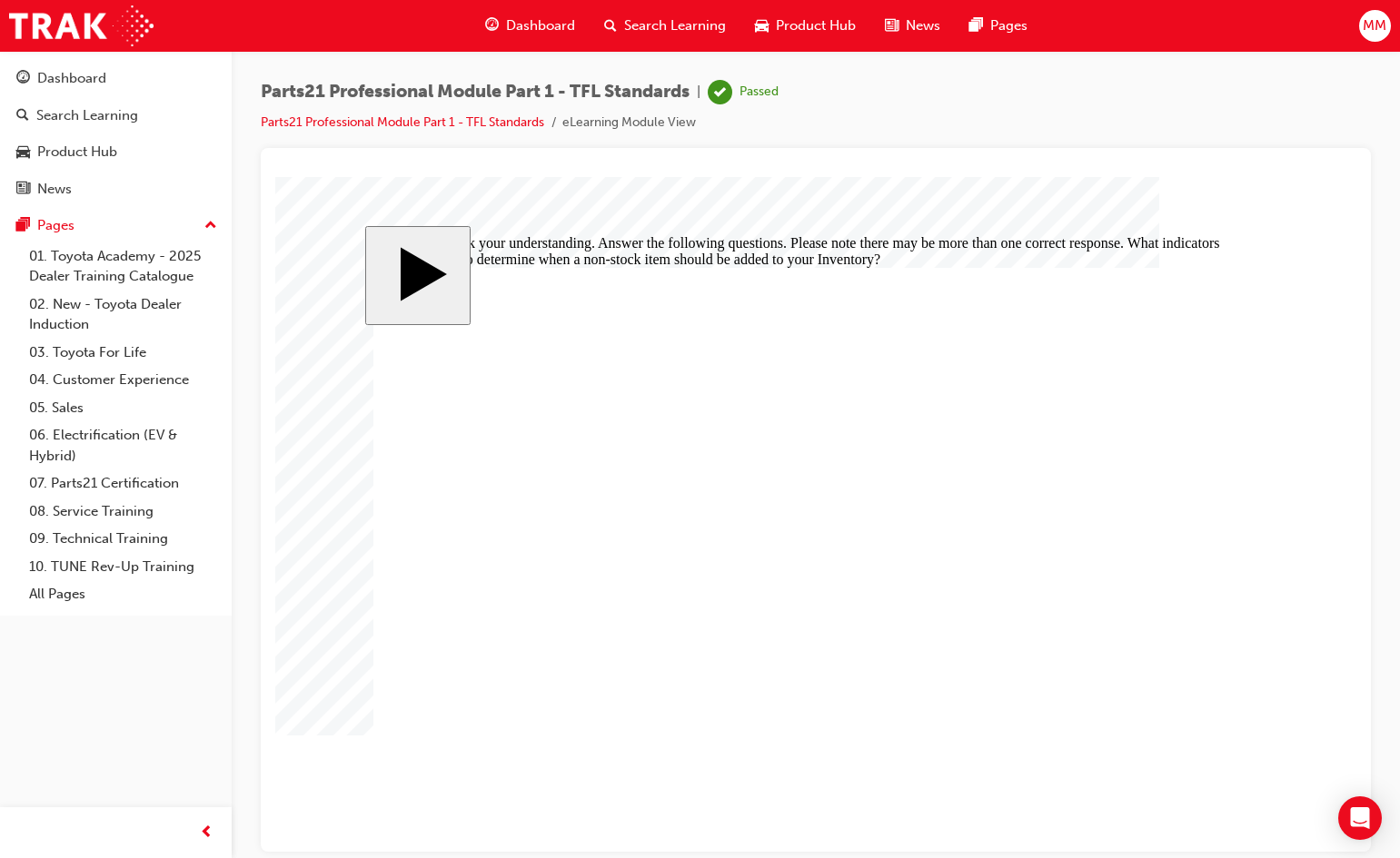
checkbox input "true"
checkbox input "false"
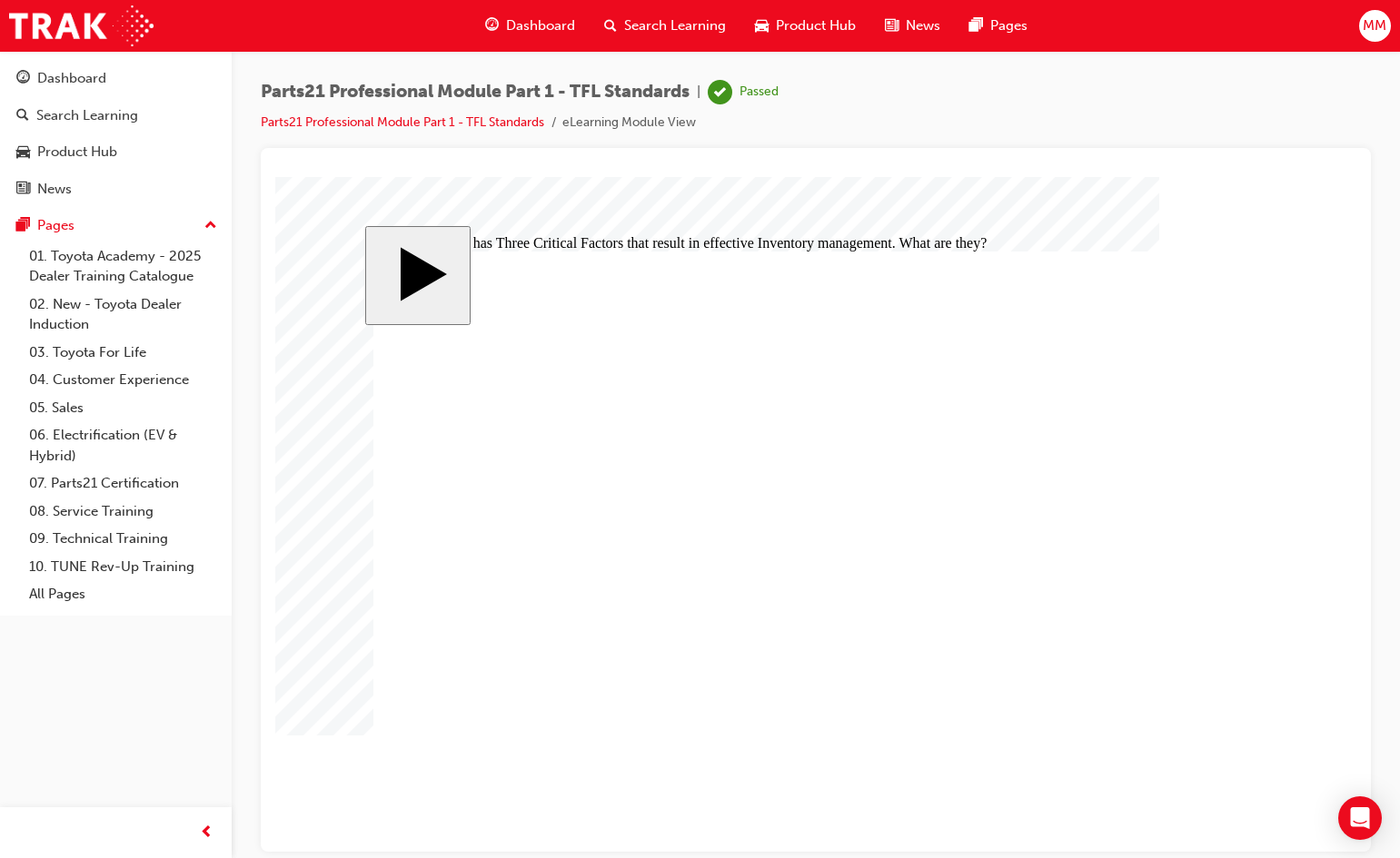
checkbox input "true"
drag, startPoint x: 881, startPoint y: 537, endPoint x: 852, endPoint y: 539, distance: 29.1
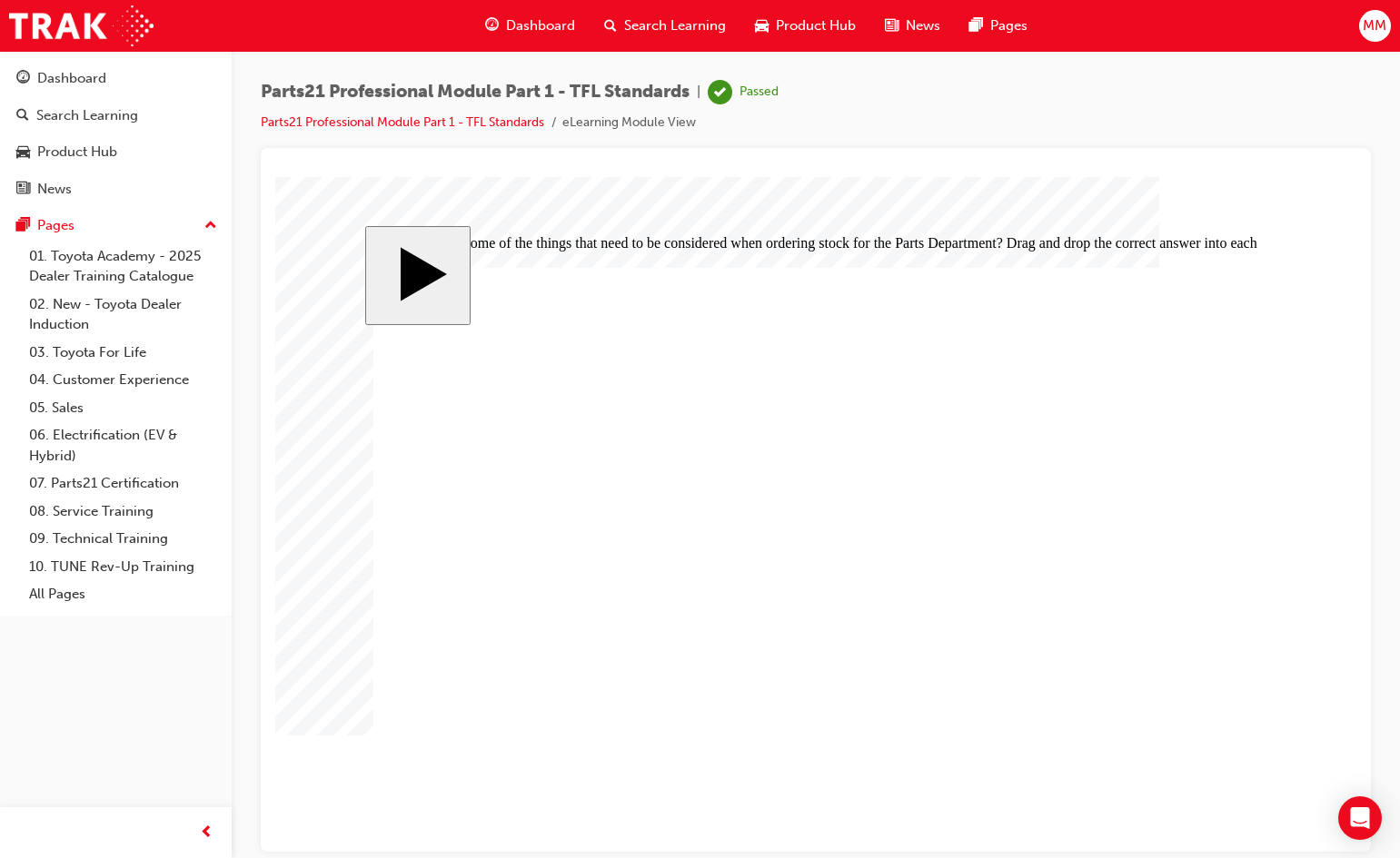
drag, startPoint x: 858, startPoint y: 602, endPoint x: 833, endPoint y: 605, distance: 25.2
drag, startPoint x: 874, startPoint y: 490, endPoint x: 852, endPoint y: 494, distance: 22.4
drag, startPoint x: 935, startPoint y: 445, endPoint x: 910, endPoint y: 446, distance: 25.0
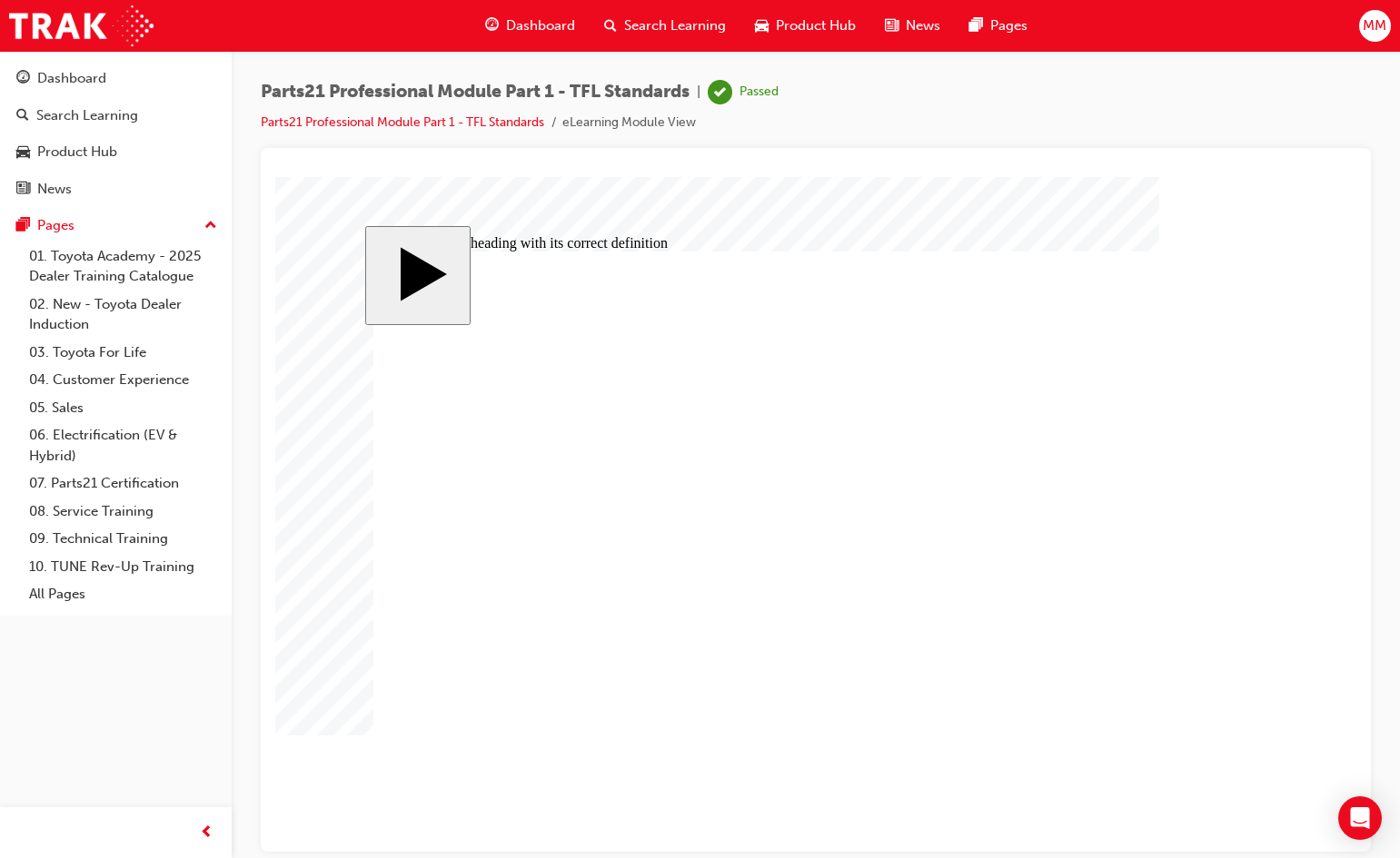
drag, startPoint x: 935, startPoint y: 494, endPoint x: 905, endPoint y: 559, distance: 71.6
drag, startPoint x: 939, startPoint y: 491, endPoint x: 920, endPoint y: 492, distance: 19.0
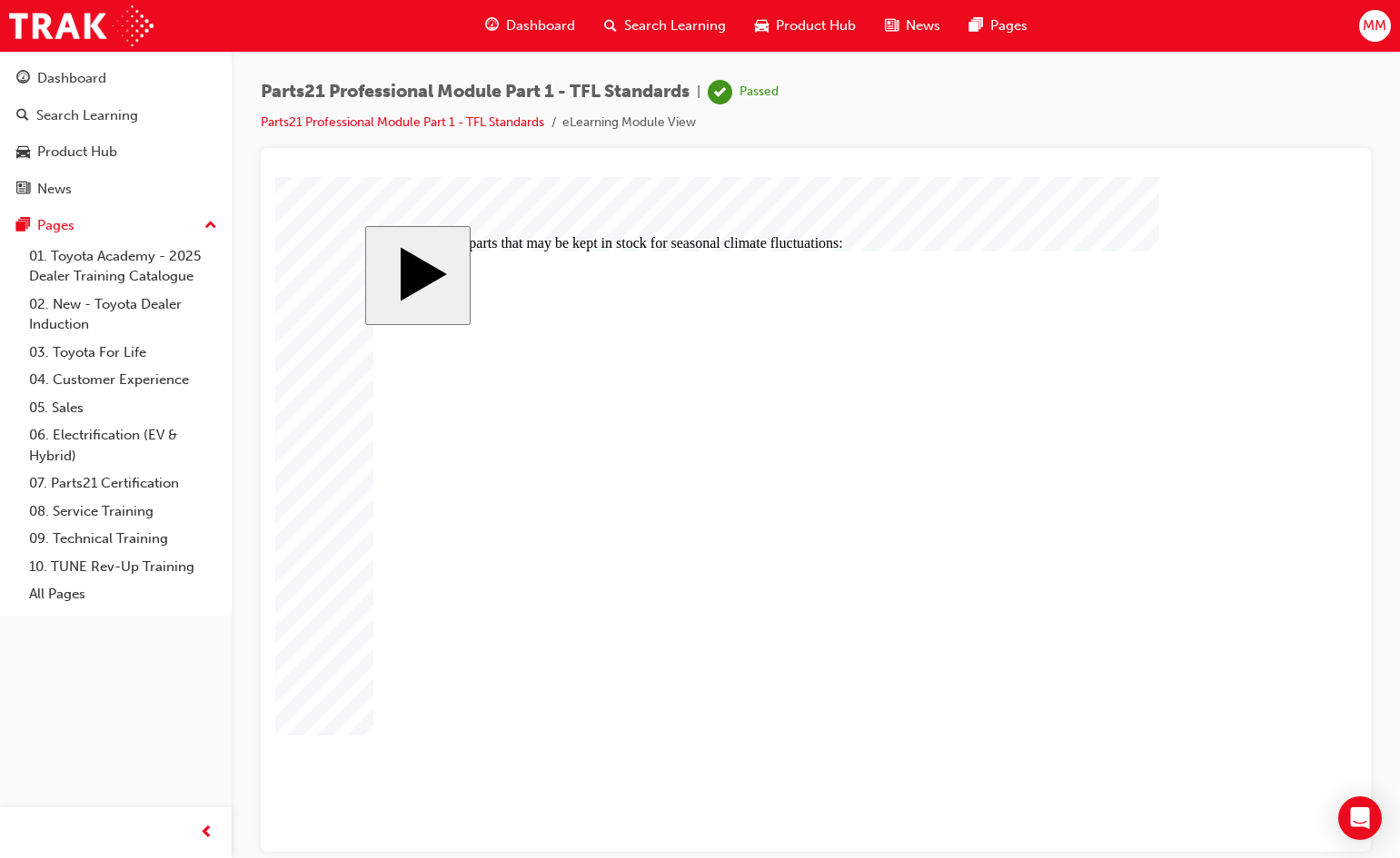
checkbox input "true"
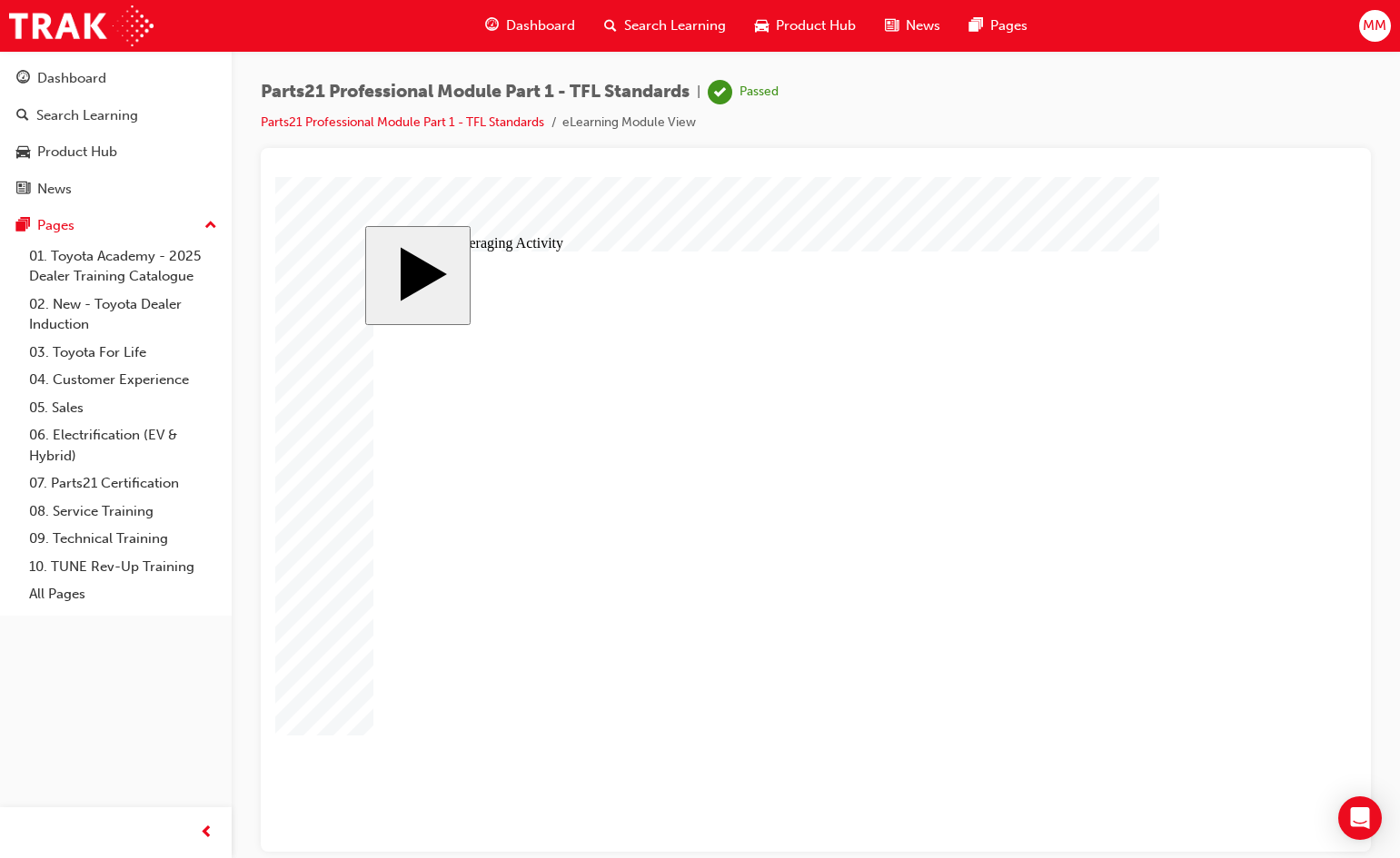
type input "3"
type input "30"
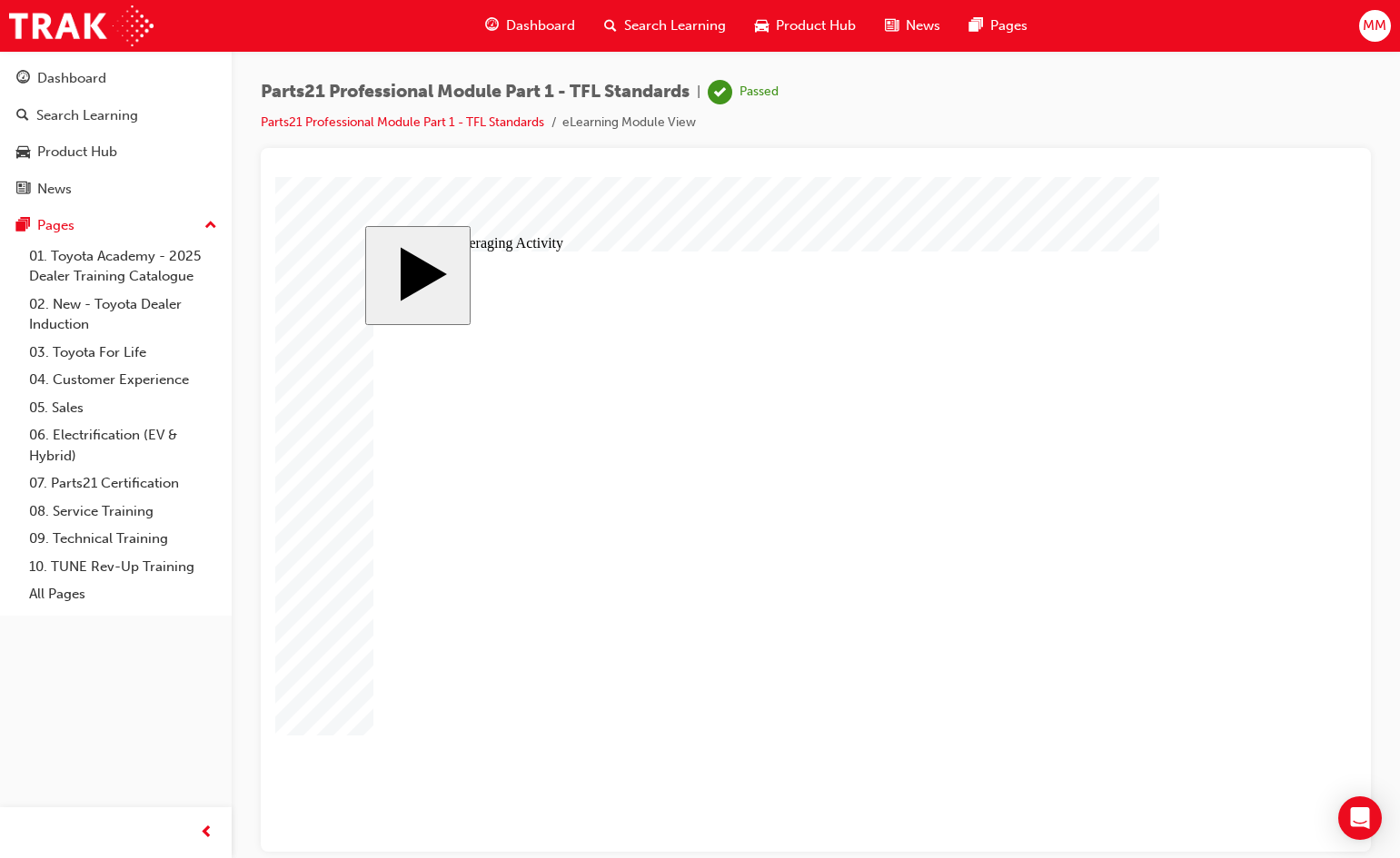
type input "30"
type input "3"
type input "30"
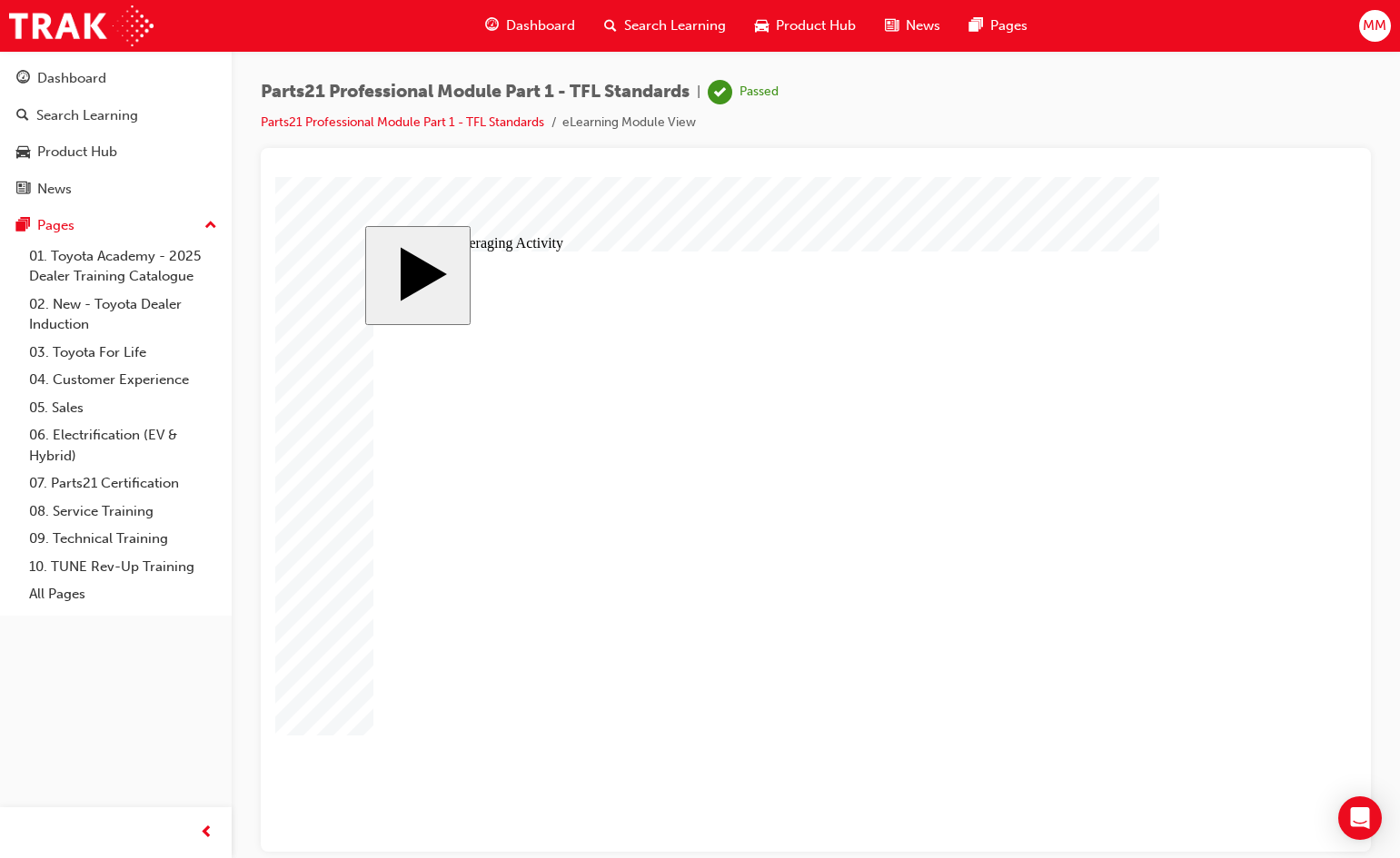
type input "30"
type input "6"
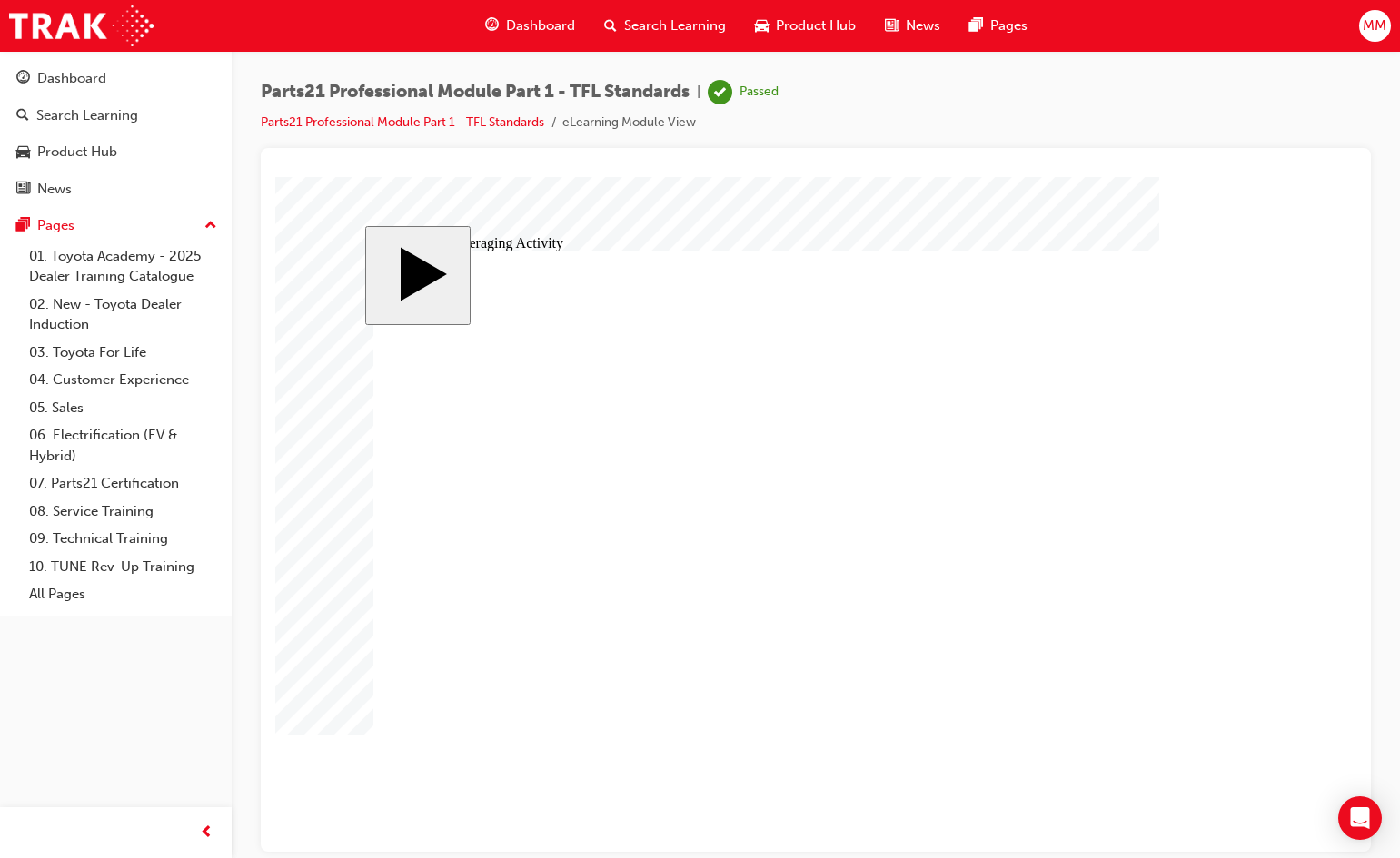
type input "6"
type input "30"
type input "6"
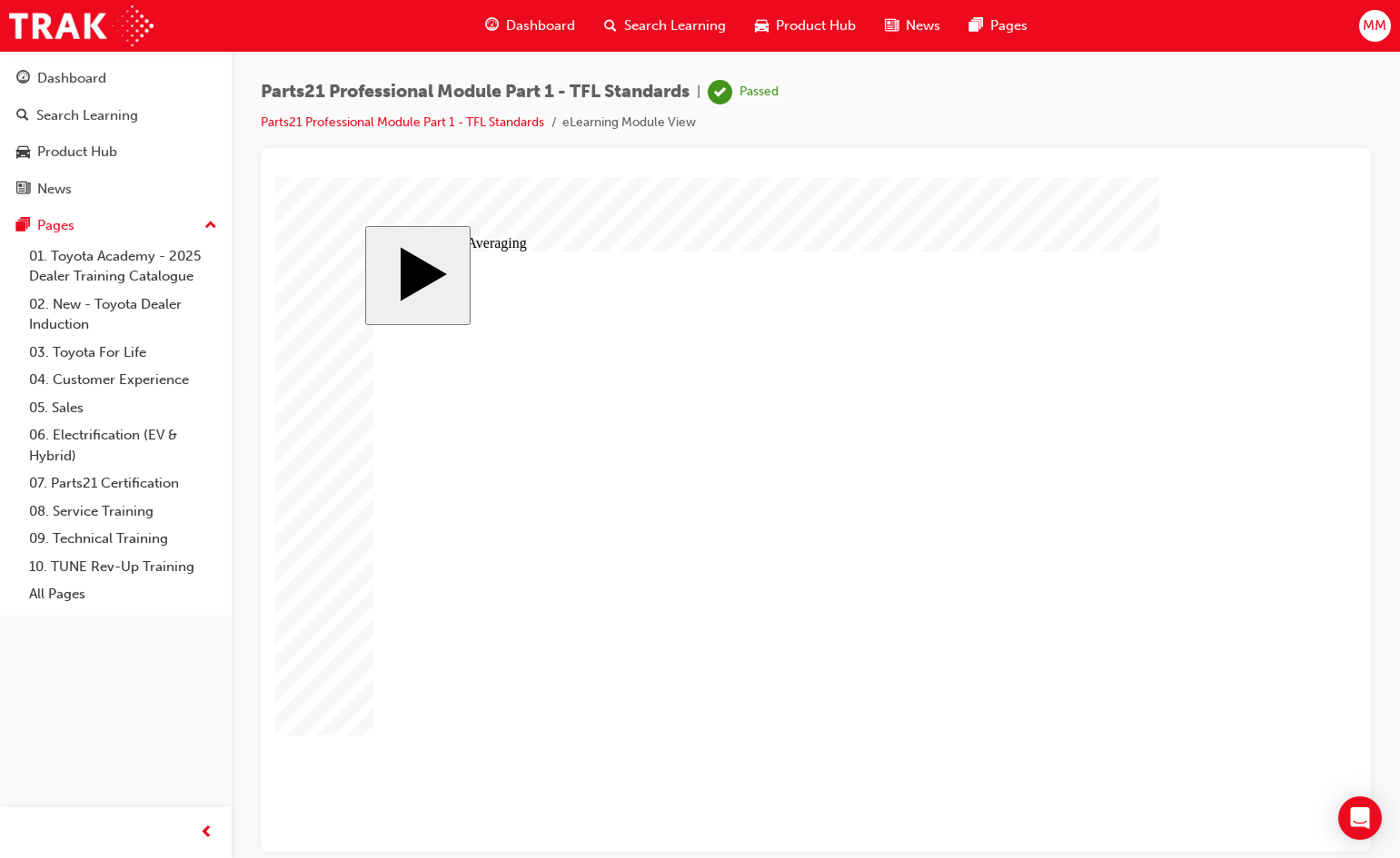
drag, startPoint x: 1133, startPoint y: 445, endPoint x: 615, endPoint y: 585, distance: 536.6
drag, startPoint x: 1134, startPoint y: 482, endPoint x: 900, endPoint y: 588, distance: 256.9
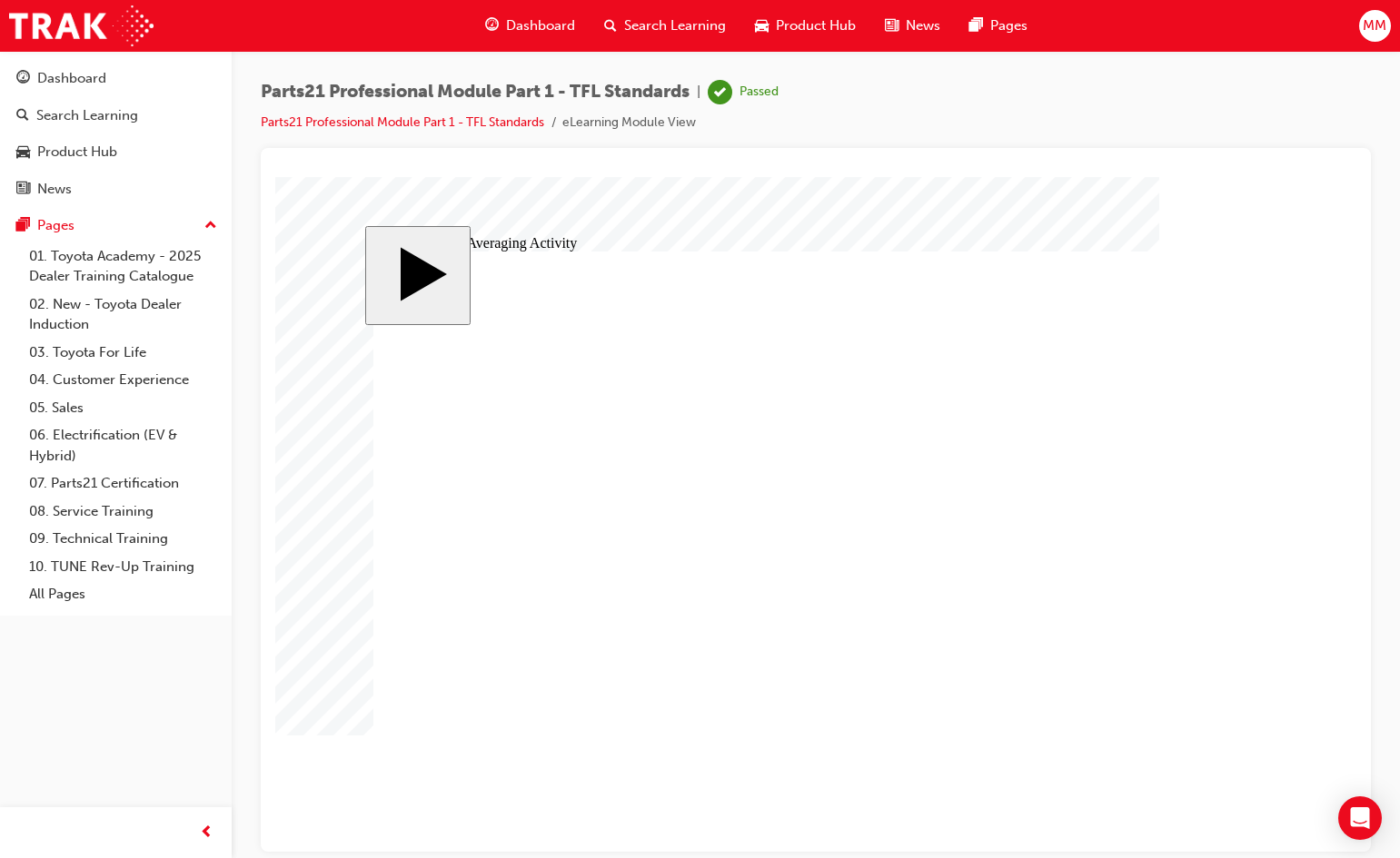
drag, startPoint x: 1117, startPoint y: 519, endPoint x: 1163, endPoint y: 588, distance: 82.9
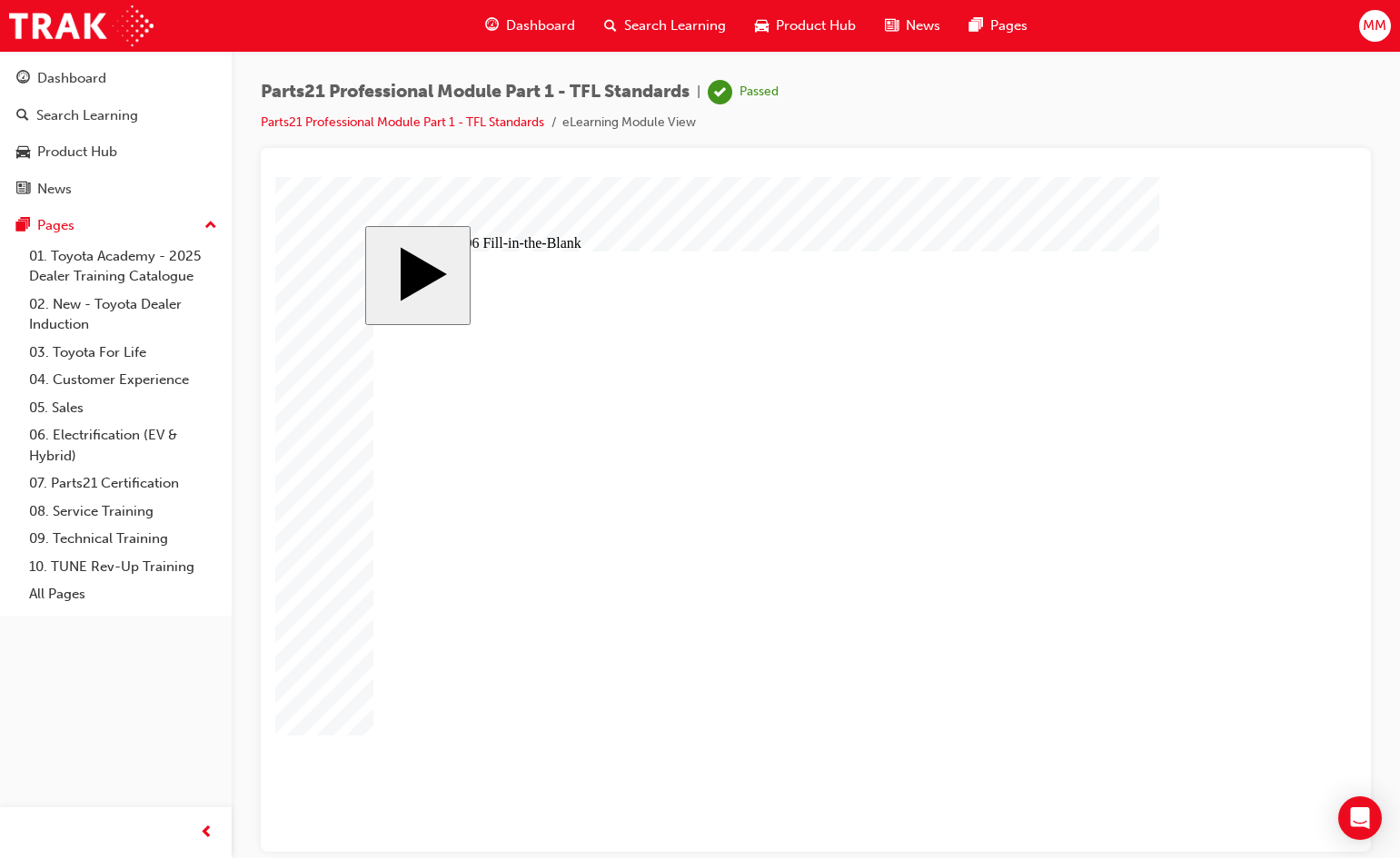
drag, startPoint x: 447, startPoint y: 531, endPoint x: 459, endPoint y: 594, distance: 64.1
type input "9"
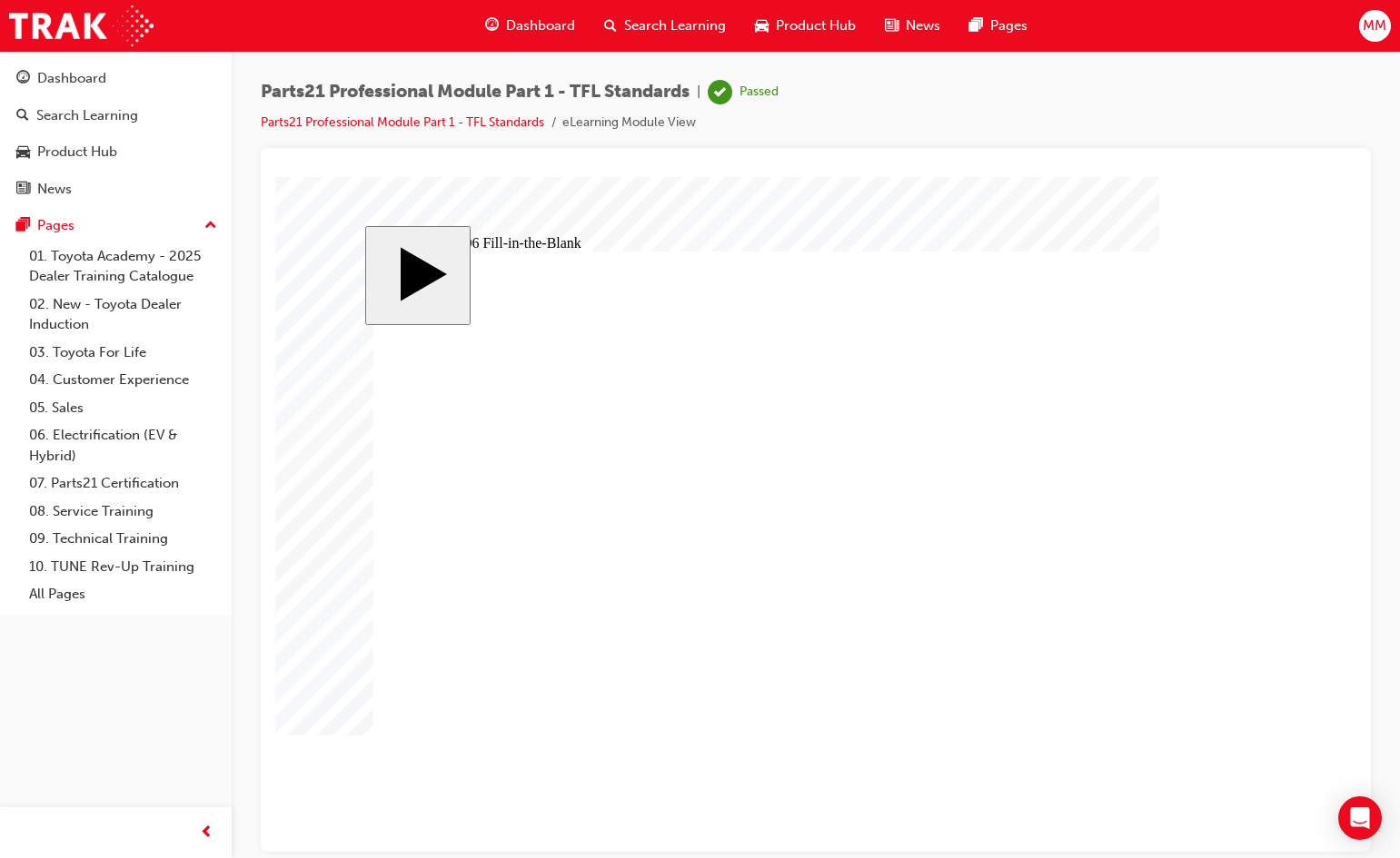
type input "9"
type input "1"
type input "17"
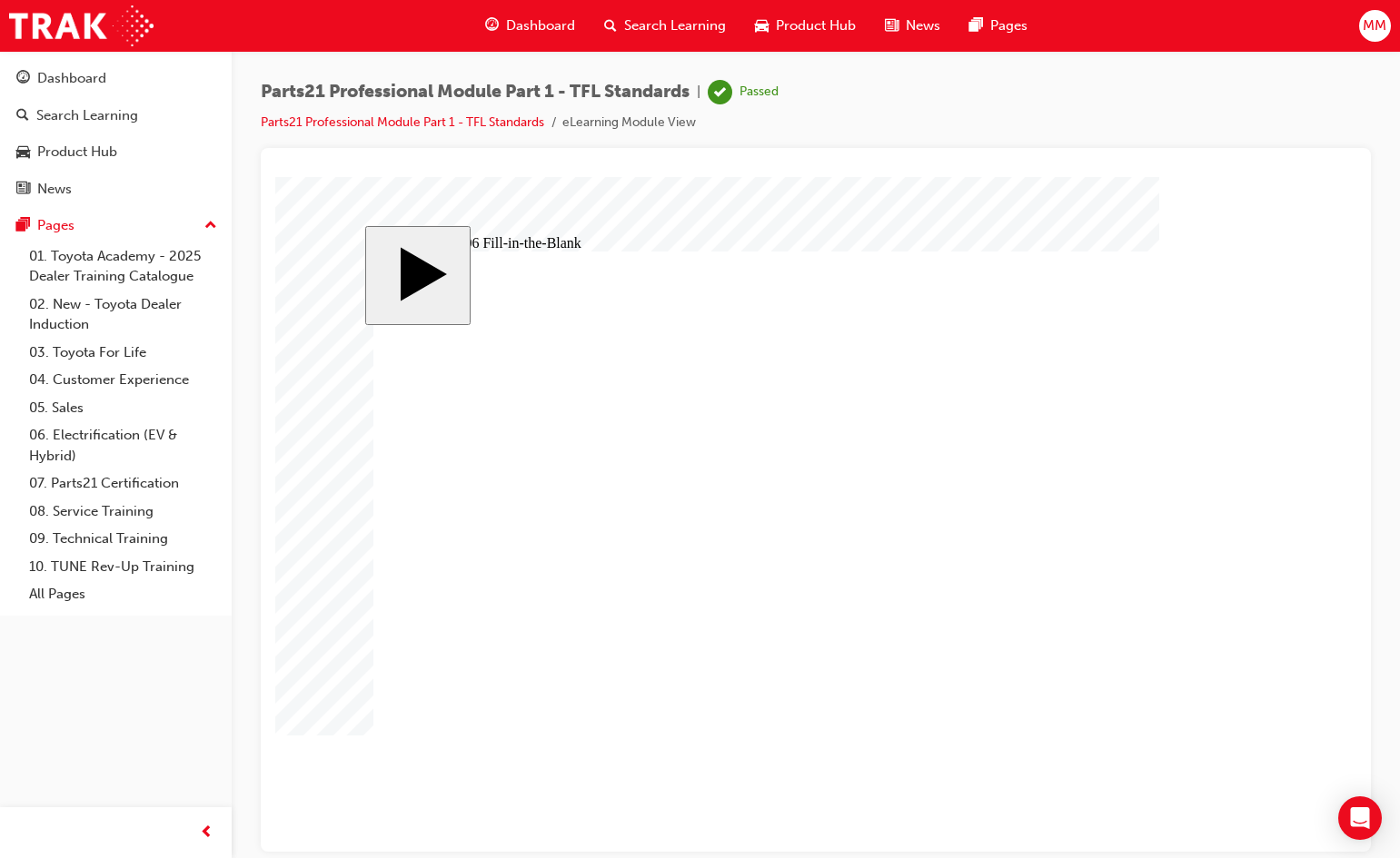
type input "17"
type input "1"
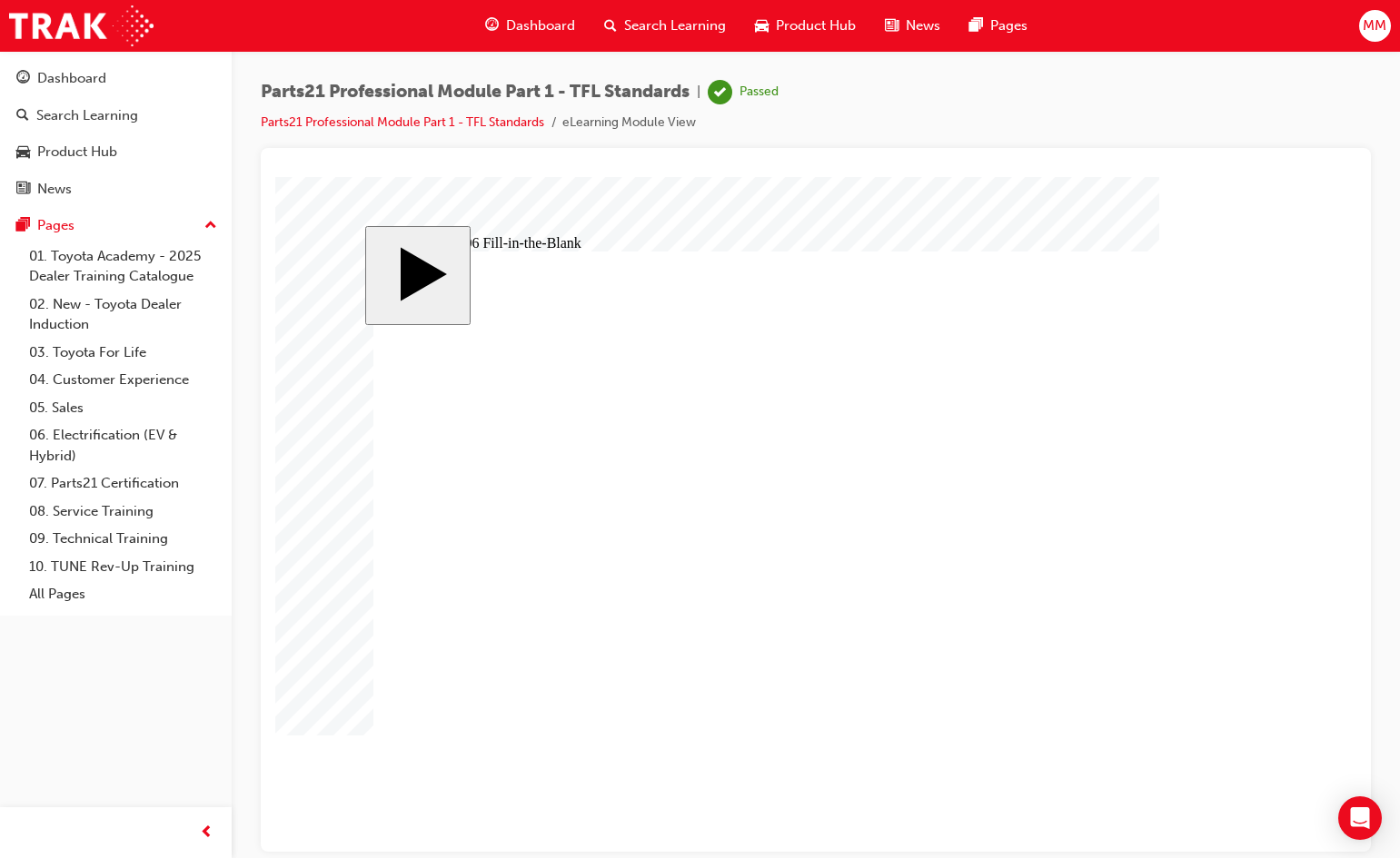
type input "18"
type input "18q"
type input "18"
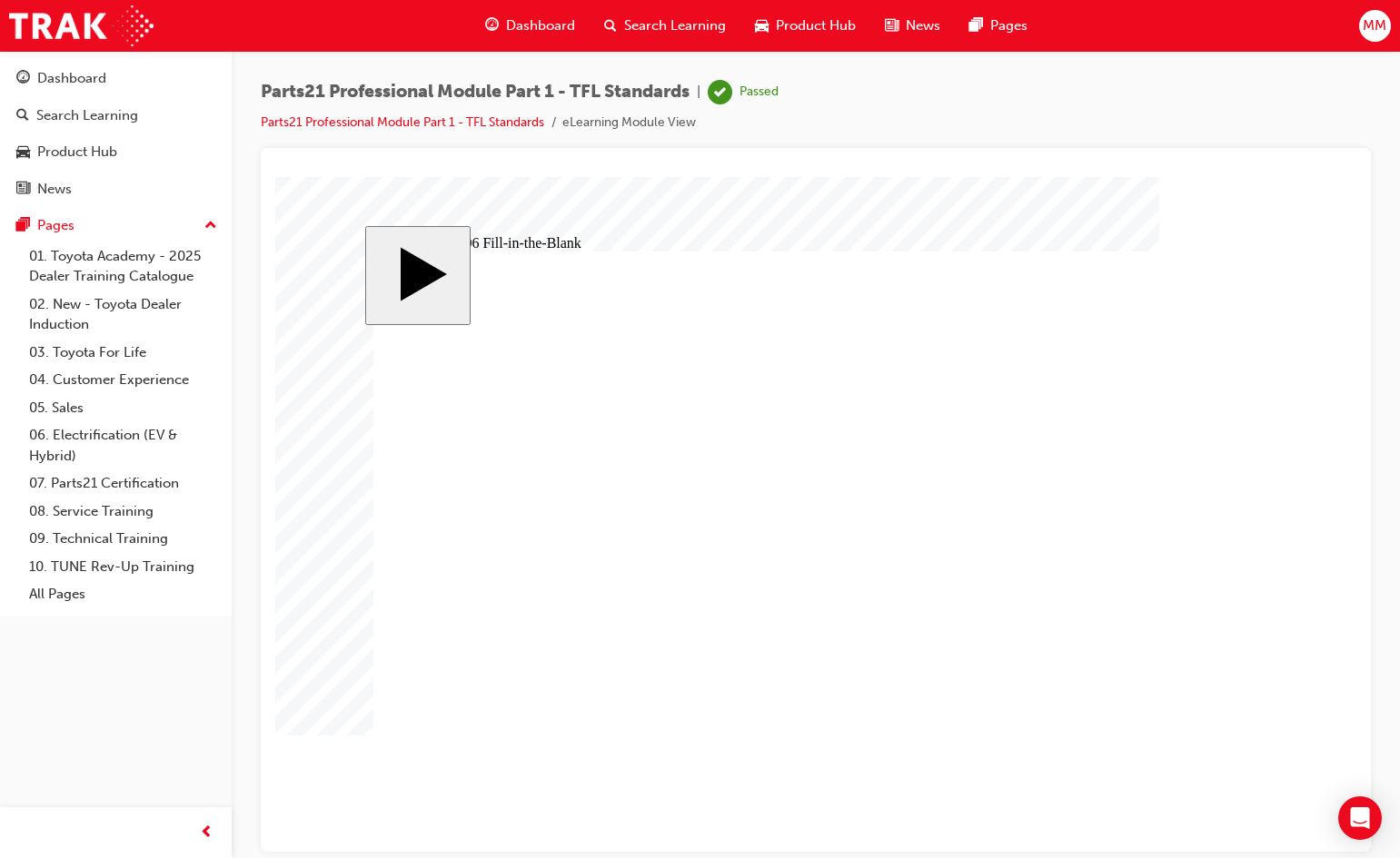
type input "18"
type input "1"
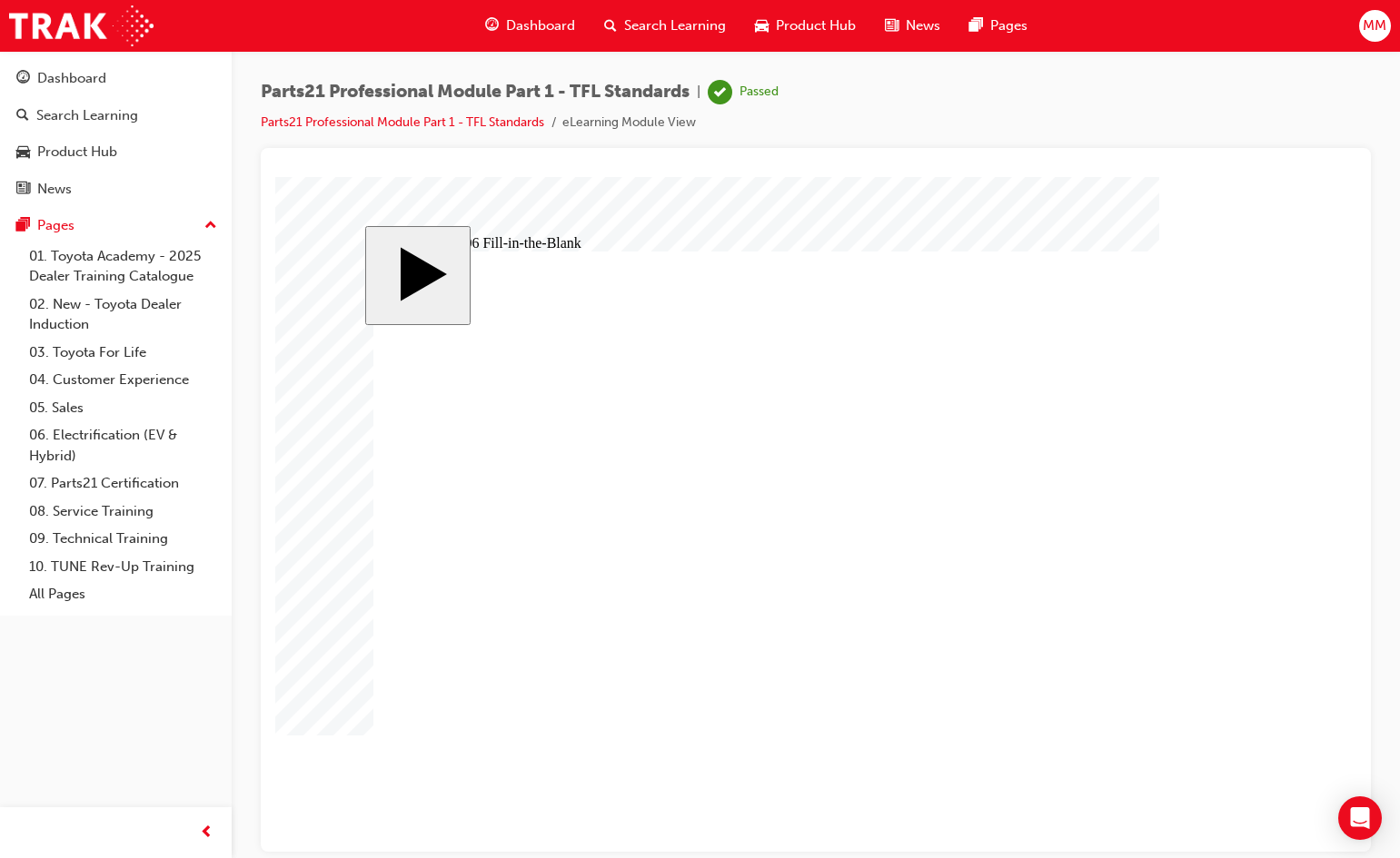
type input "14"
type input "1"
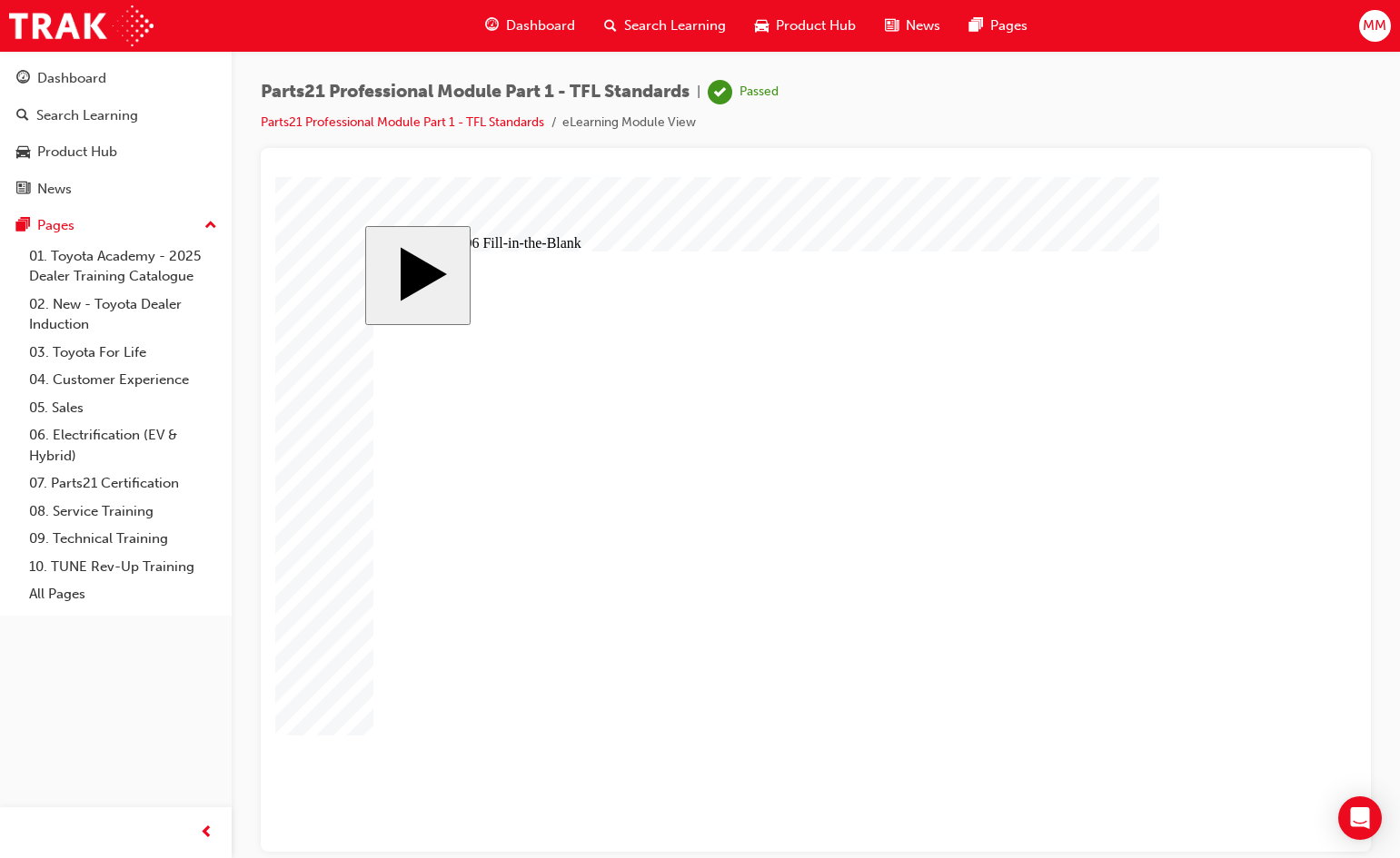
type input "12"
type input "1"
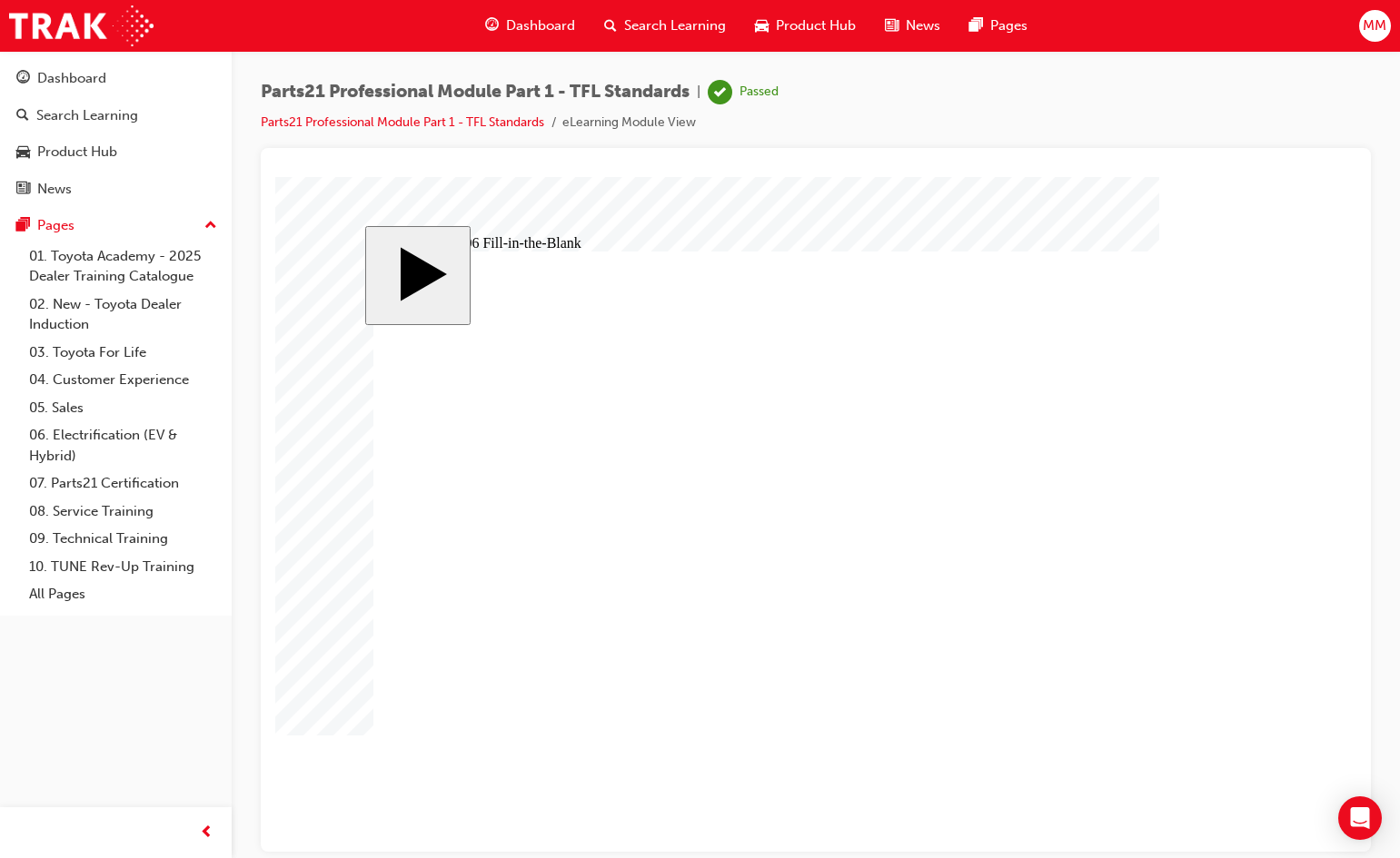
type input "13"
type input "1"
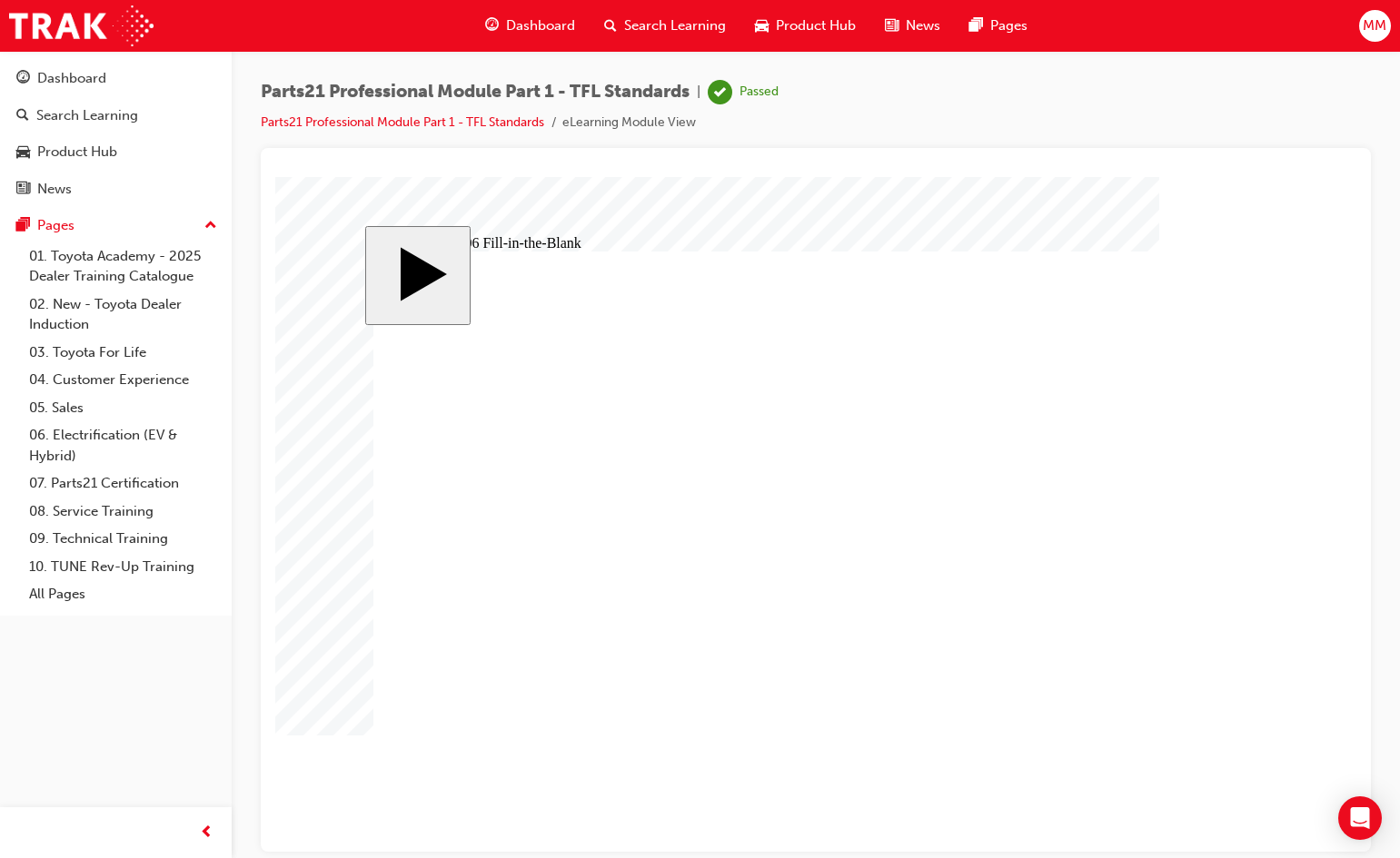
type input "1"
type input "11"
type input "11."
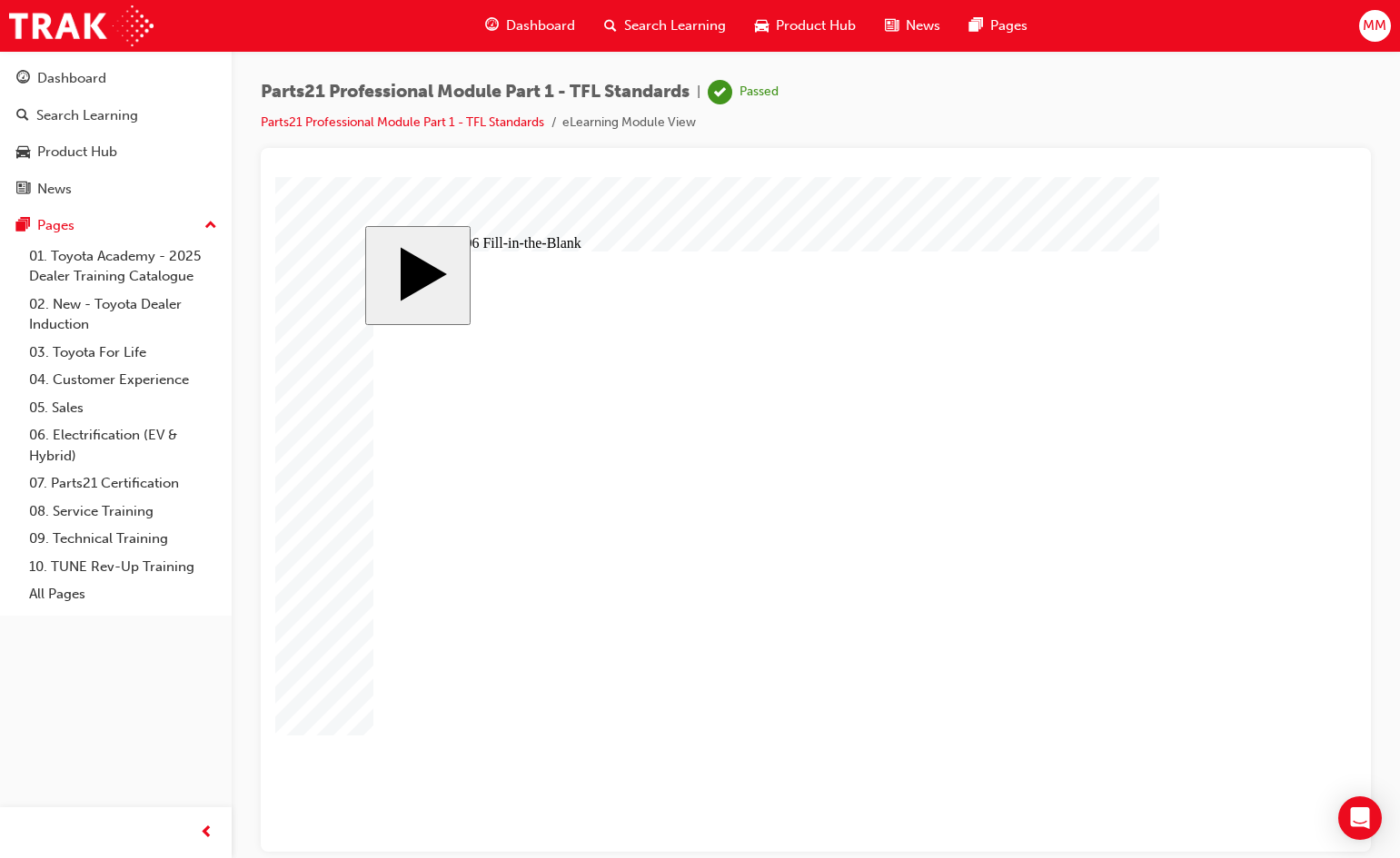
type input "11.8"
type input "11.85"
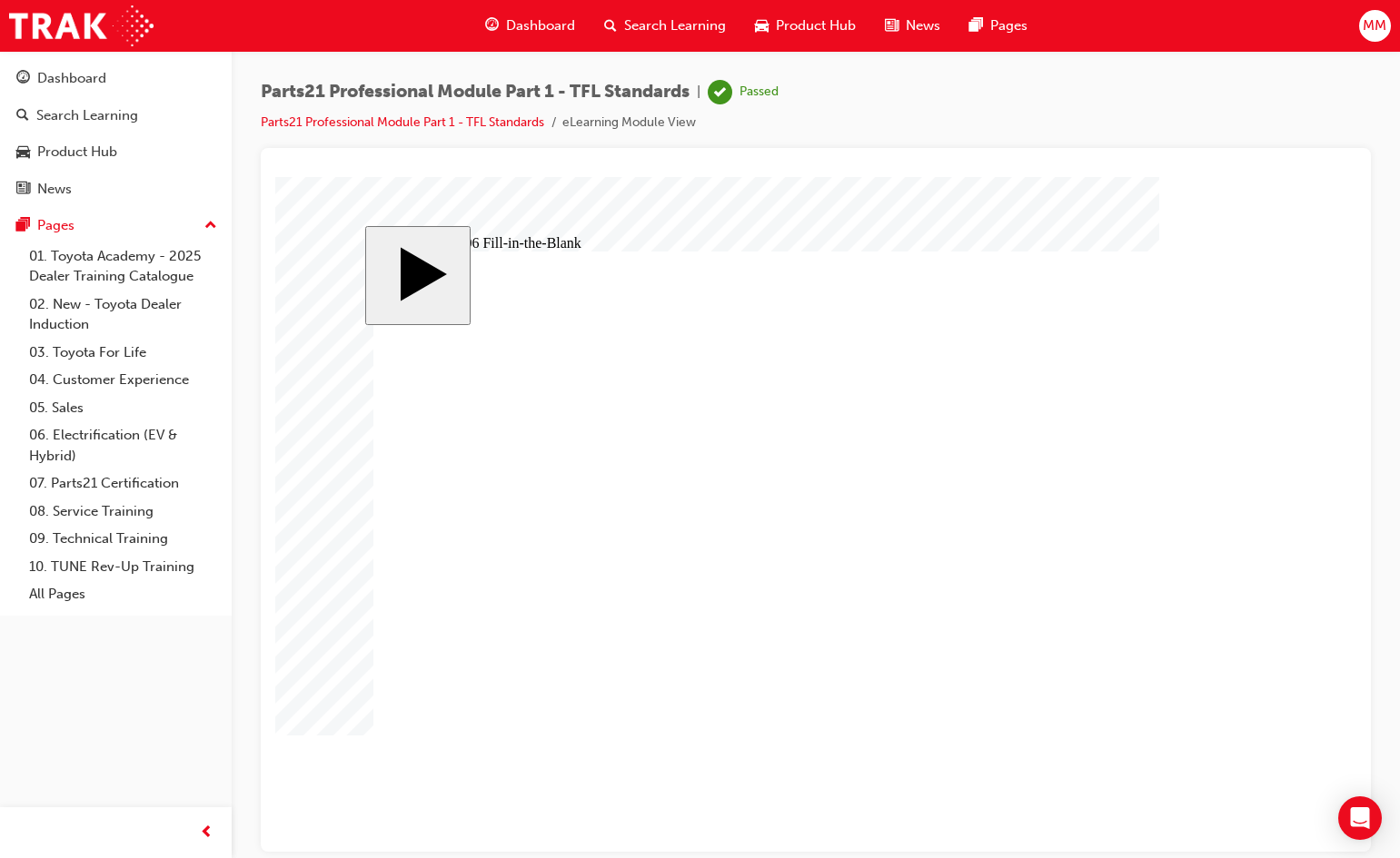
type input "111.85"
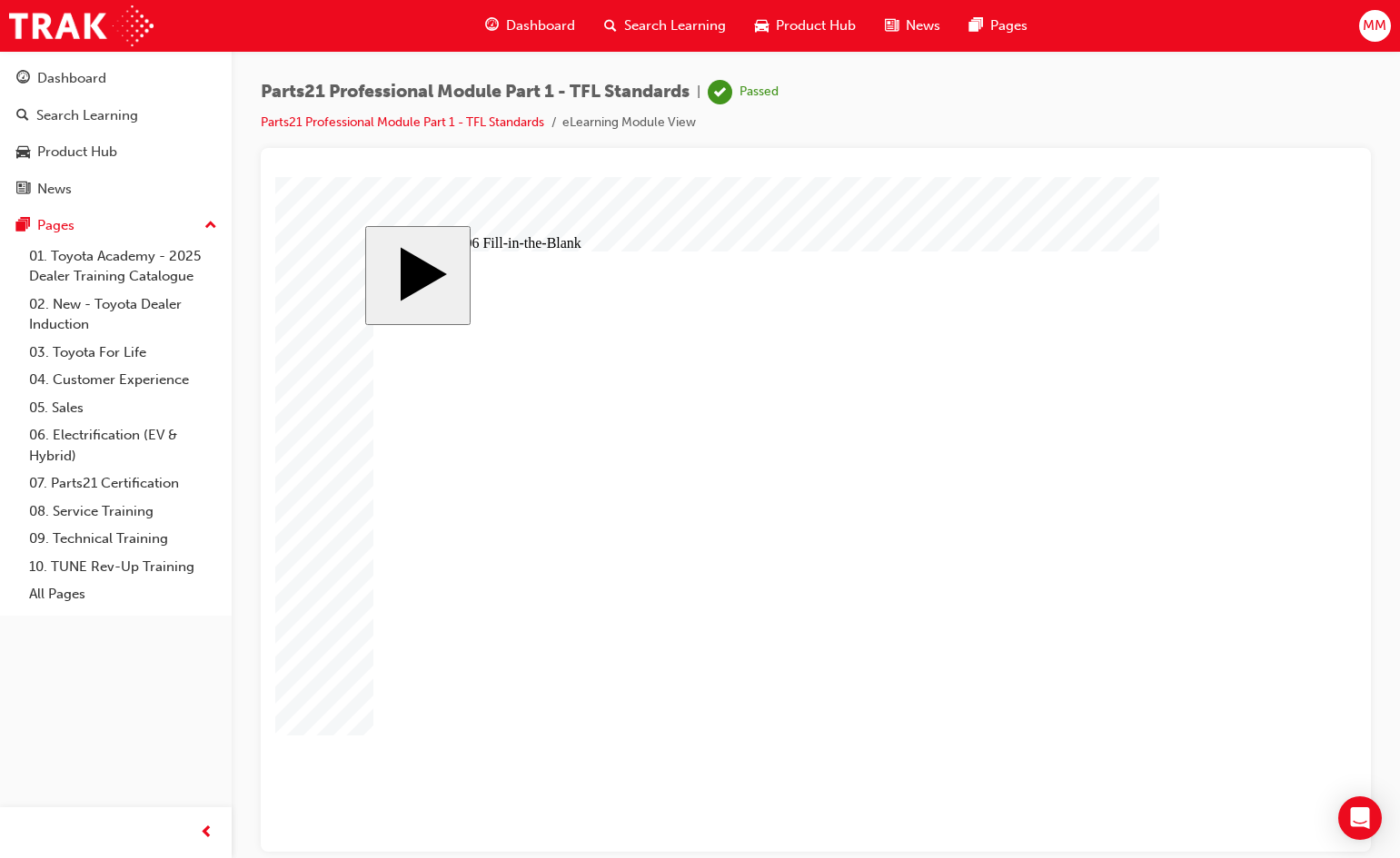
type input "11.85"
type input "11.8"
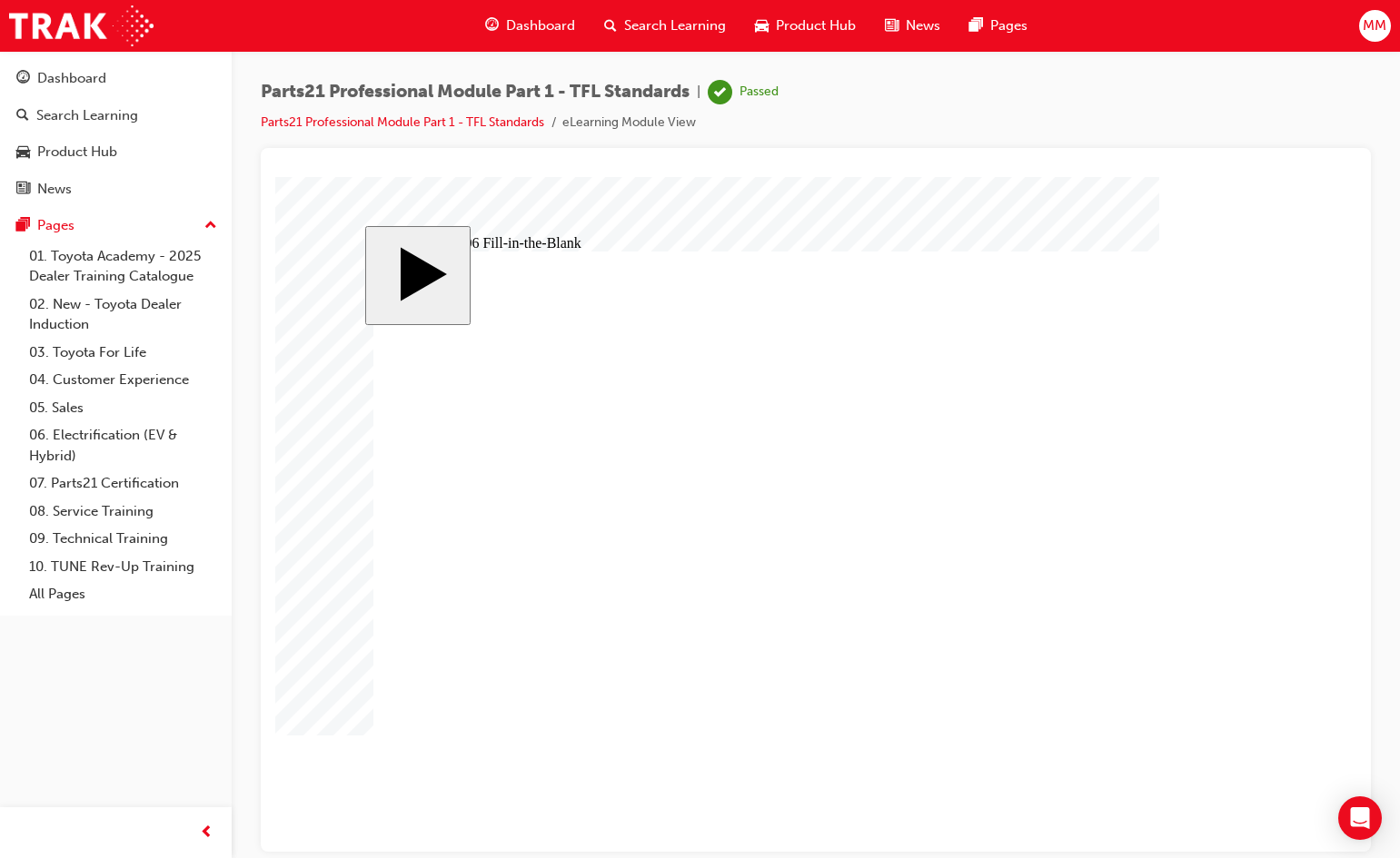
scroll to position [0, 0]
type input "11."
type input "11"
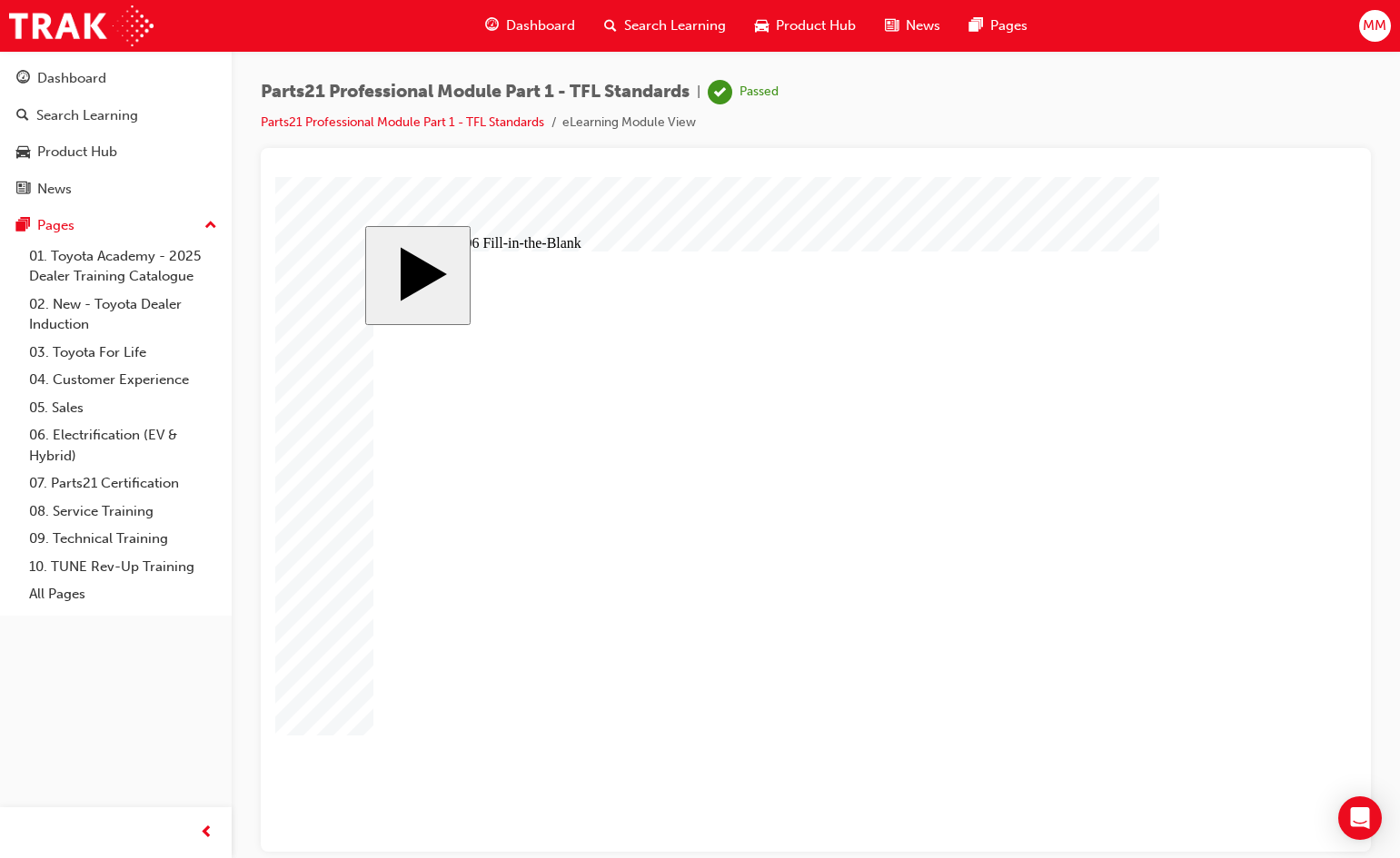
type input "1"
type input "8"
type input "83"
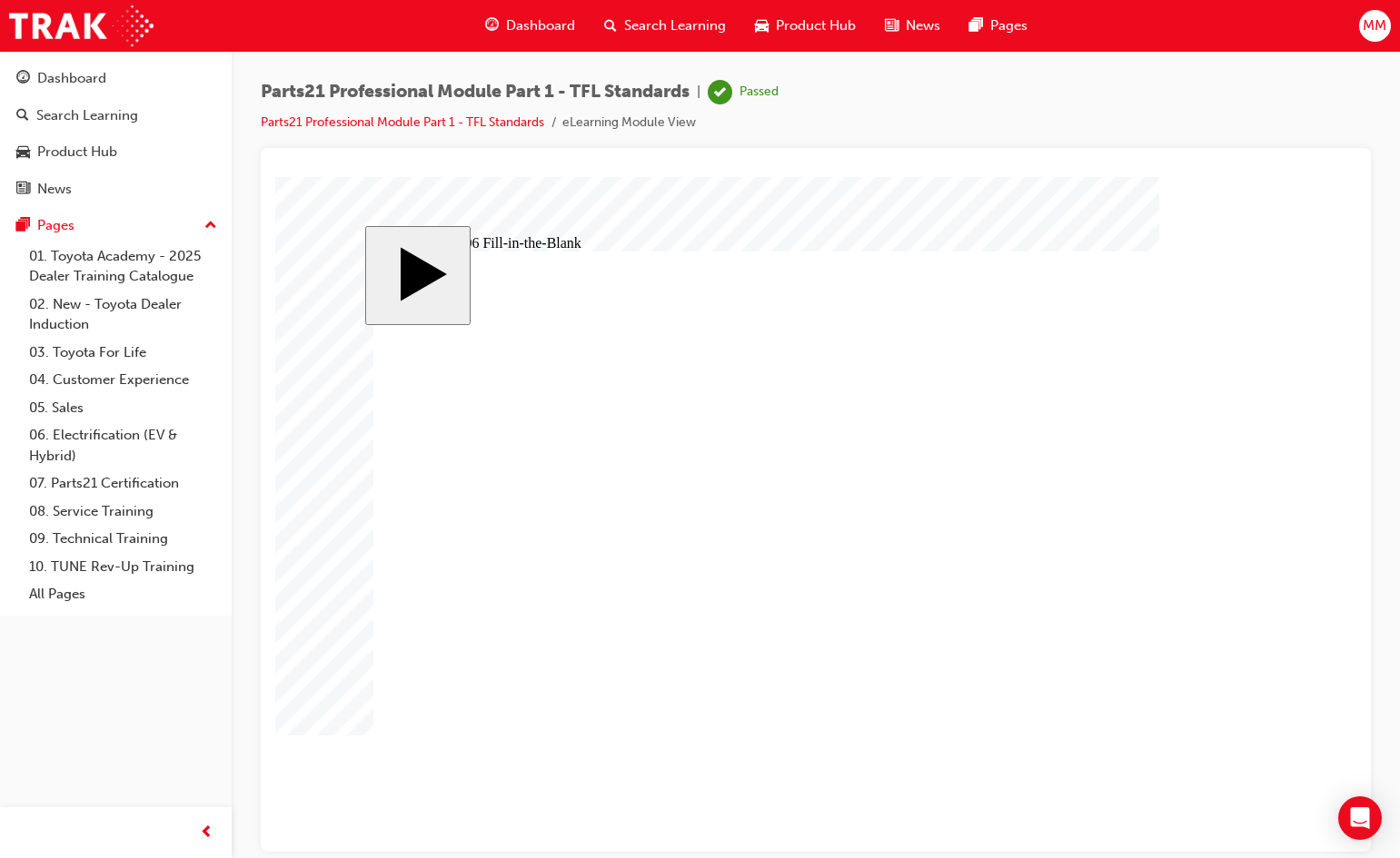
type input "83"
type input "8"
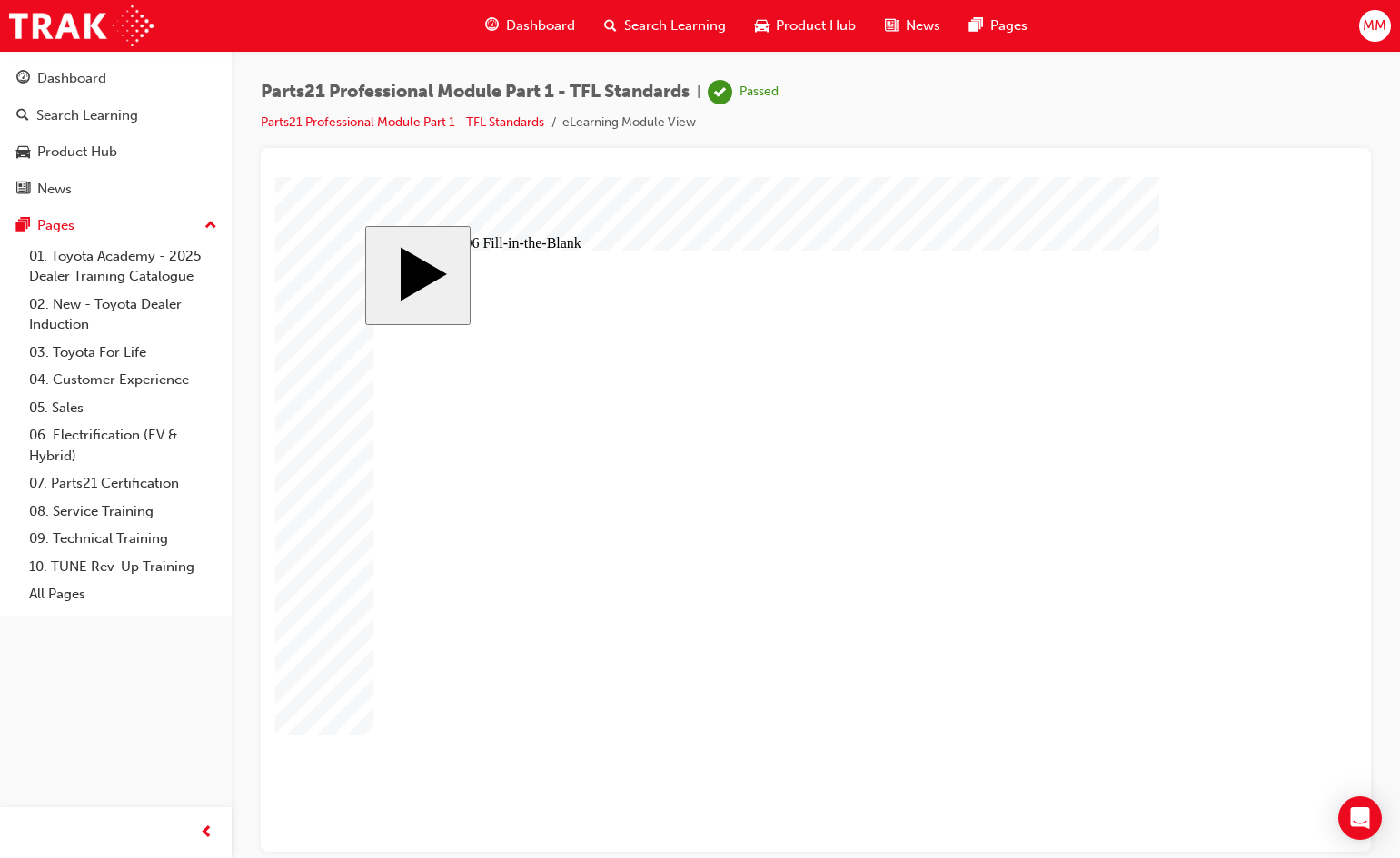
type input "83"
type input "7"
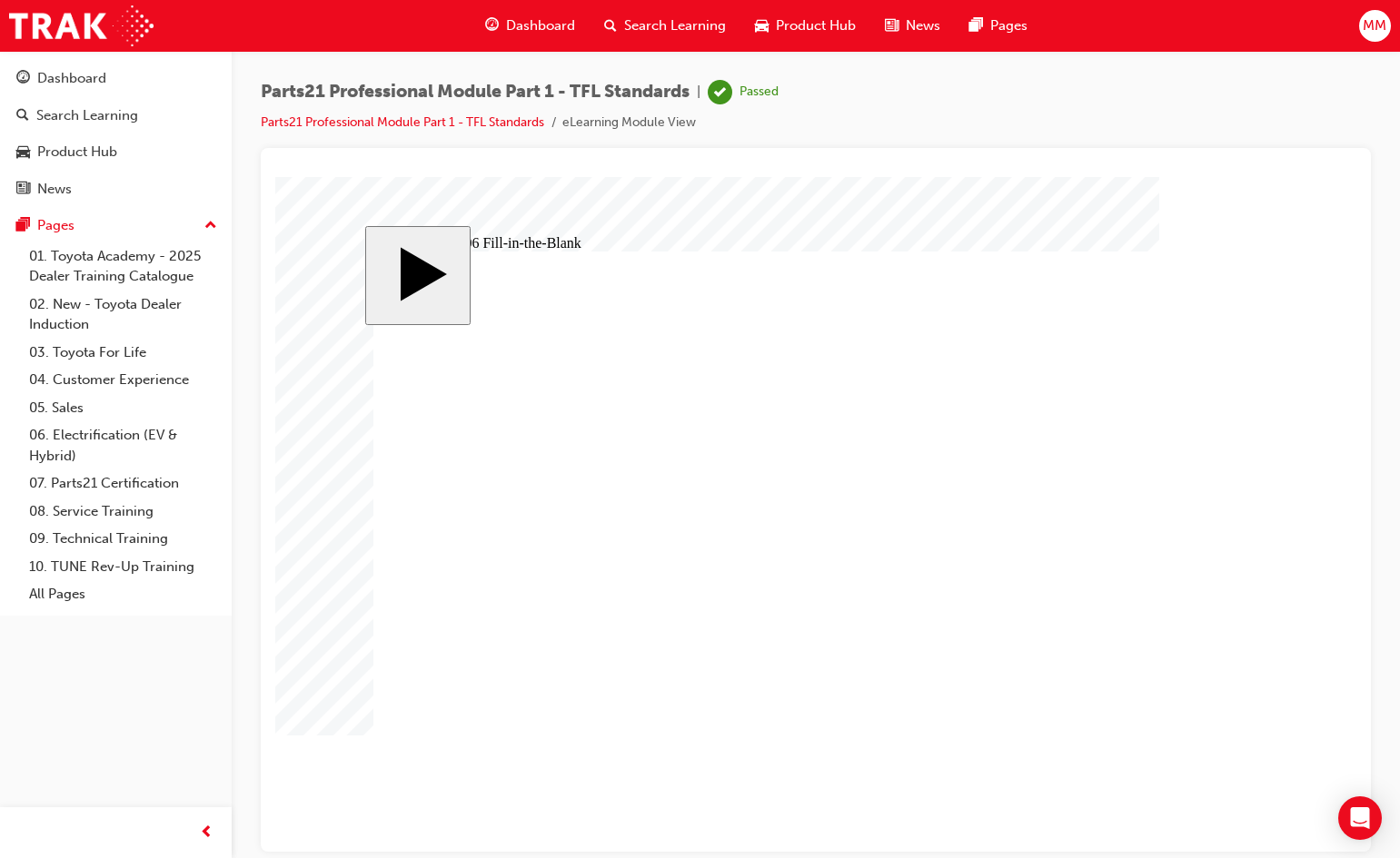
type input "7"
type input "1"
type input "11"
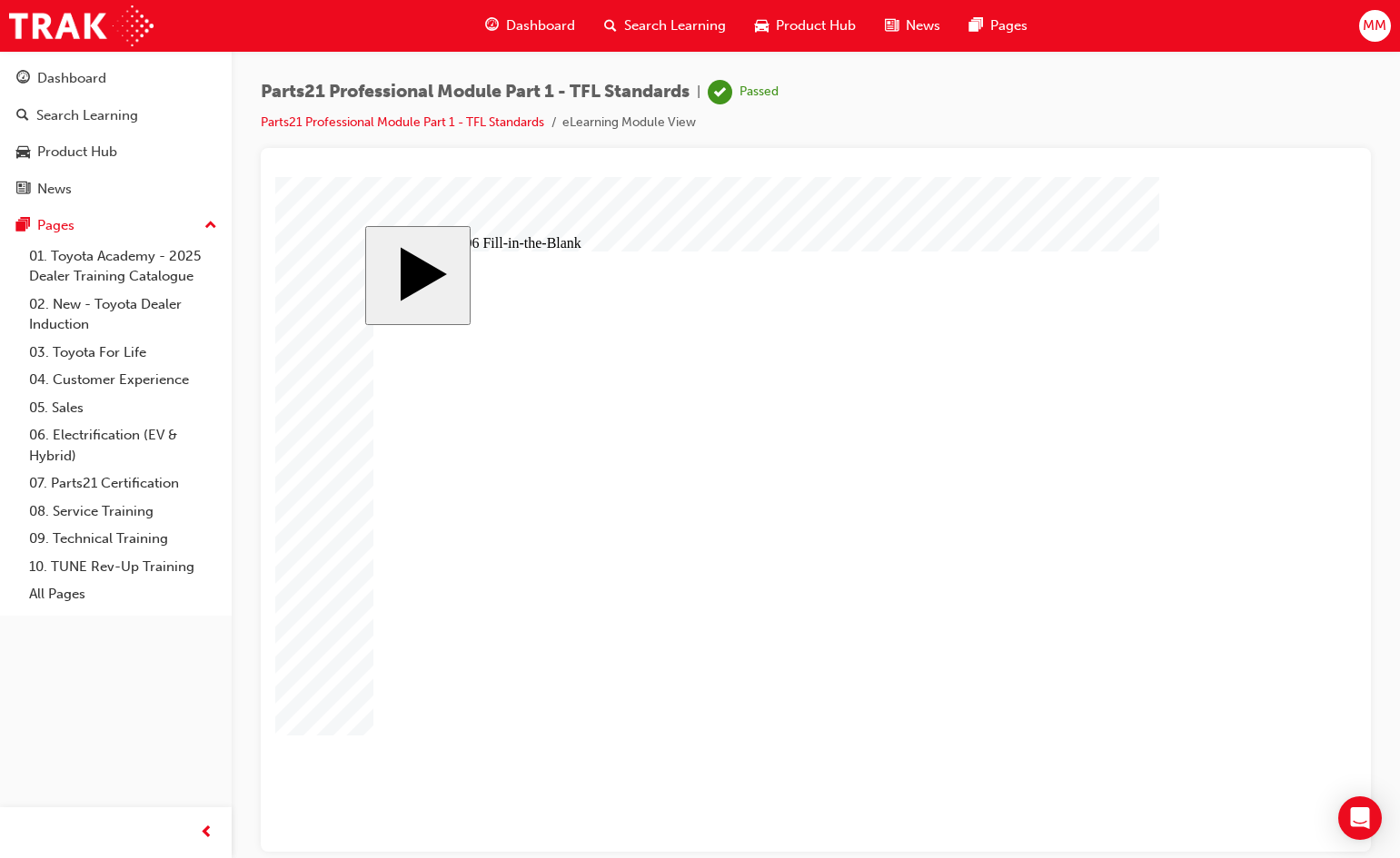
type input "11."
type input "11.8"
type input "11.85"
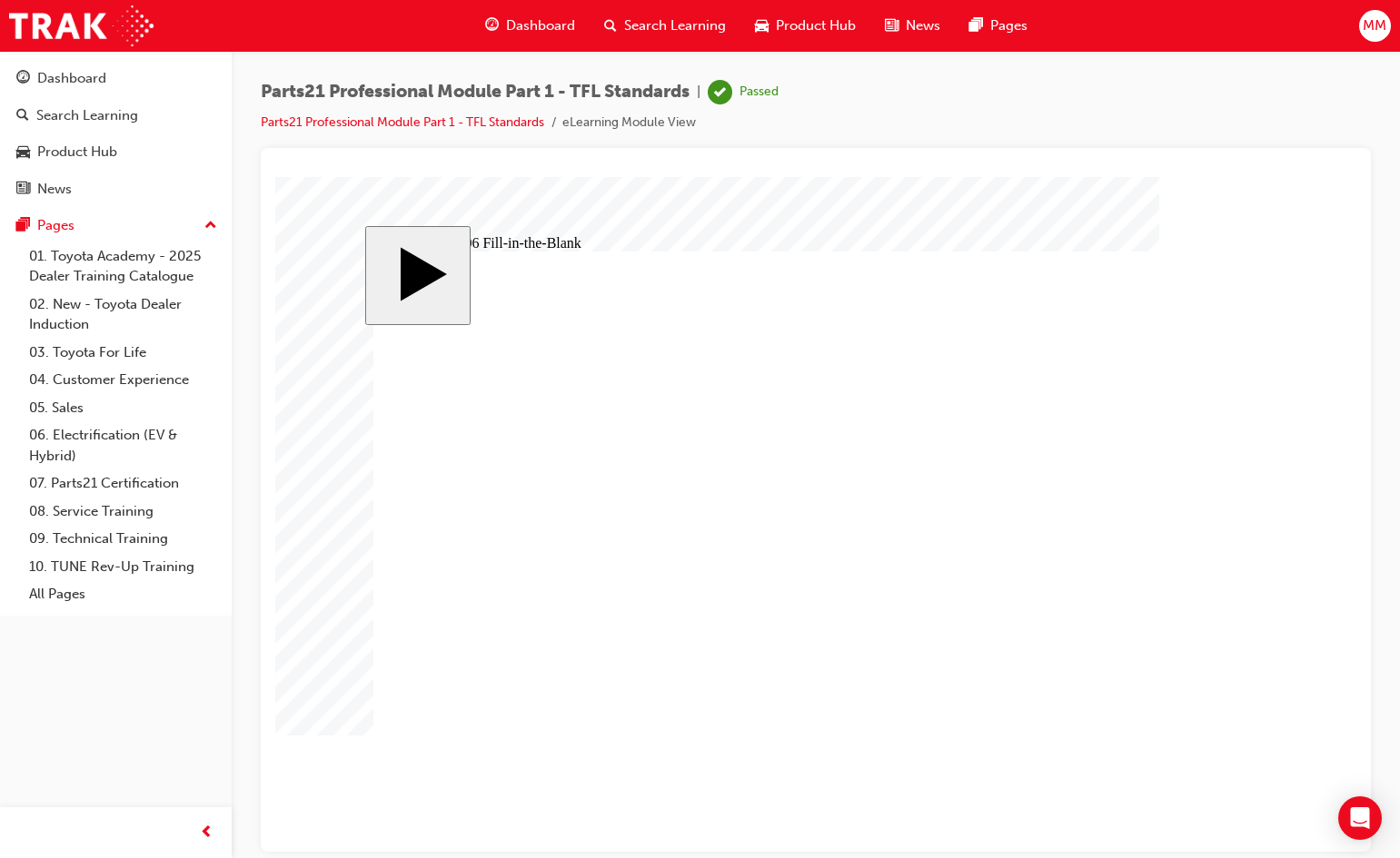
type input "11.85"
type input "9"
type input "17"
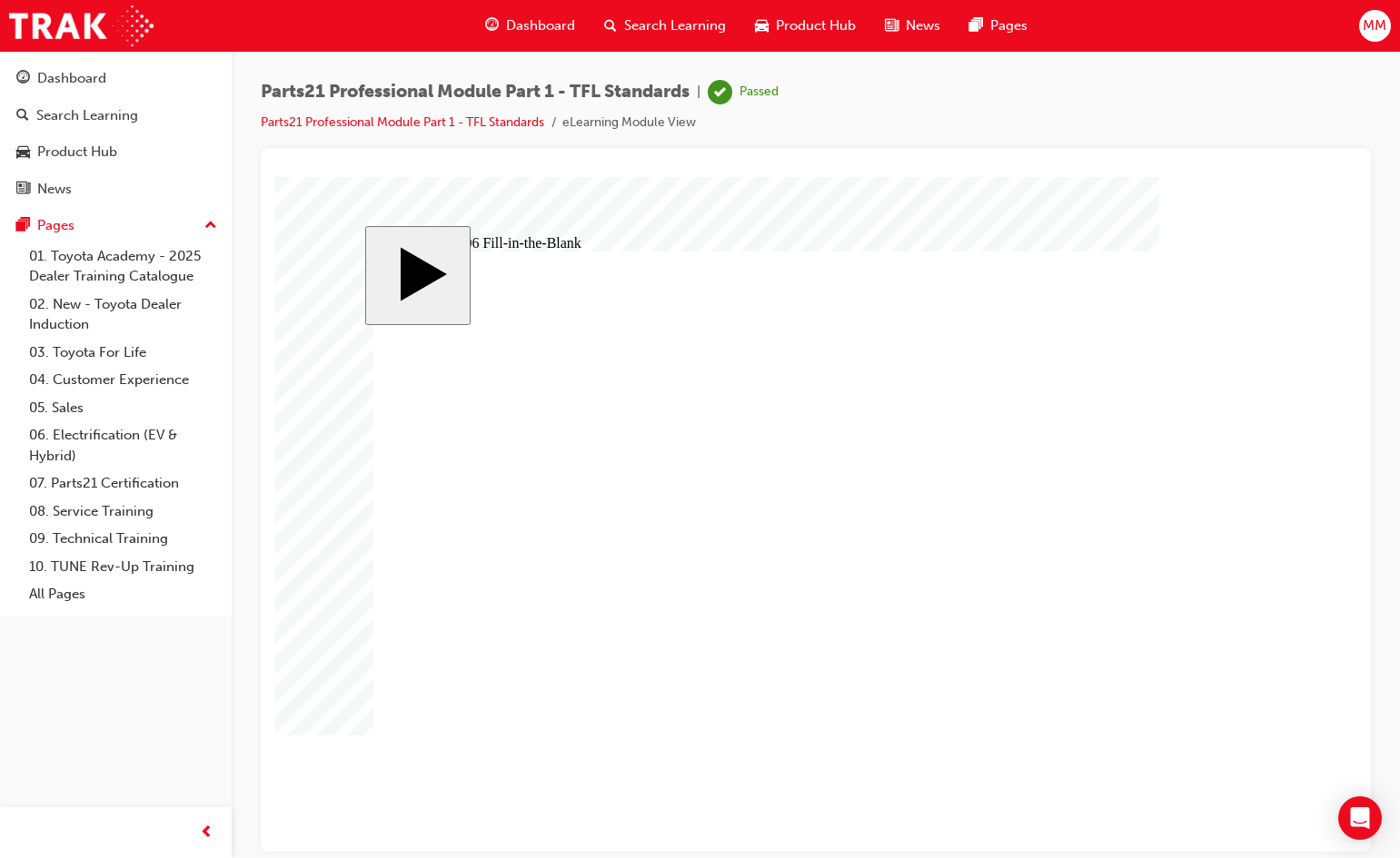
type input "18"
type input "14"
type input "12"
type input "13"
type input "83"
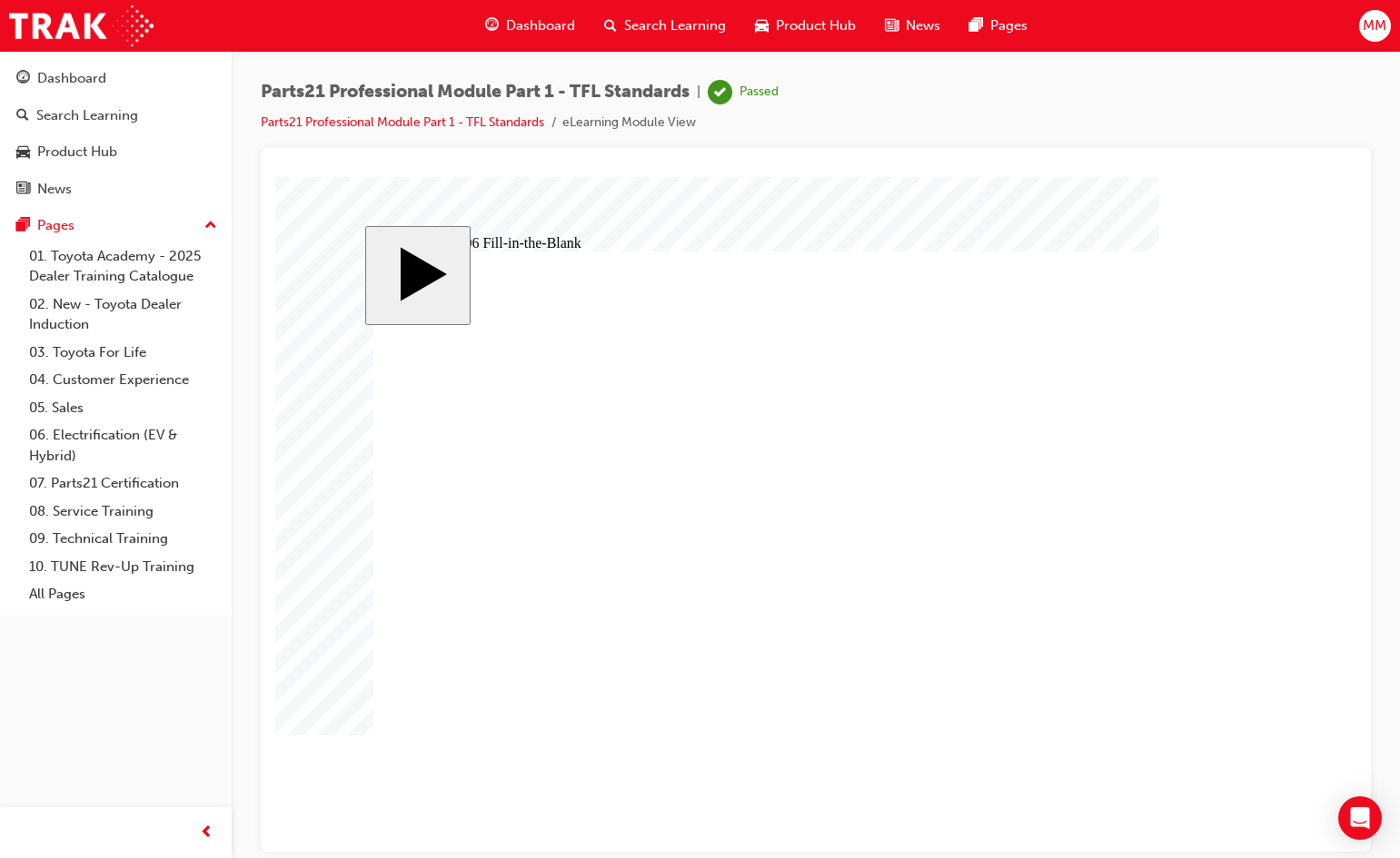
type input "83"
type input "7"
type input "11.85"
type input "9"
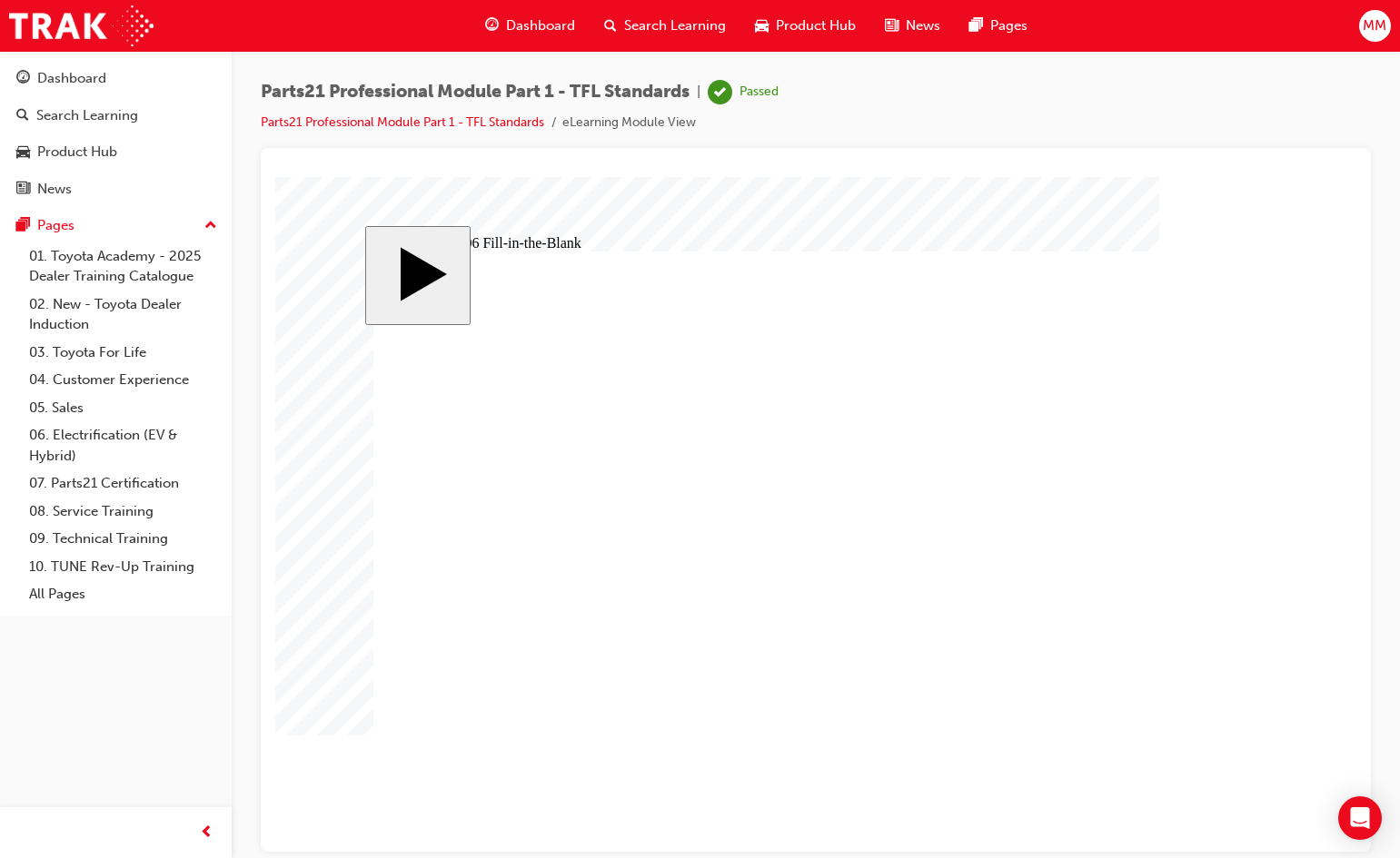
type input "17"
type input "18"
type input "14"
type input "12"
type input "13"
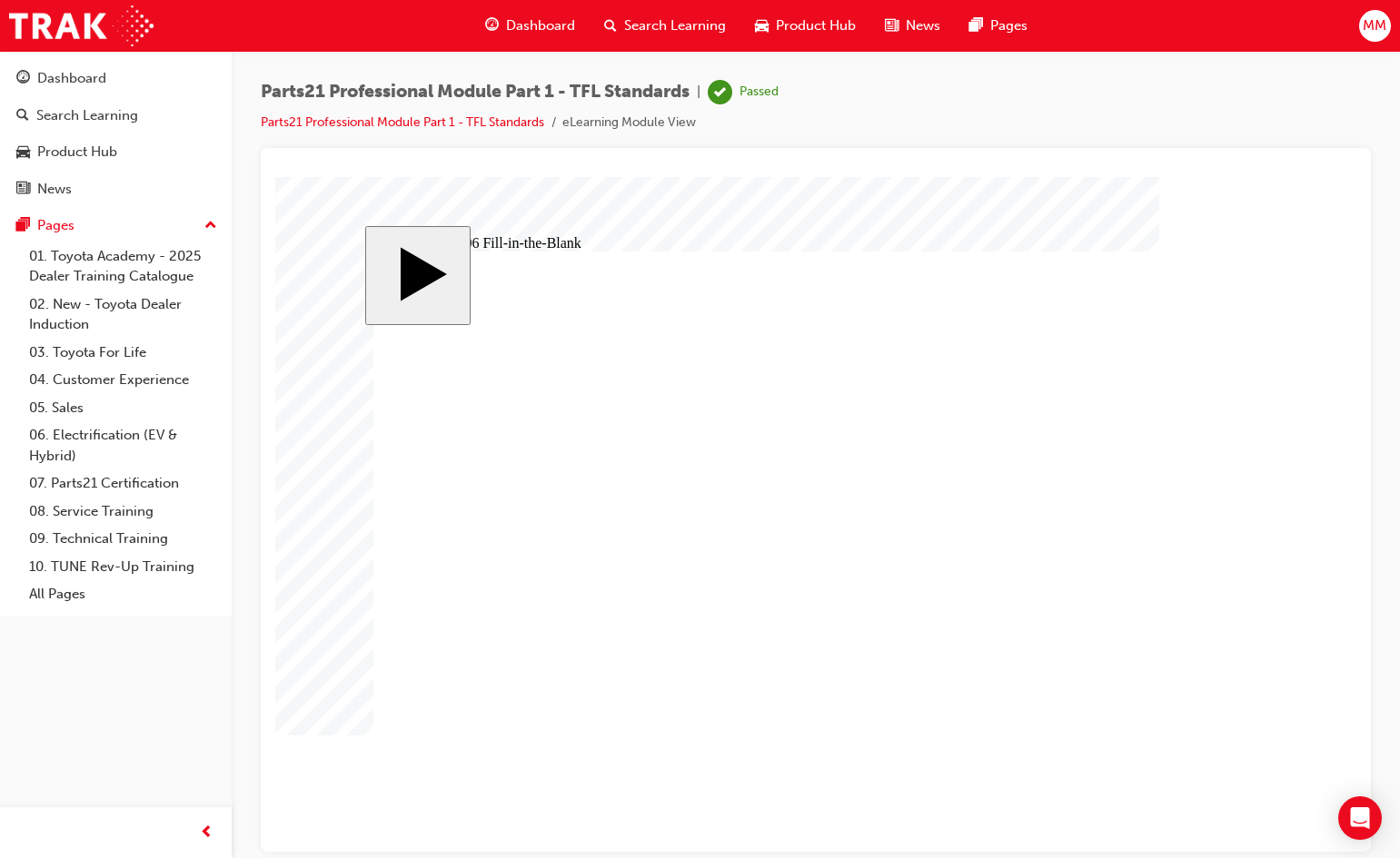
type input "83"
type input "7"
type input "11.85"
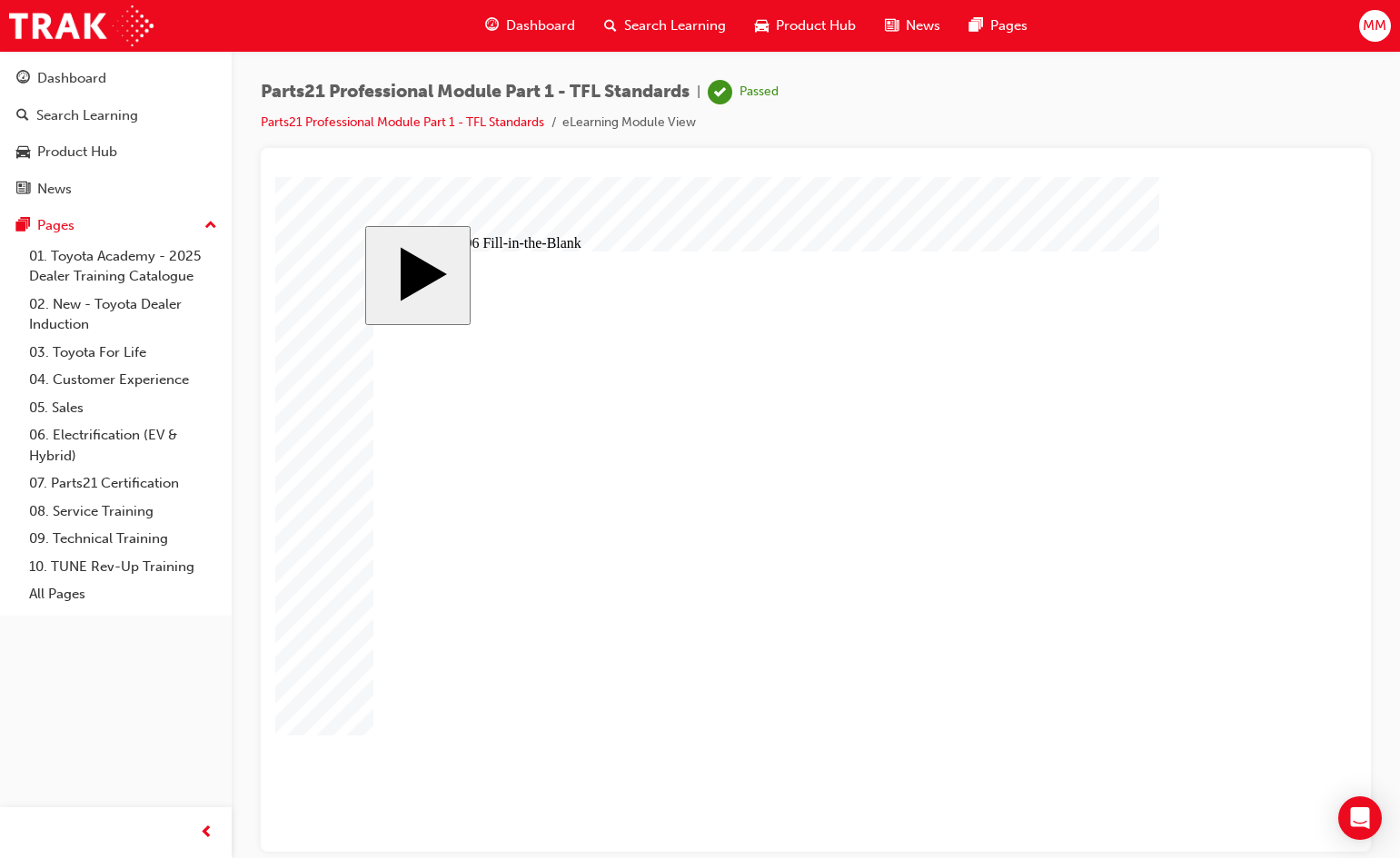
type input "6"
type input "11.8"
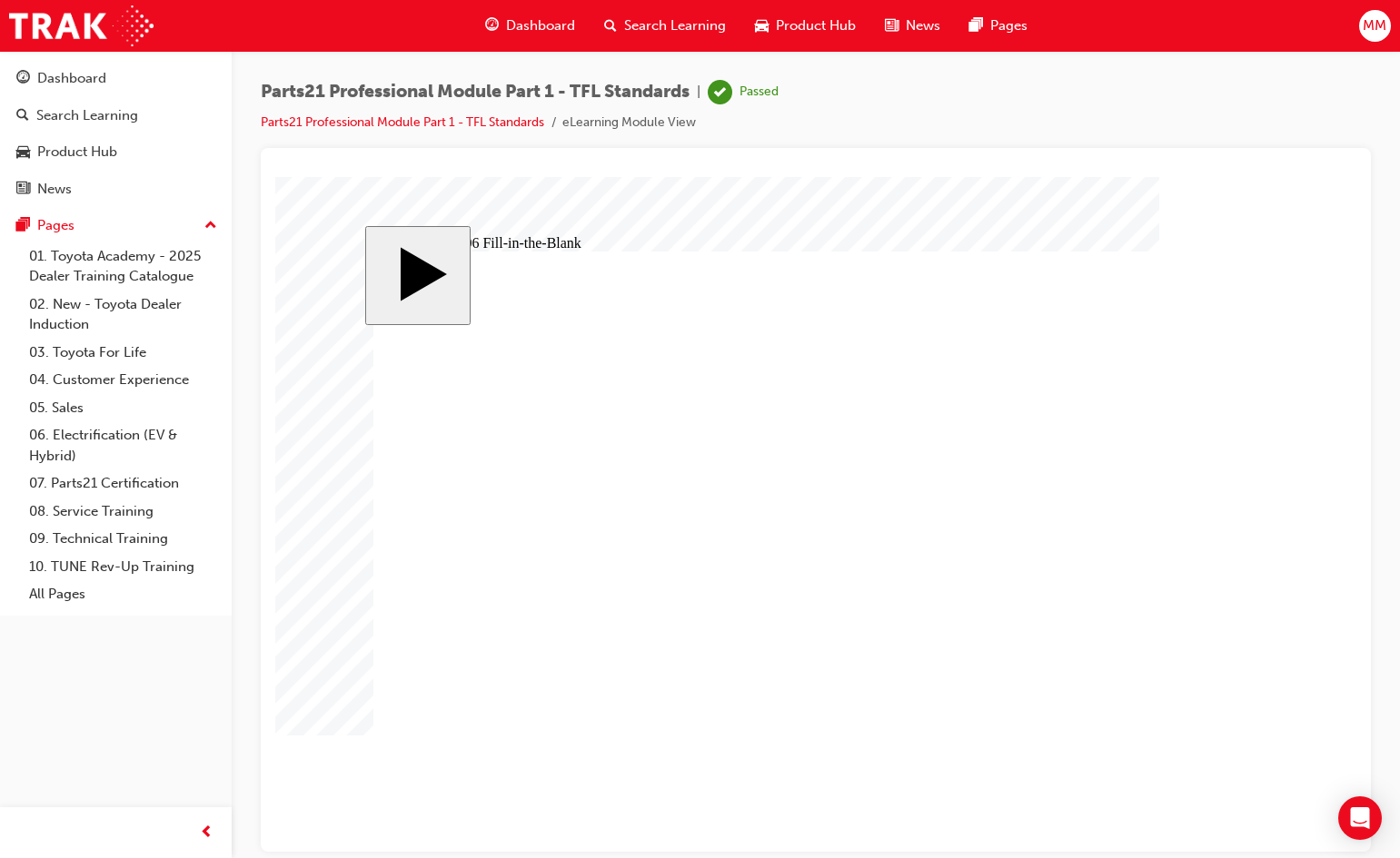
type input "11.8"
type input "11."
type input "11"
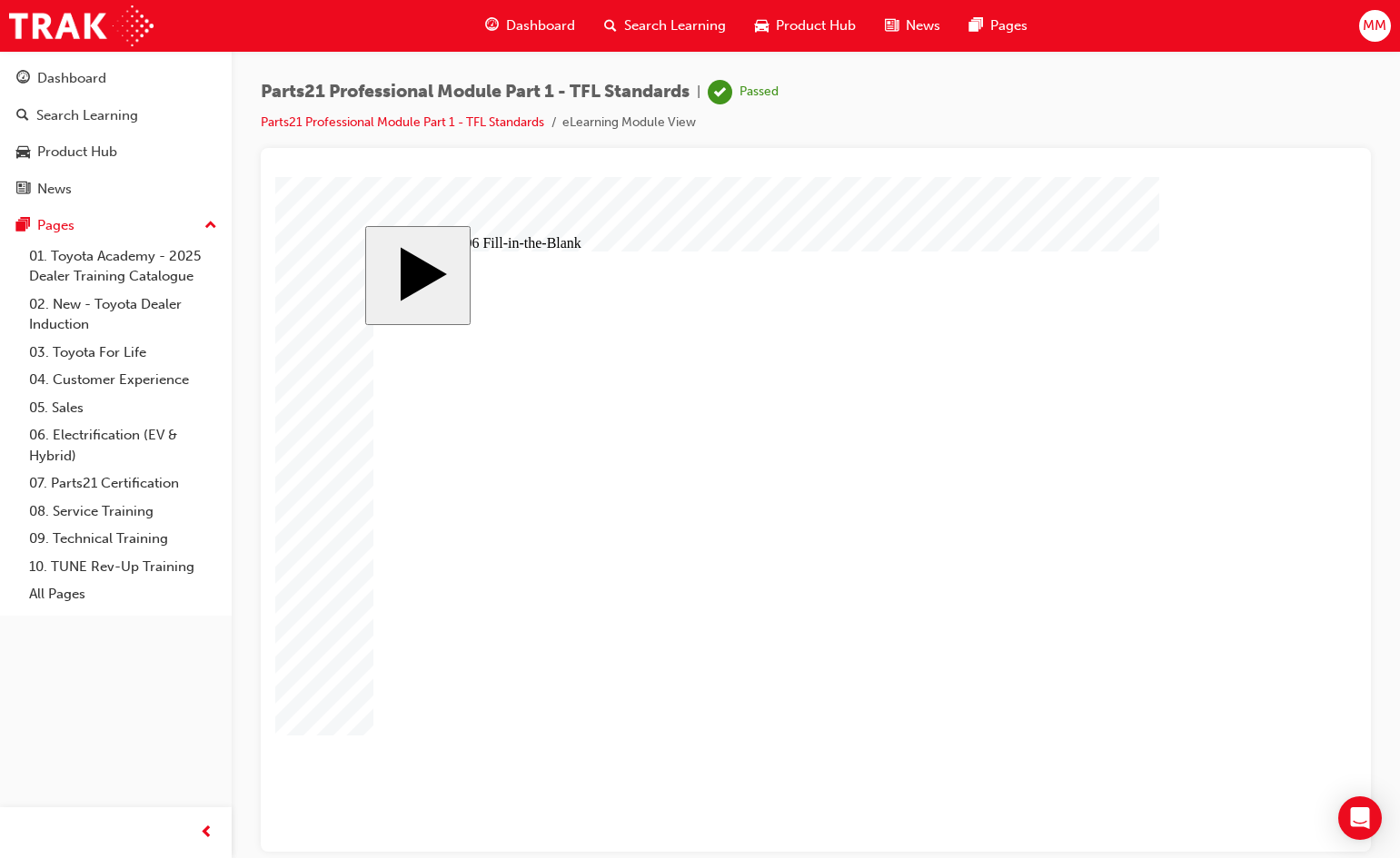
type input "1"
type input "13"
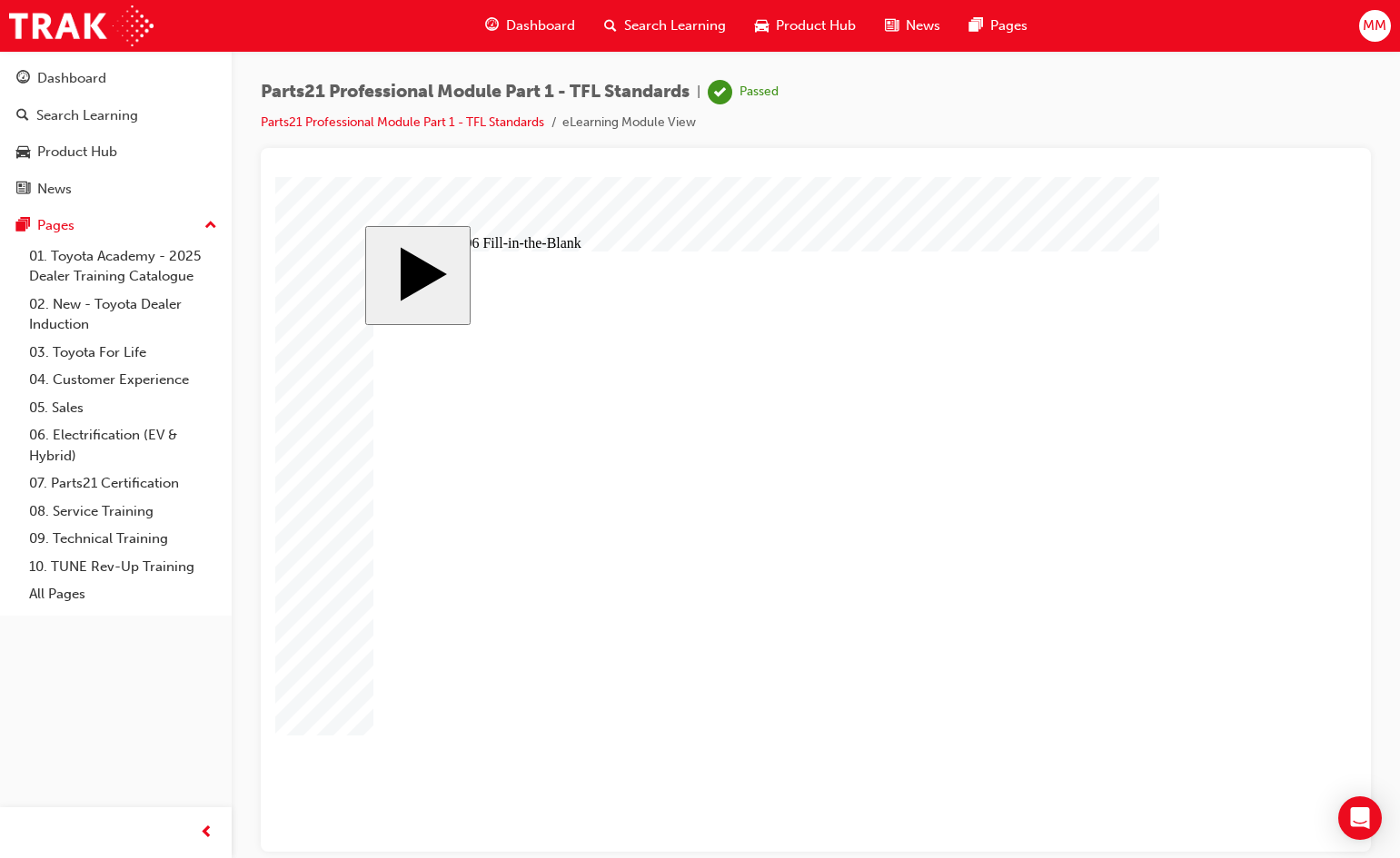
type input "13"
type input "13."
type input "13.8"
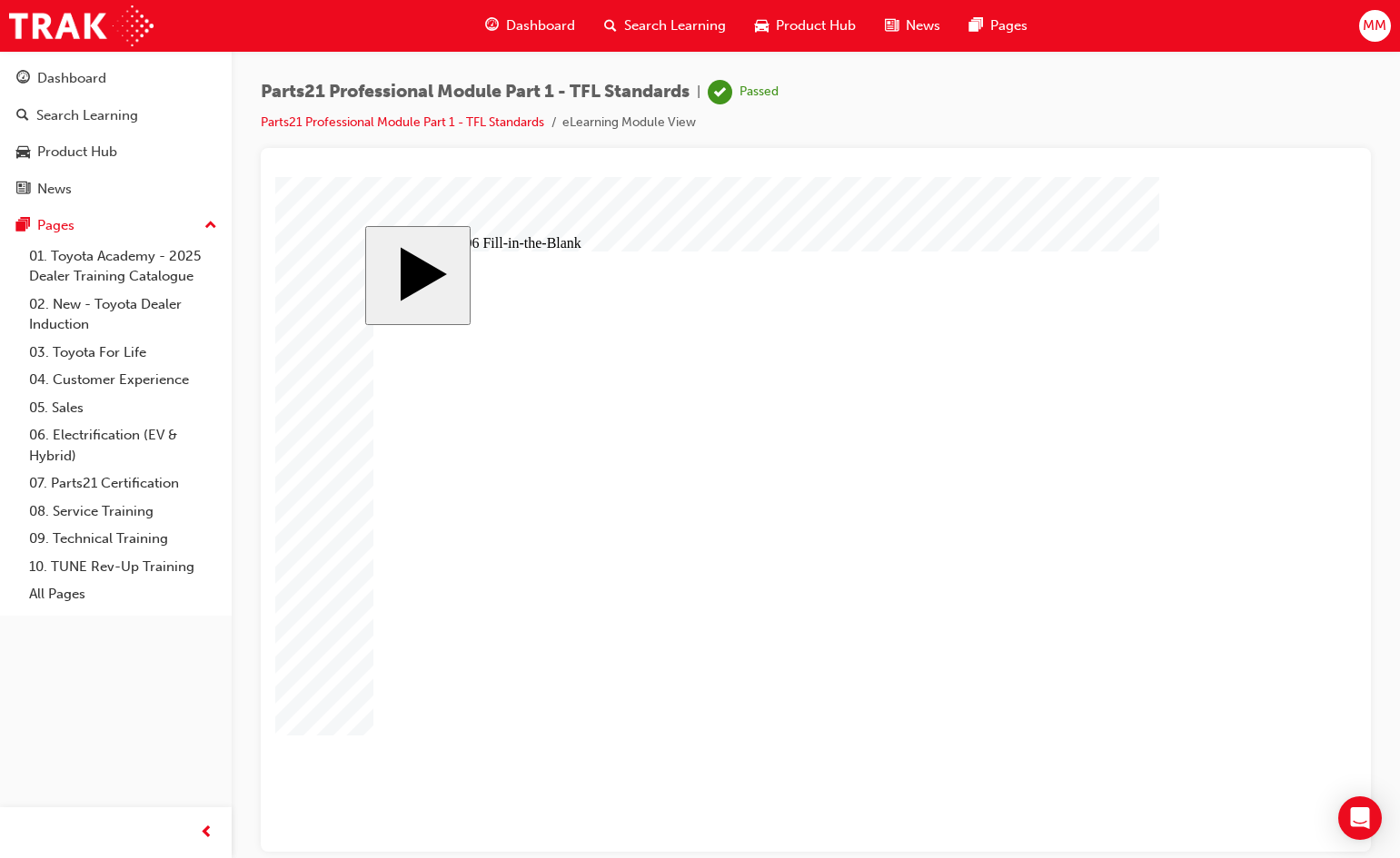
type input "13.83"
type input "9"
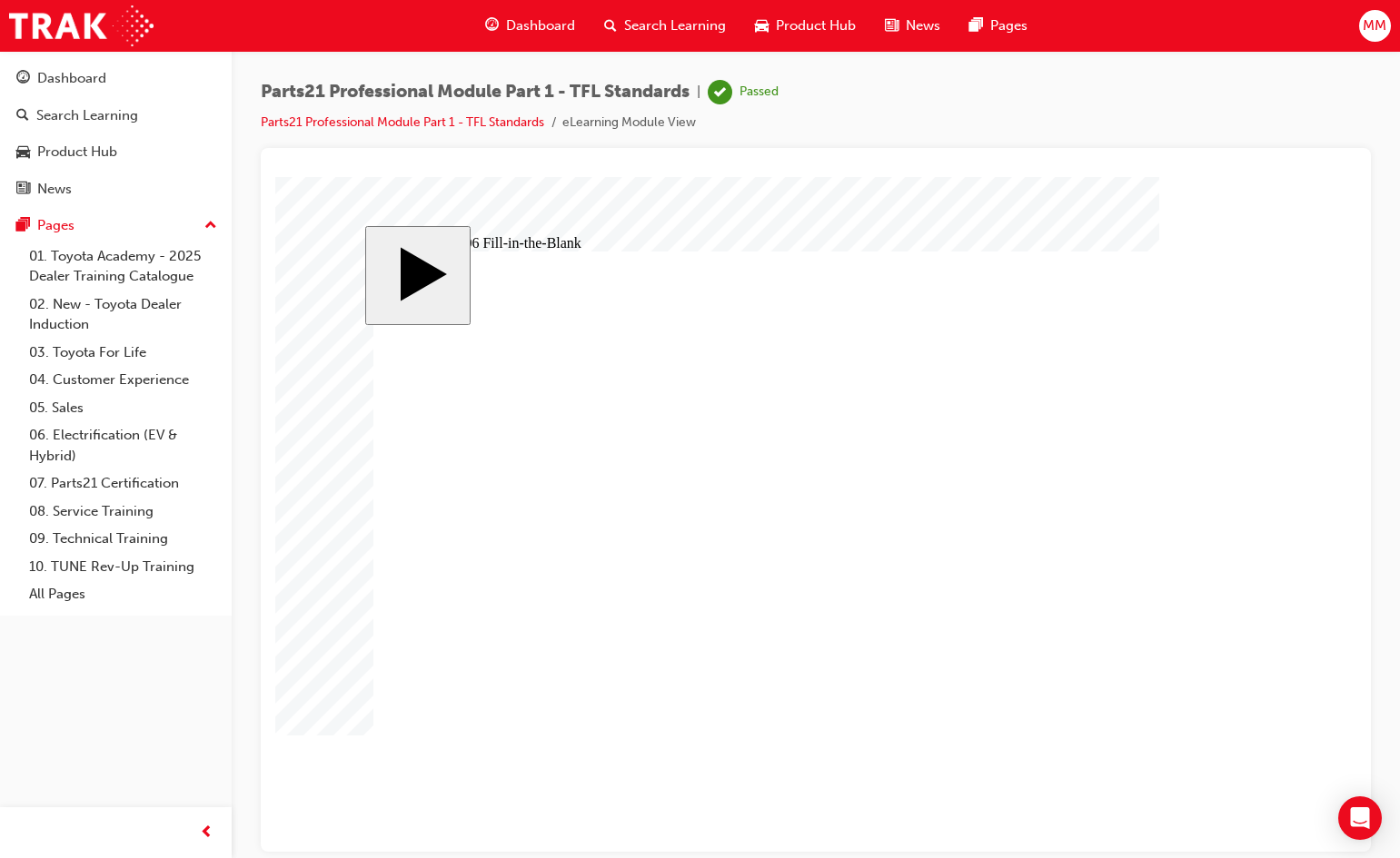
type input "17"
type input "18"
type input "14"
type input "12"
type input "13"
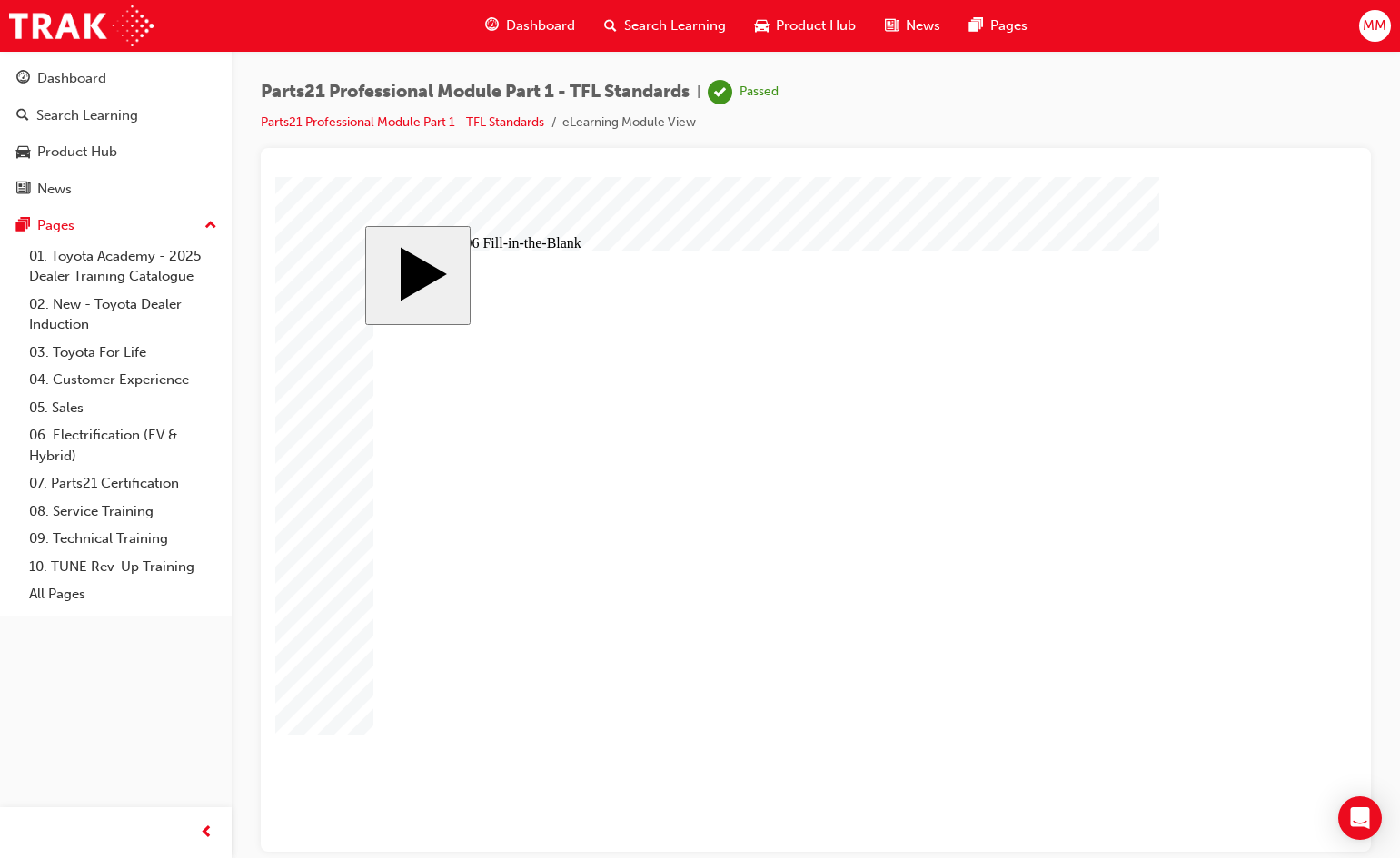
type input "83"
type input "6"
type input "13.83"
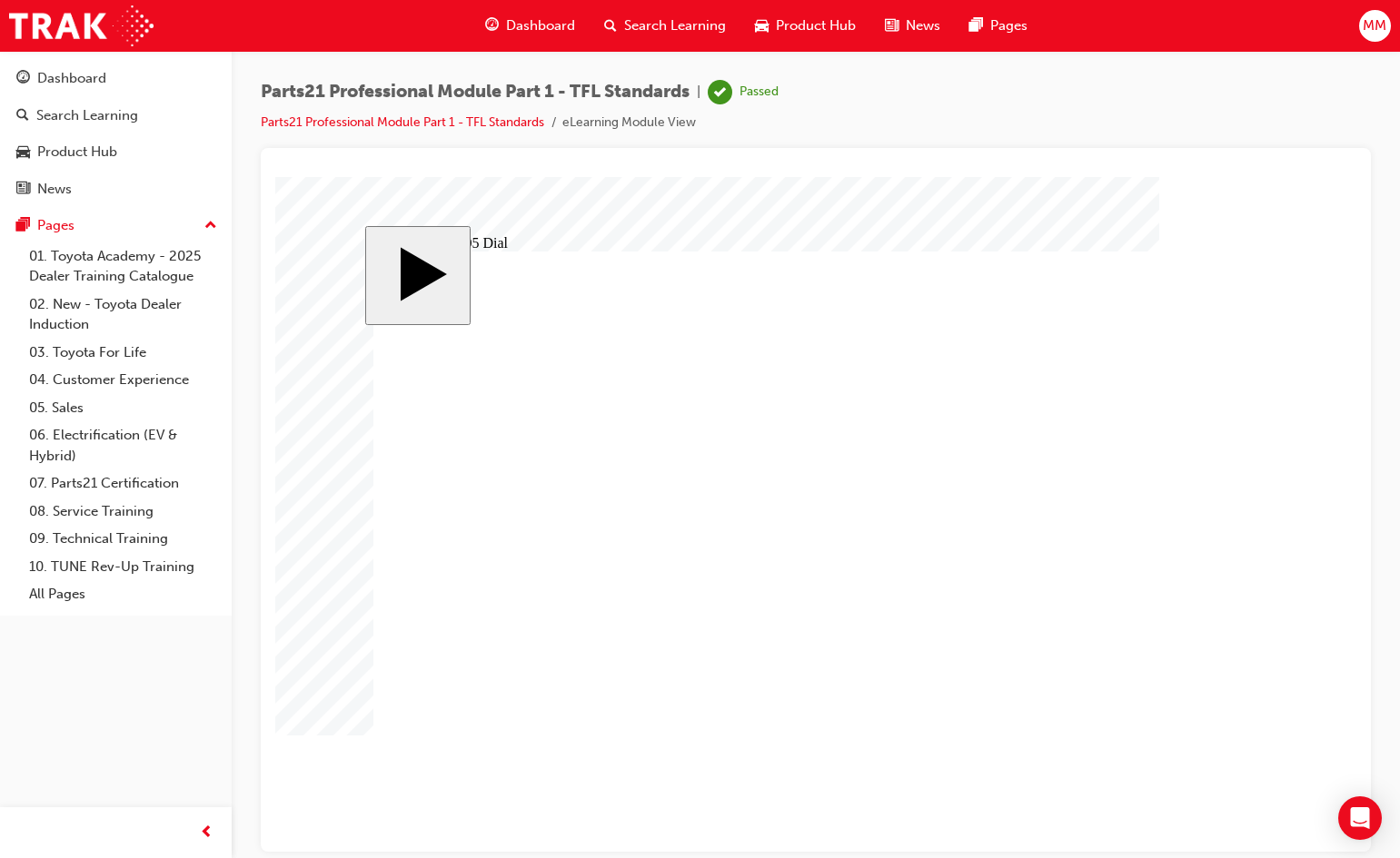
type input "14"
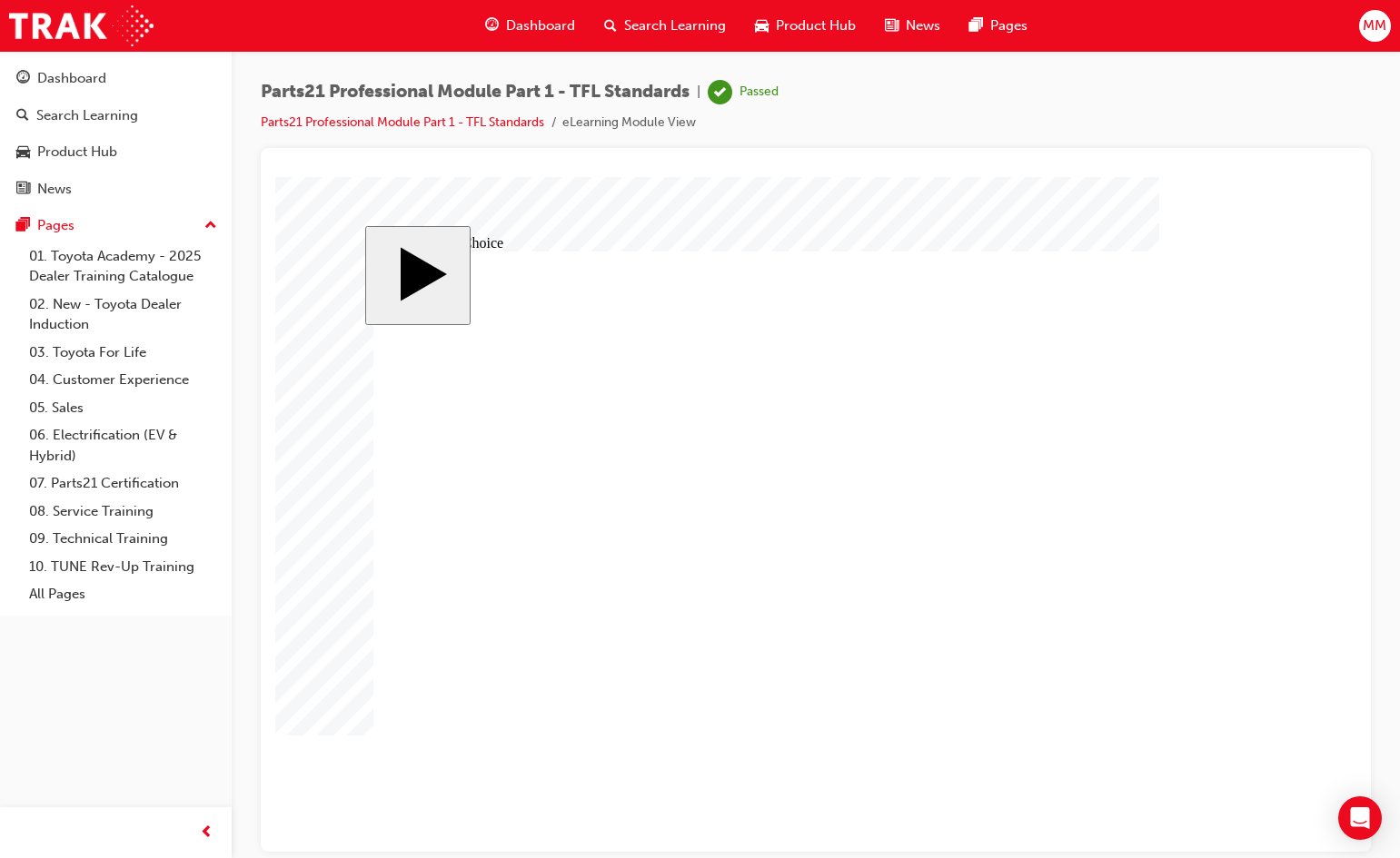
radio input "true"
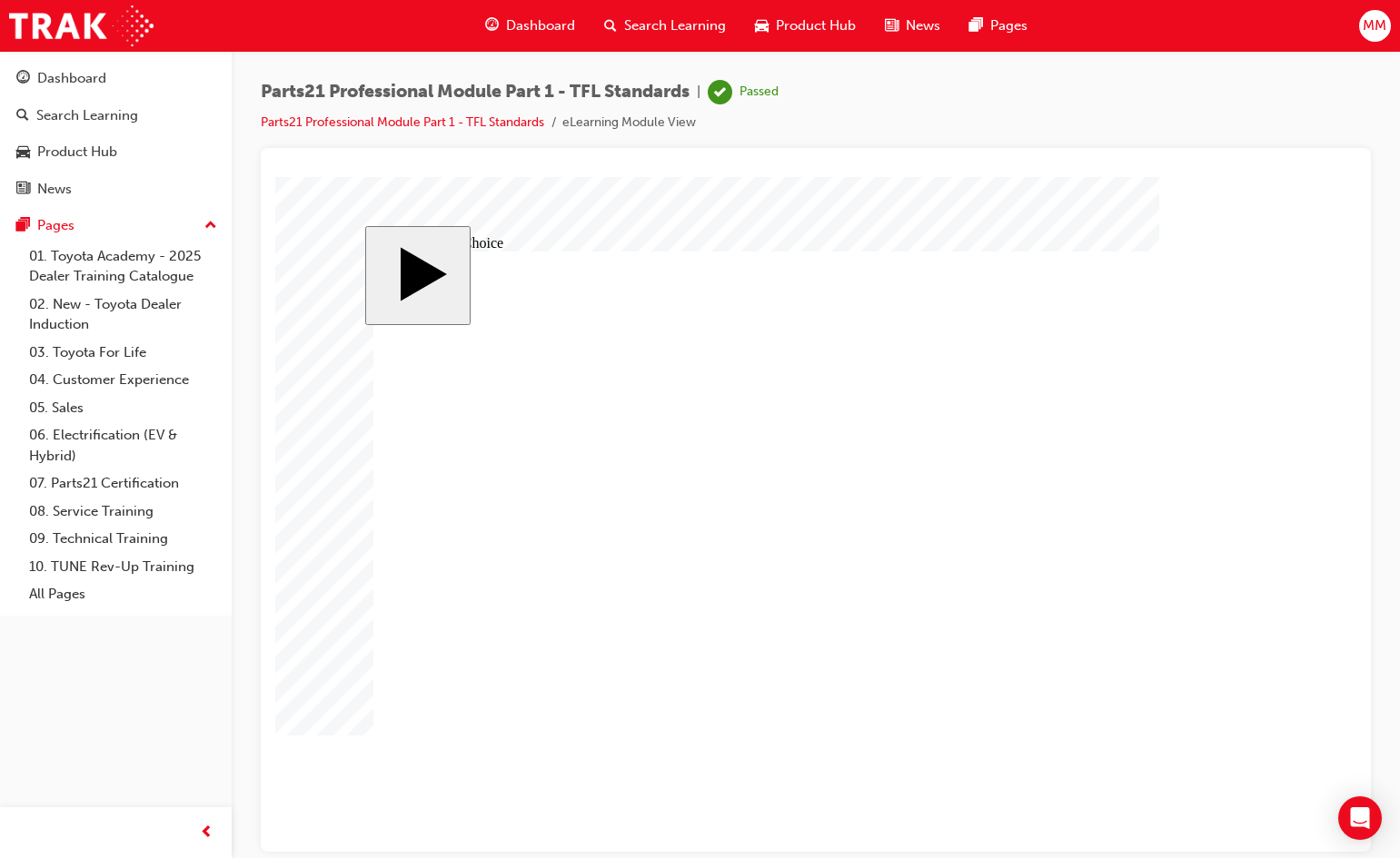
radio input "true"
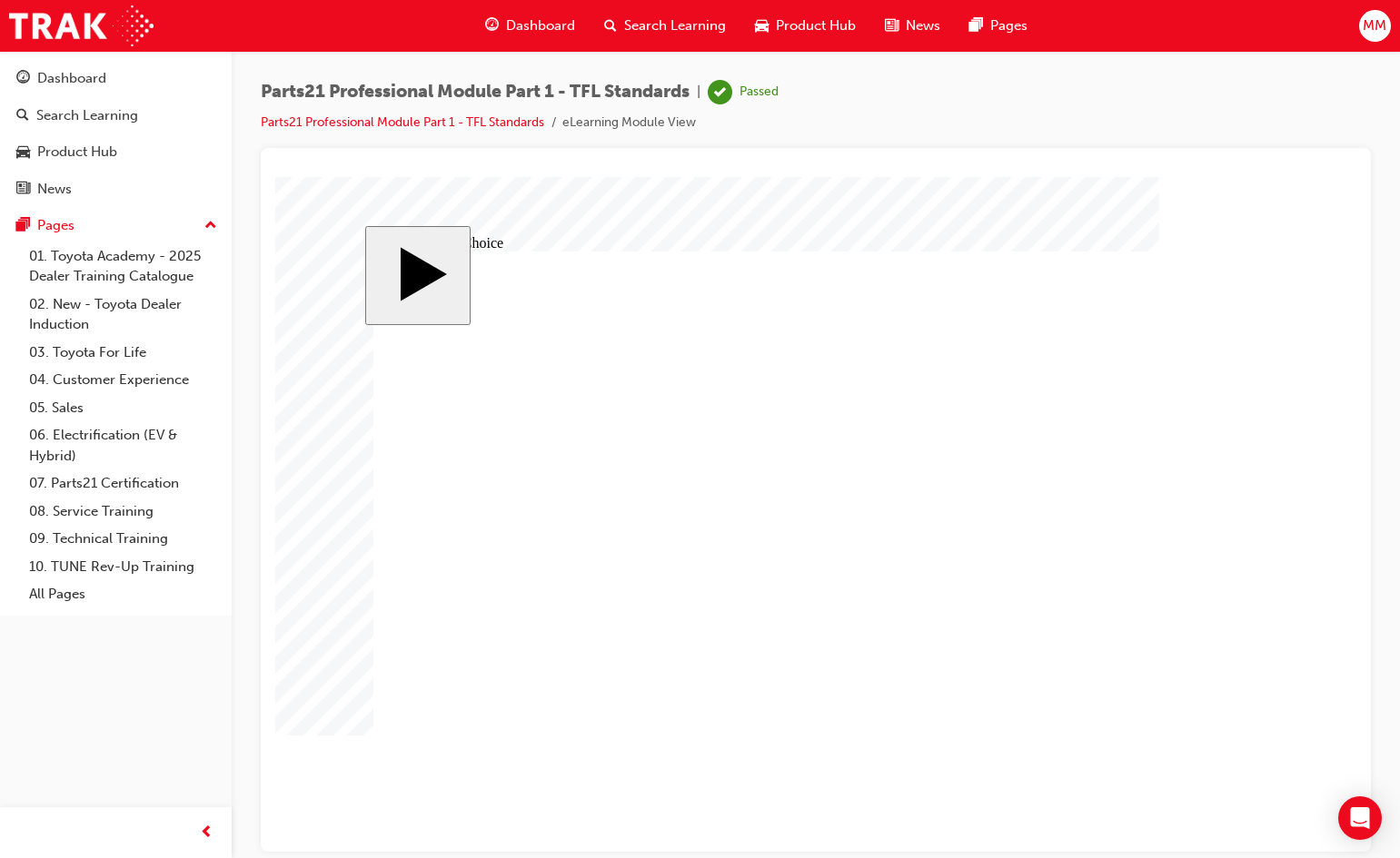
type input "8"
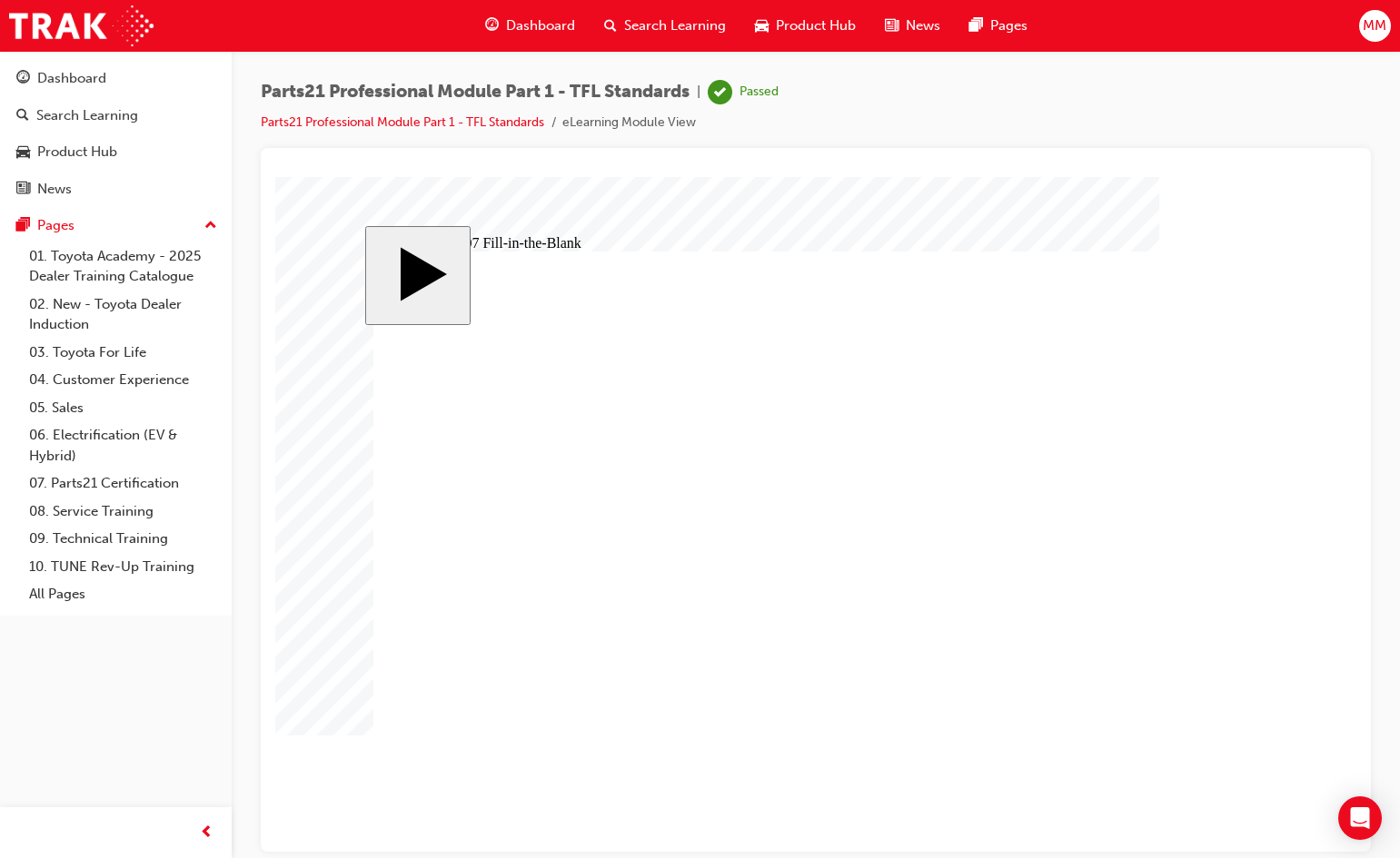
type input "6"
type input "8"
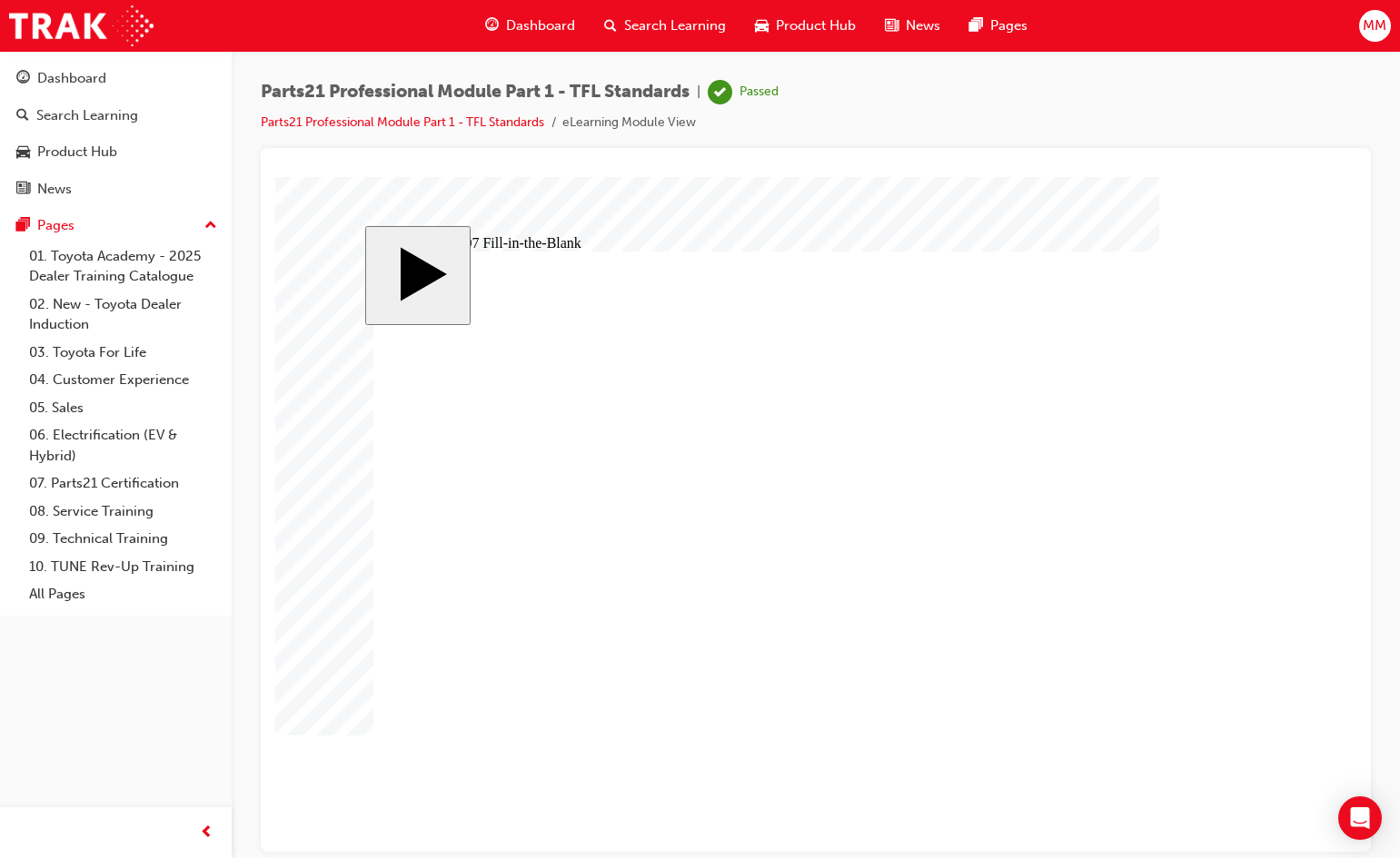
type input "8"
type input "9"
type input "3"
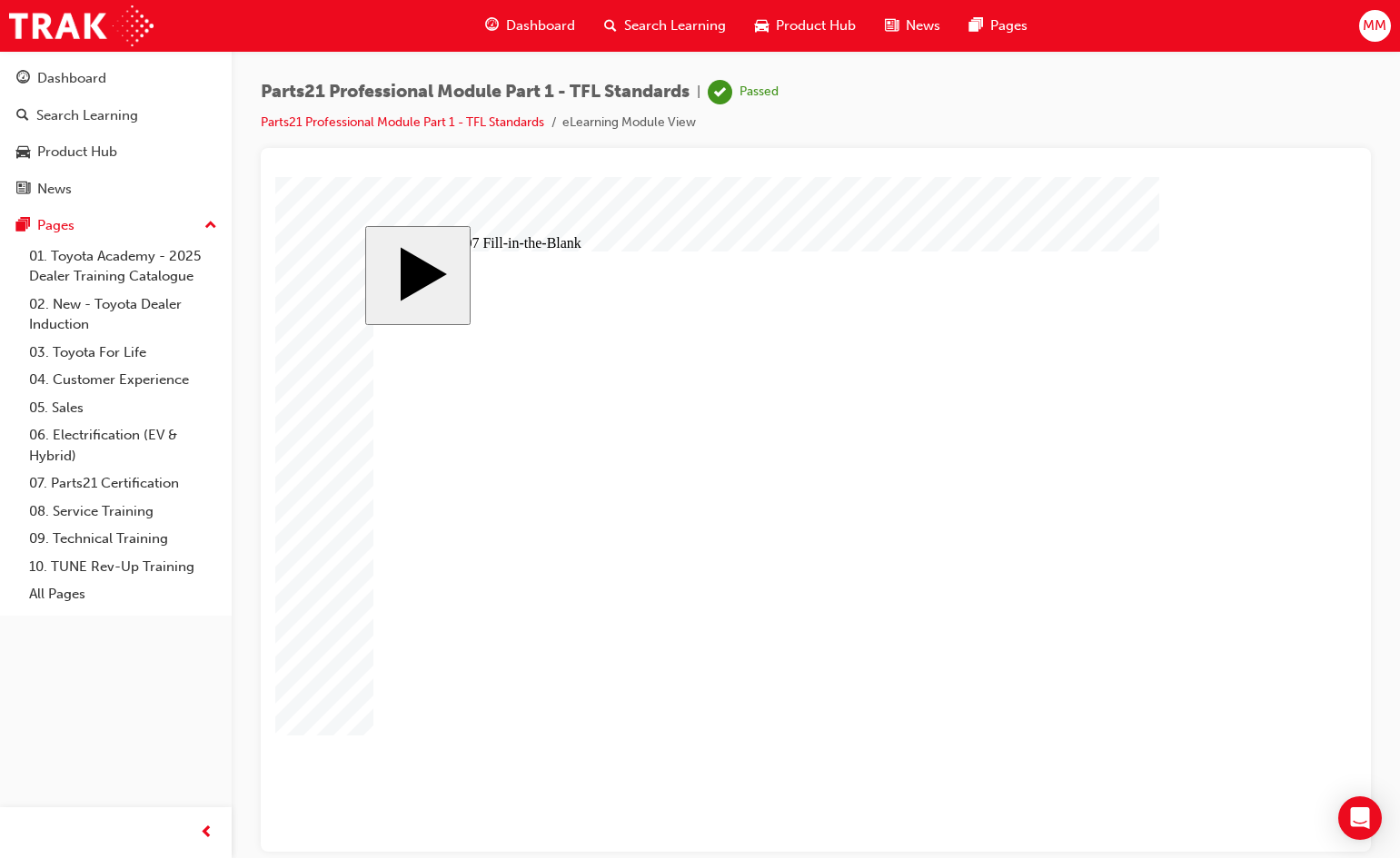
type input "3"
type input "31"
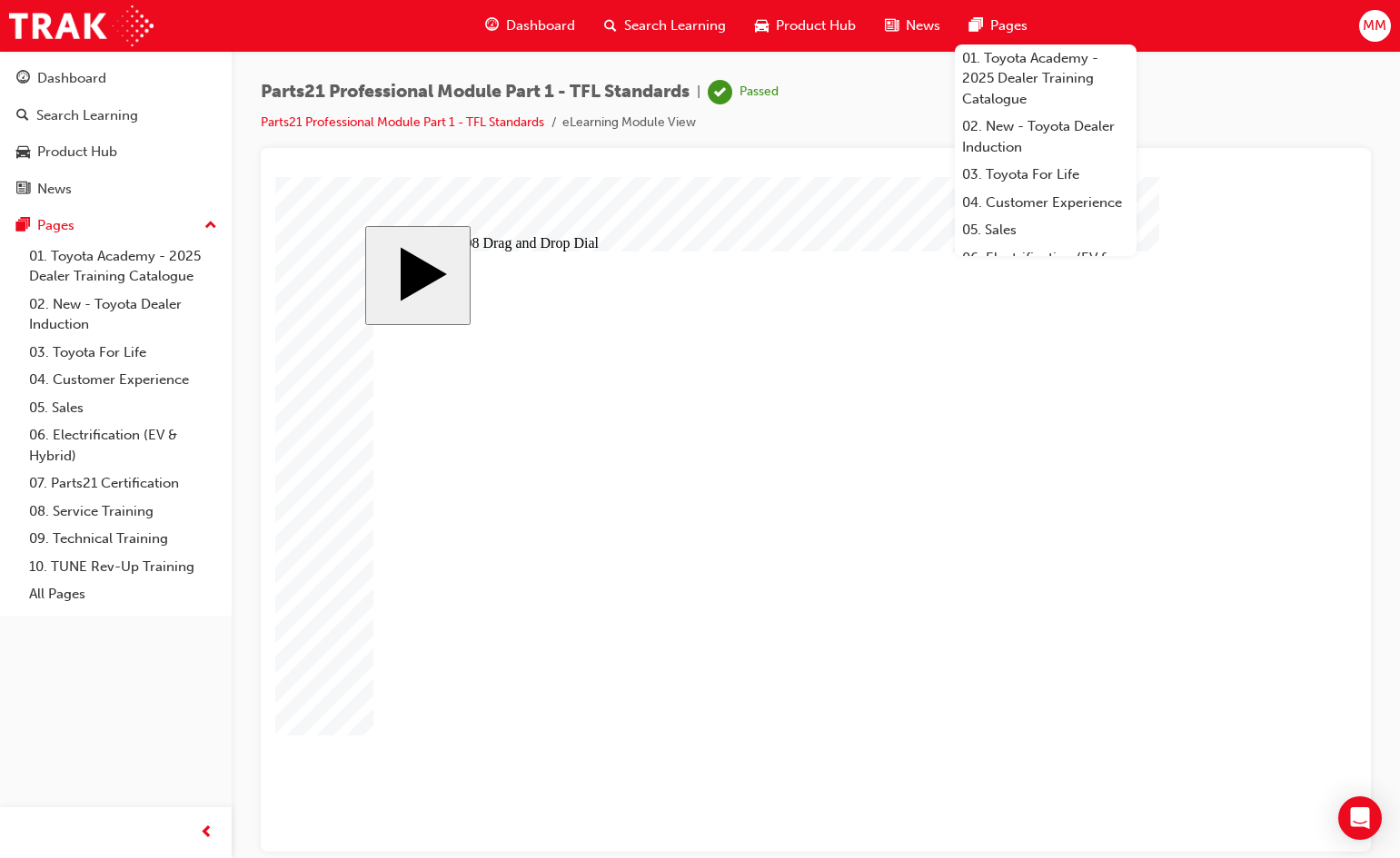
drag, startPoint x: 730, startPoint y: 638, endPoint x: 1109, endPoint y: 590, distance: 382.0
drag, startPoint x: 950, startPoint y: 635, endPoint x: 1152, endPoint y: 541, distance: 222.8
drag, startPoint x: 490, startPoint y: 640, endPoint x: 1141, endPoint y: 500, distance: 665.9
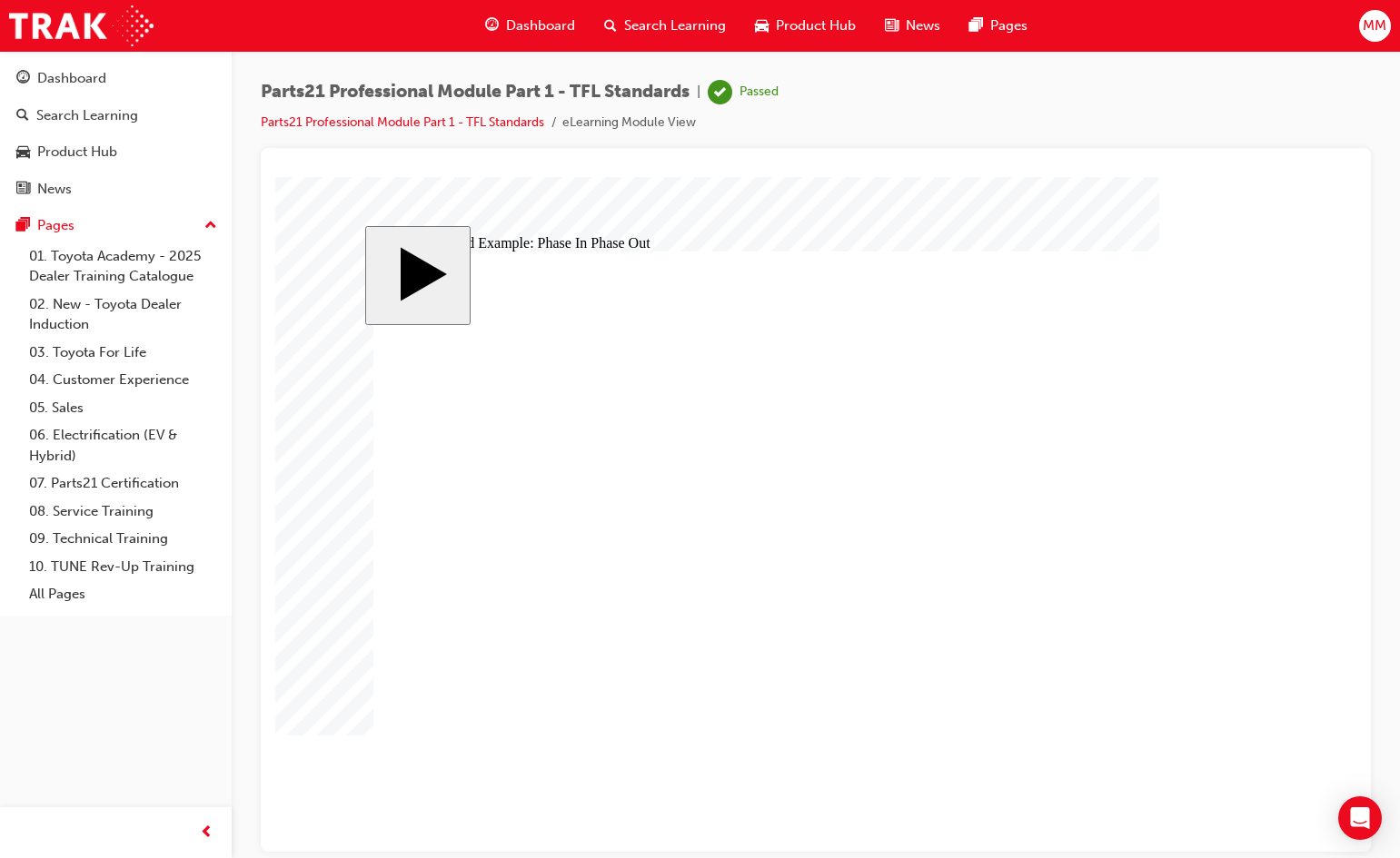
checkbox input "true"
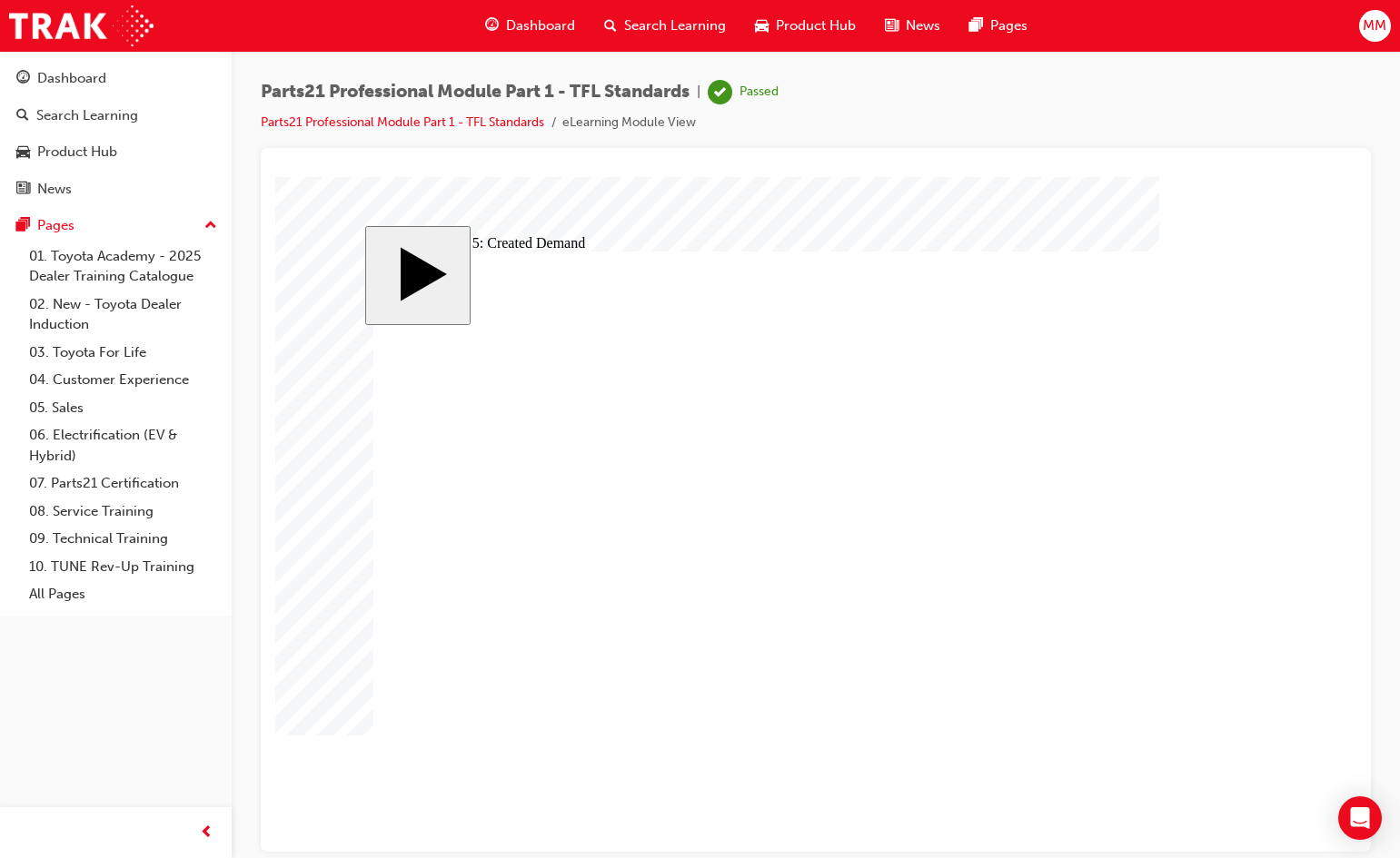
checkbox input "true"
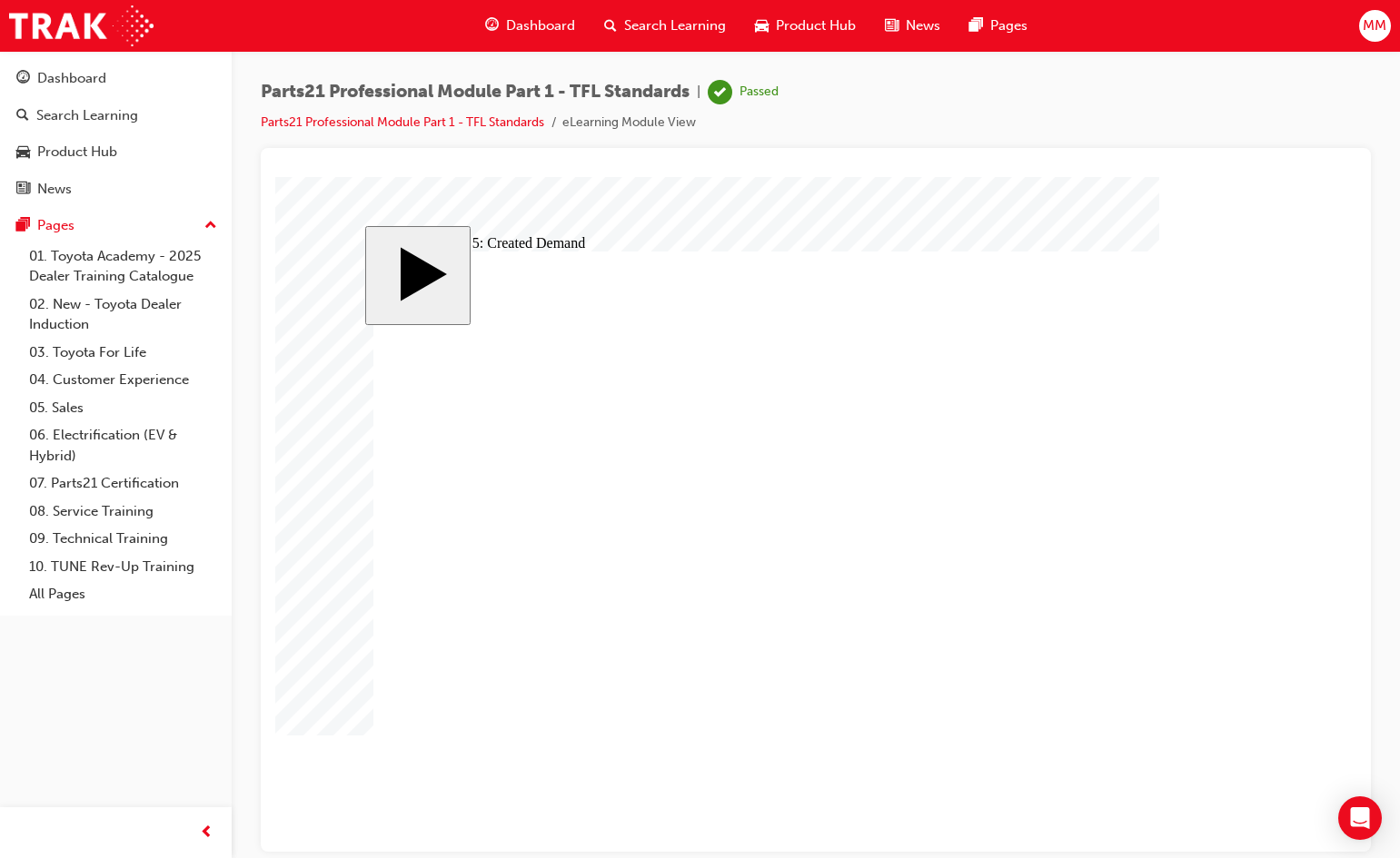
checkbox input "true"
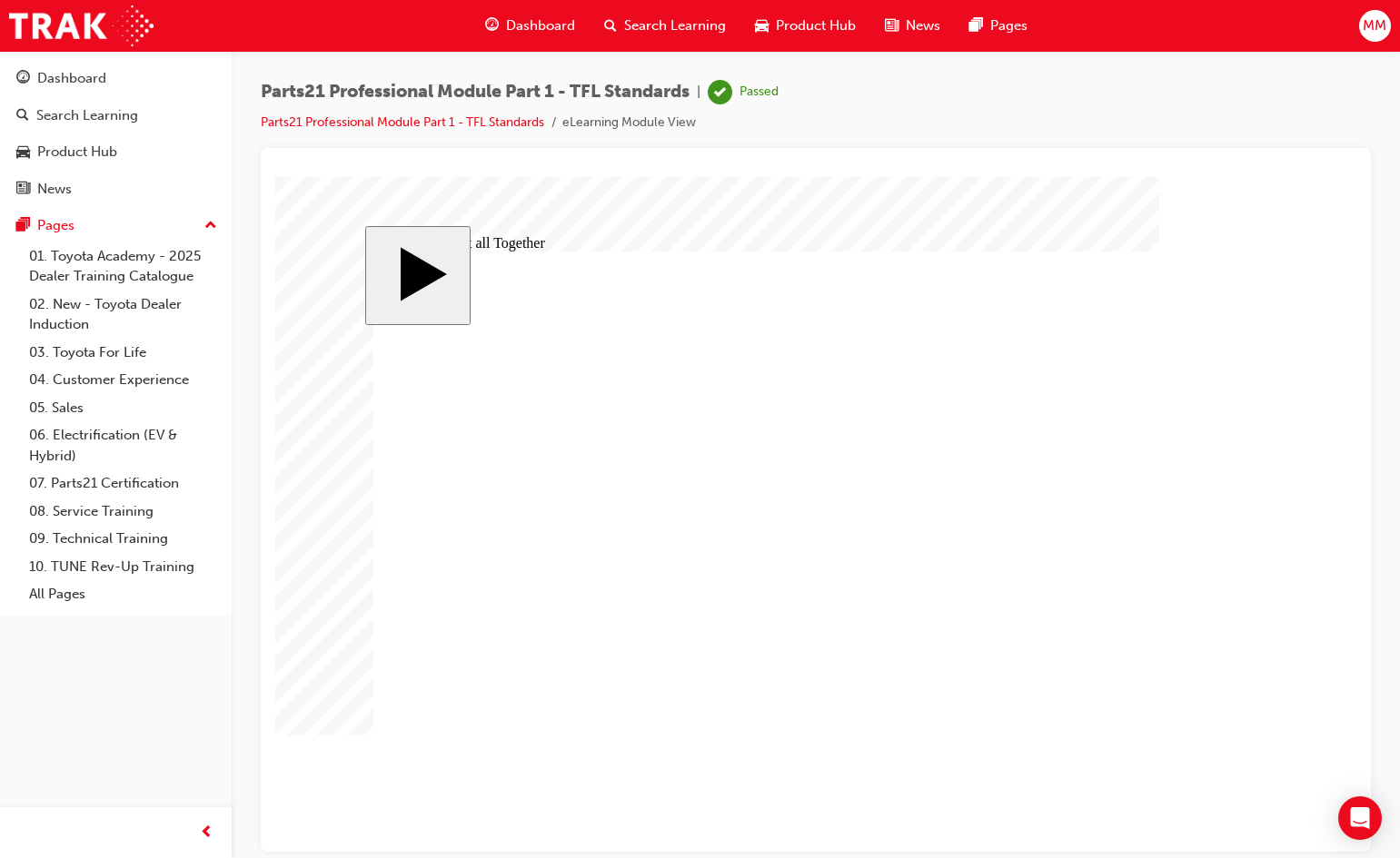
drag, startPoint x: 920, startPoint y: 697, endPoint x: 691, endPoint y: 639, distance: 236.2
drag, startPoint x: 927, startPoint y: 575, endPoint x: 622, endPoint y: 522, distance: 309.6
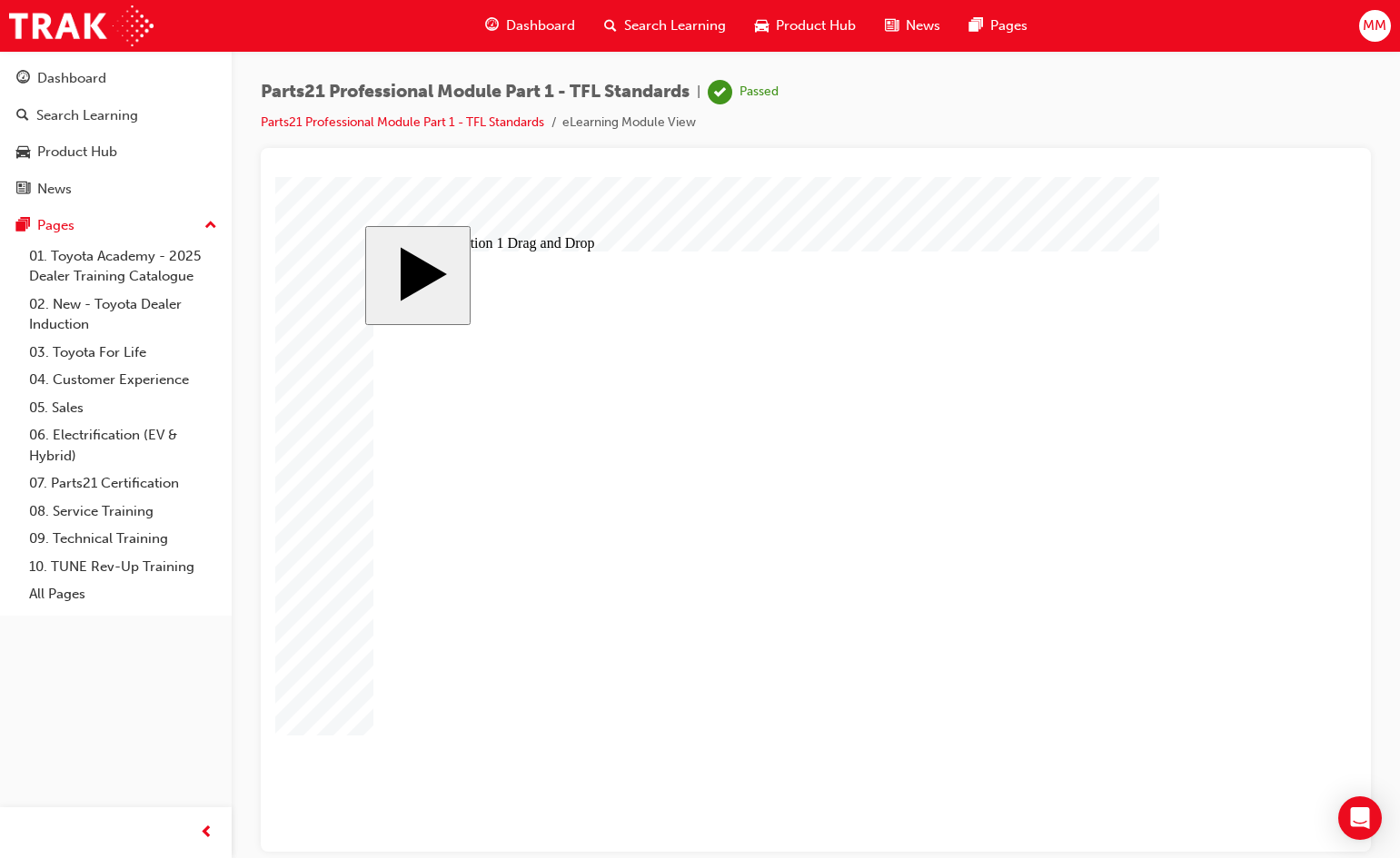
drag, startPoint x: 889, startPoint y: 454, endPoint x: 596, endPoint y: 546, distance: 307.1
drag, startPoint x: 946, startPoint y: 481, endPoint x: 882, endPoint y: 477, distance: 64.1
drag, startPoint x: 801, startPoint y: 471, endPoint x: 676, endPoint y: 448, distance: 127.1
drag, startPoint x: 657, startPoint y: 487, endPoint x: 667, endPoint y: 456, distance: 32.6
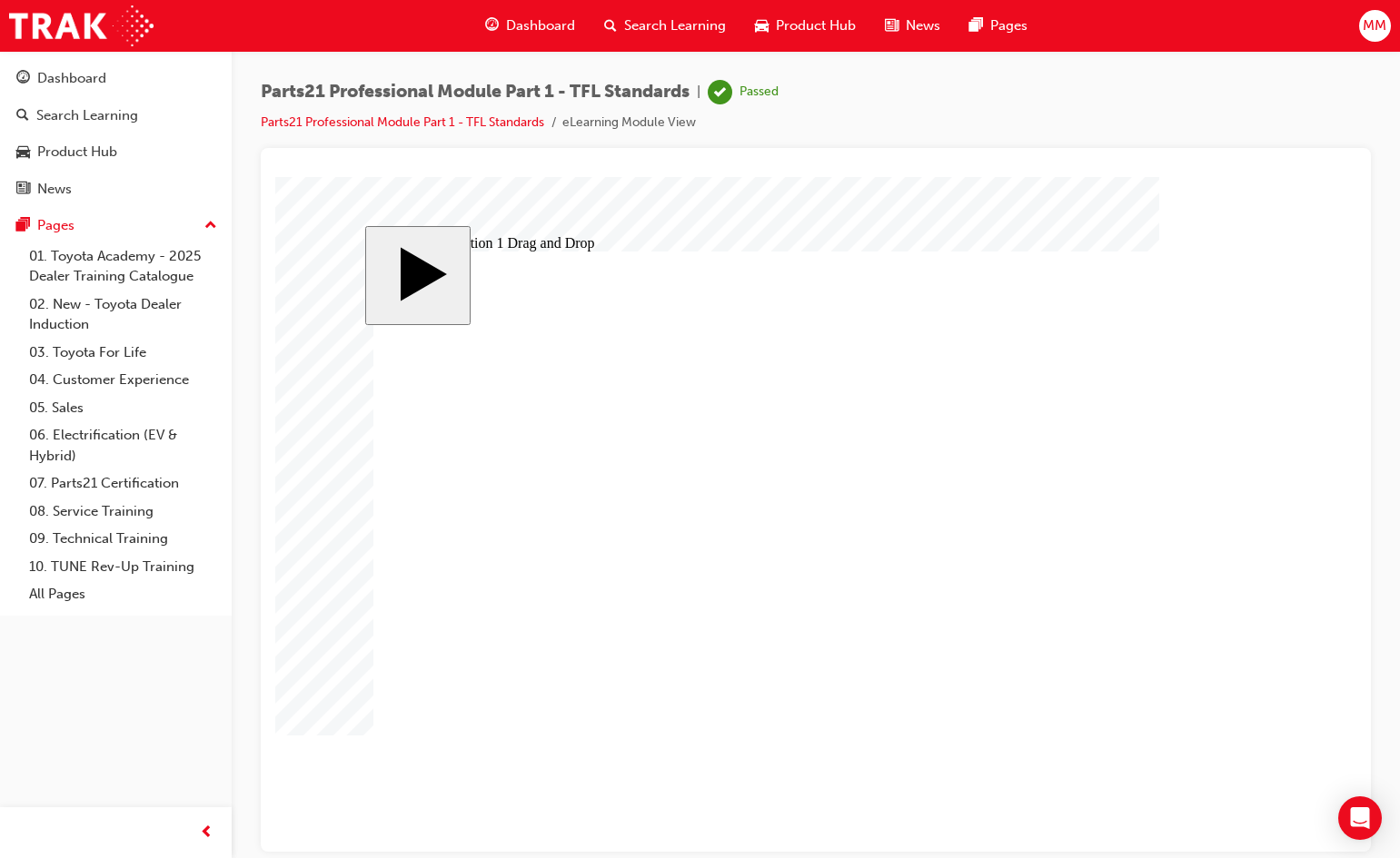
drag, startPoint x: 954, startPoint y: 519, endPoint x: 674, endPoint y: 490, distance: 281.5
drag, startPoint x: 933, startPoint y: 542, endPoint x: 643, endPoint y: 577, distance: 292.1
drag, startPoint x: 911, startPoint y: 599, endPoint x: 588, endPoint y: 663, distance: 329.3
drag, startPoint x: 970, startPoint y: 636, endPoint x: 632, endPoint y: 686, distance: 341.7
drag, startPoint x: 833, startPoint y: 636, endPoint x: 570, endPoint y: 594, distance: 266.3
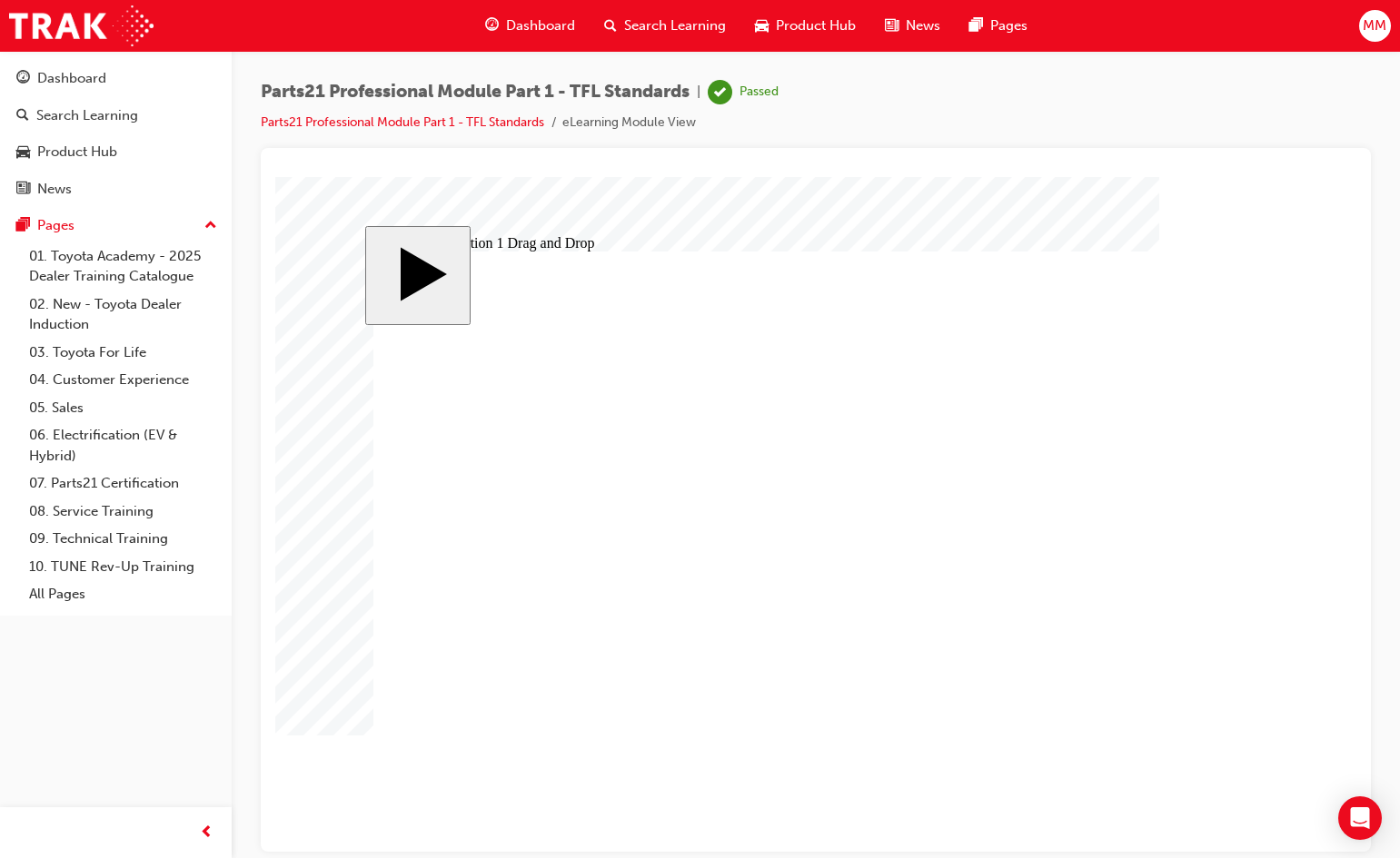
drag, startPoint x: 948, startPoint y: 549, endPoint x: 627, endPoint y: 611, distance: 326.9
drag, startPoint x: 680, startPoint y: 605, endPoint x: 1040, endPoint y: 578, distance: 361.0
drag, startPoint x: 752, startPoint y: 581, endPoint x: 730, endPoint y: 610, distance: 36.4
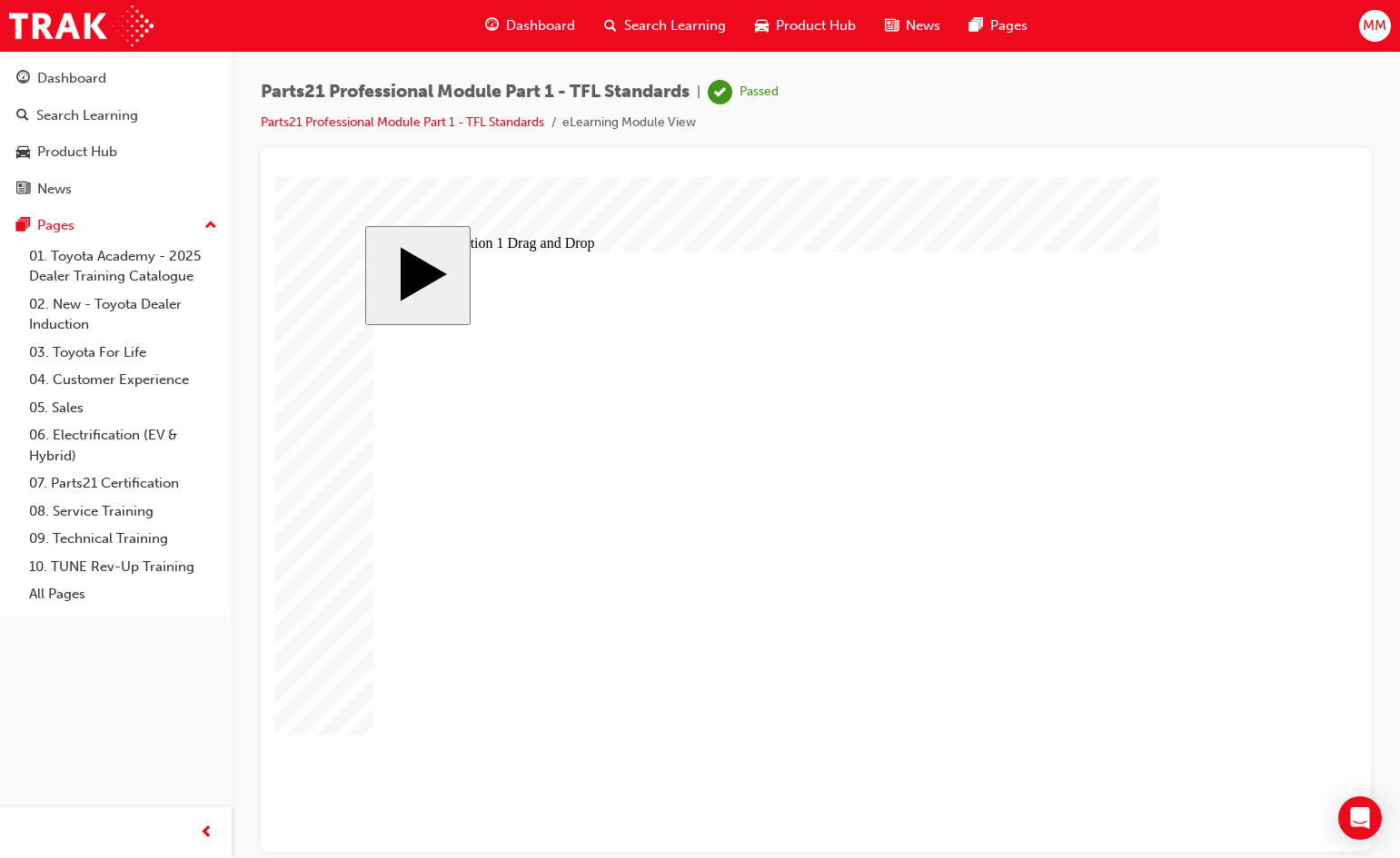
drag, startPoint x: 909, startPoint y: 544, endPoint x: 620, endPoint y: 580, distance: 291.2
